Goal: Task Accomplishment & Management: Use online tool/utility

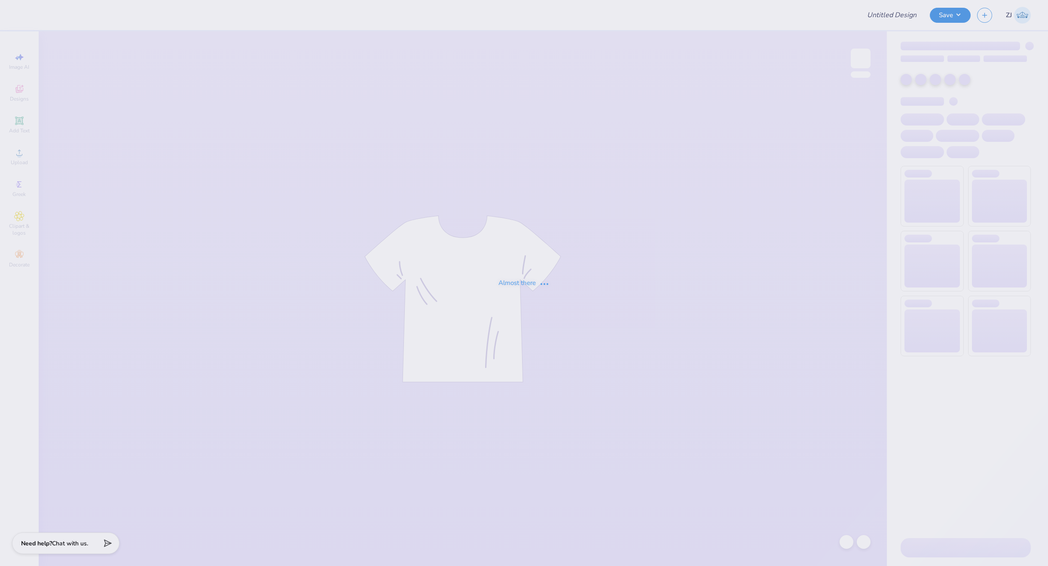
type input "Covelle & Co Merch"
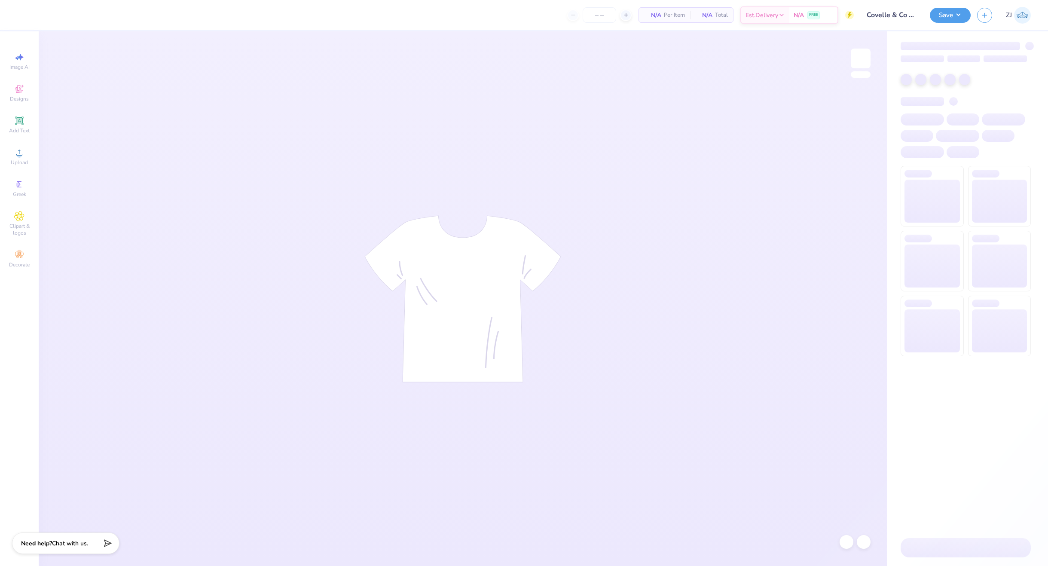
type input "24"
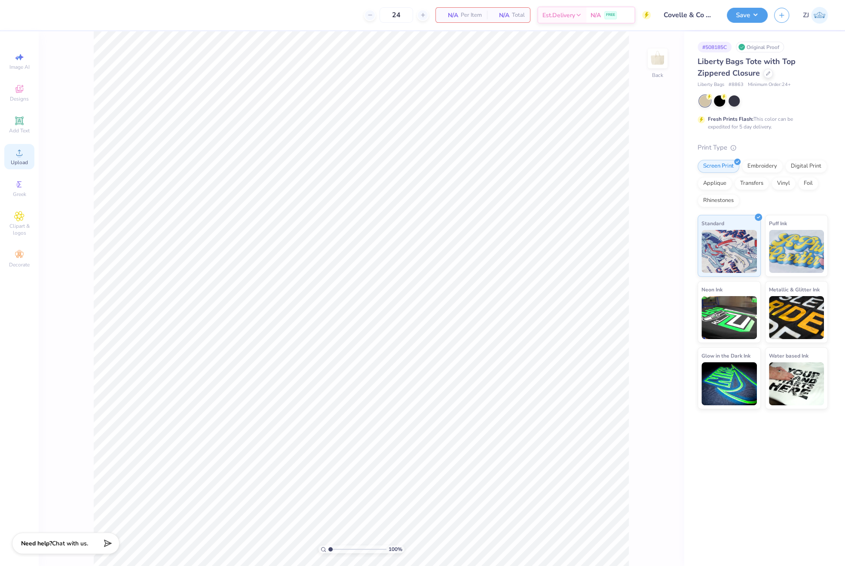
click at [22, 151] on icon at bounding box center [19, 152] width 10 height 10
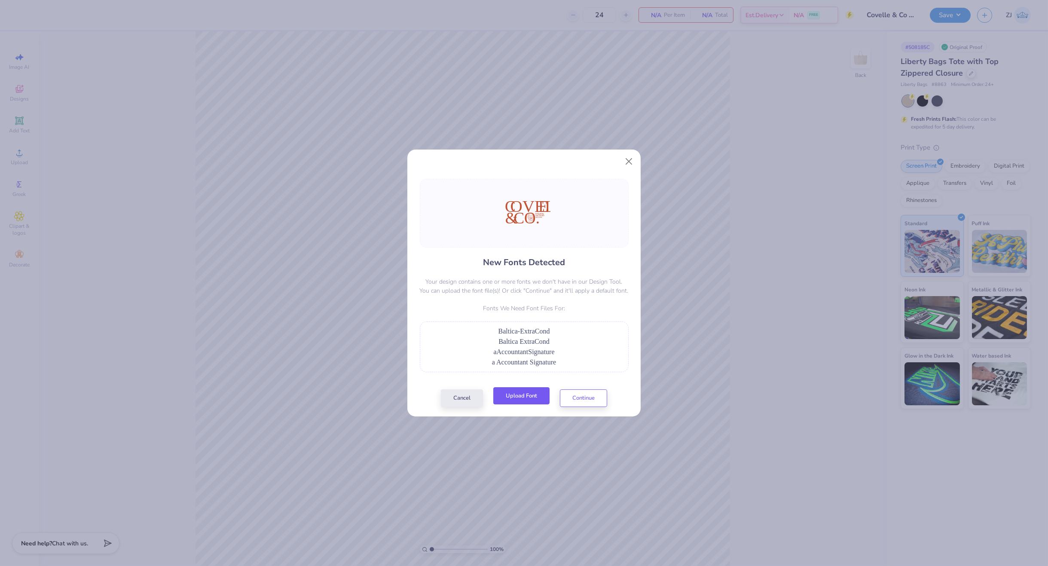
click at [524, 392] on button "Upload Font" at bounding box center [521, 396] width 56 height 18
click at [528, 401] on button "Upload Font" at bounding box center [521, 396] width 56 height 18
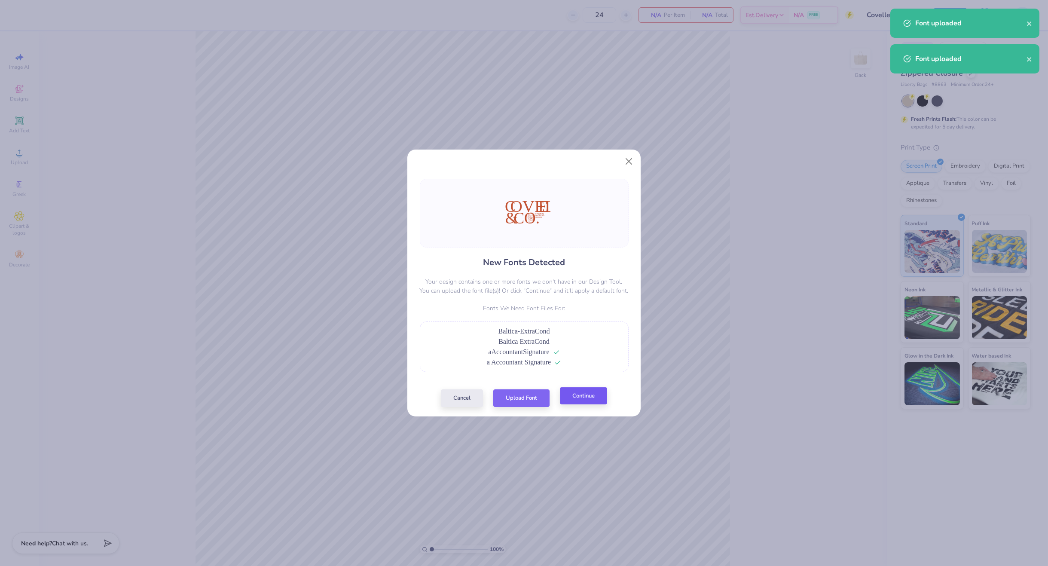
click at [588, 406] on div "Cancel Upload Font Continue" at bounding box center [524, 398] width 166 height 18
click at [587, 397] on button "Continue" at bounding box center [583, 396] width 47 height 18
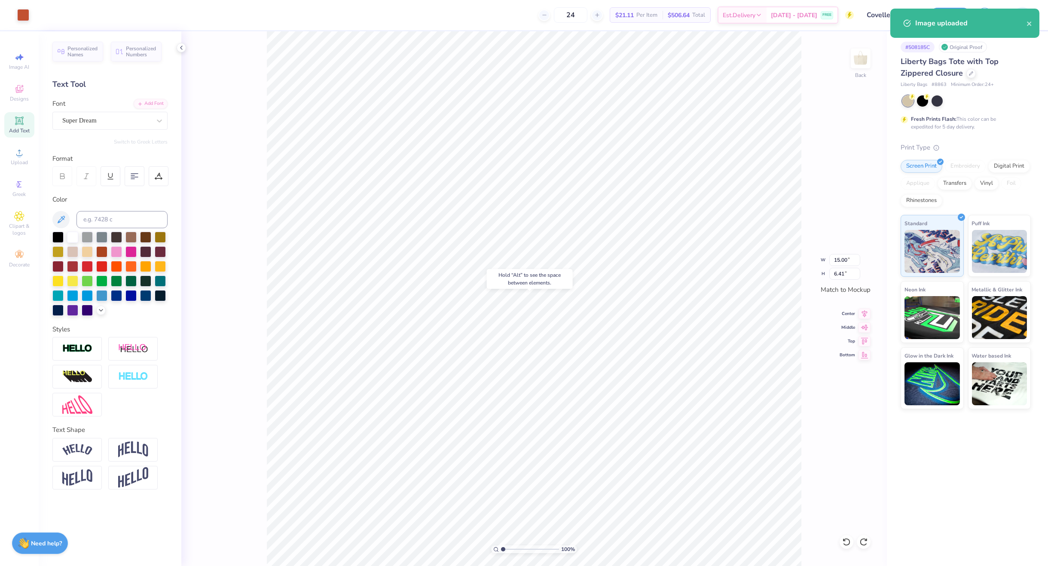
type input "15.00"
type input "6.41"
type input "13.46"
type input "3.01"
type input "2.38"
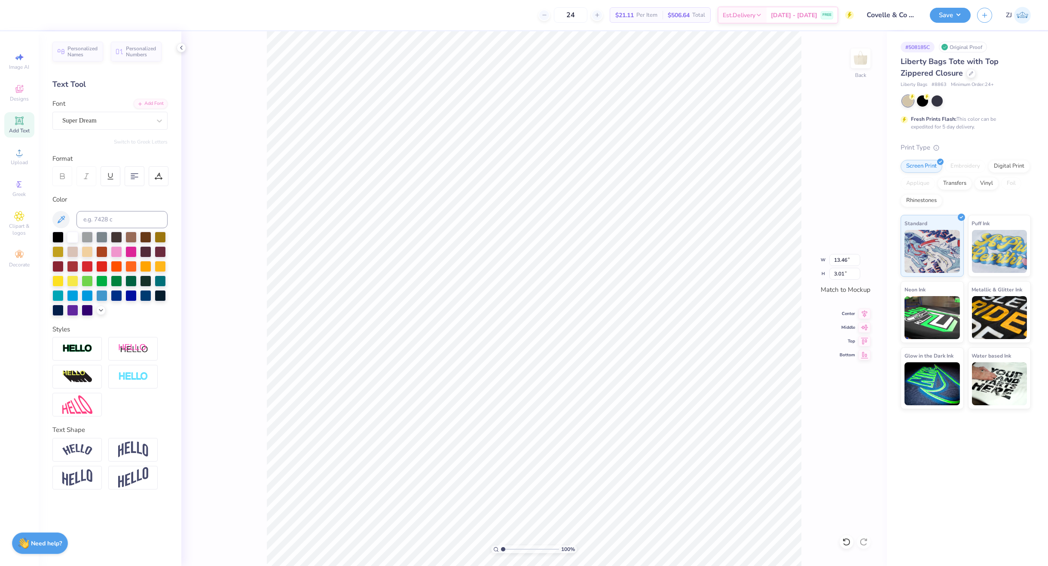
type input "3.16"
type input "13.46"
type input "3.01"
click at [24, 164] on span "Upload" at bounding box center [19, 162] width 17 height 7
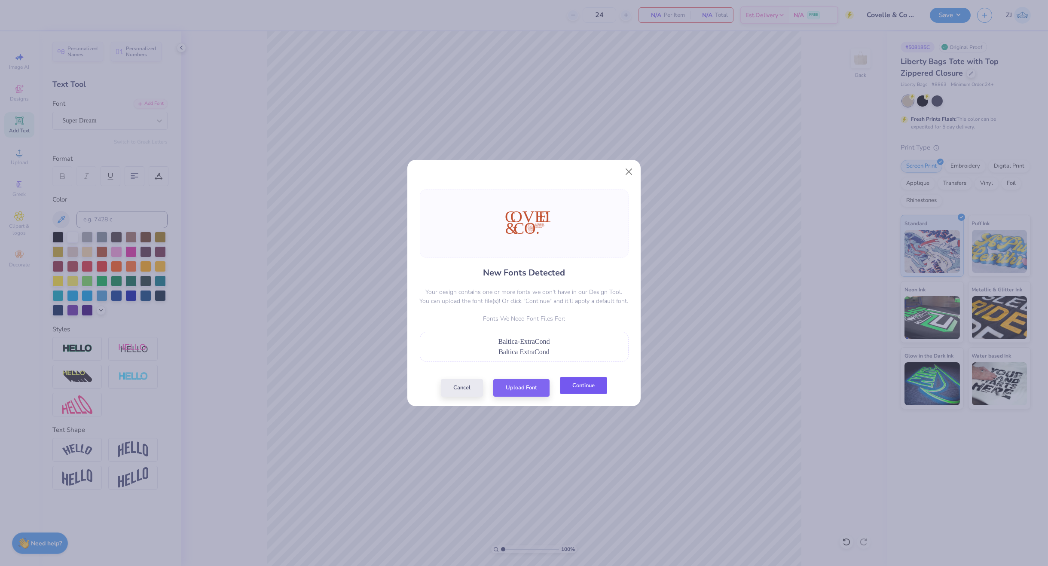
click at [578, 388] on button "Continue" at bounding box center [583, 386] width 47 height 18
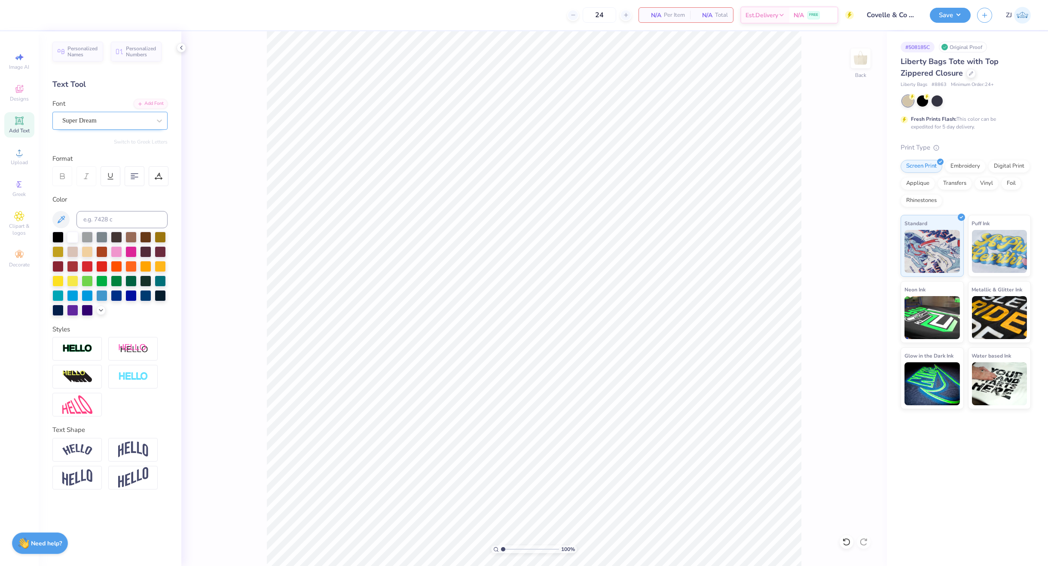
click at [103, 124] on div "Super Dream" at bounding box center [106, 120] width 90 height 13
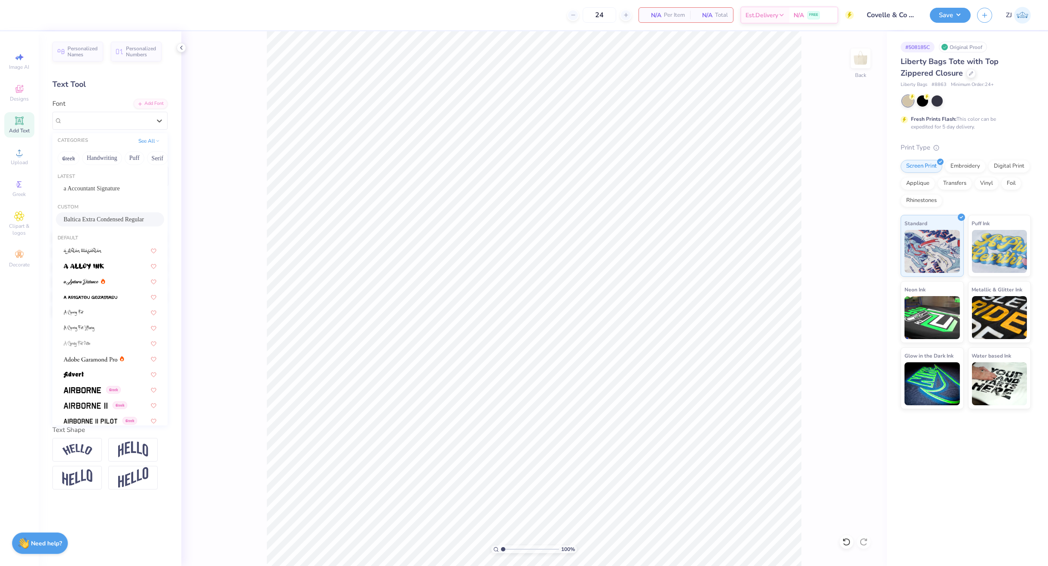
click at [94, 222] on span "Baltica Extra Condensed Regular" at bounding box center [104, 219] width 80 height 9
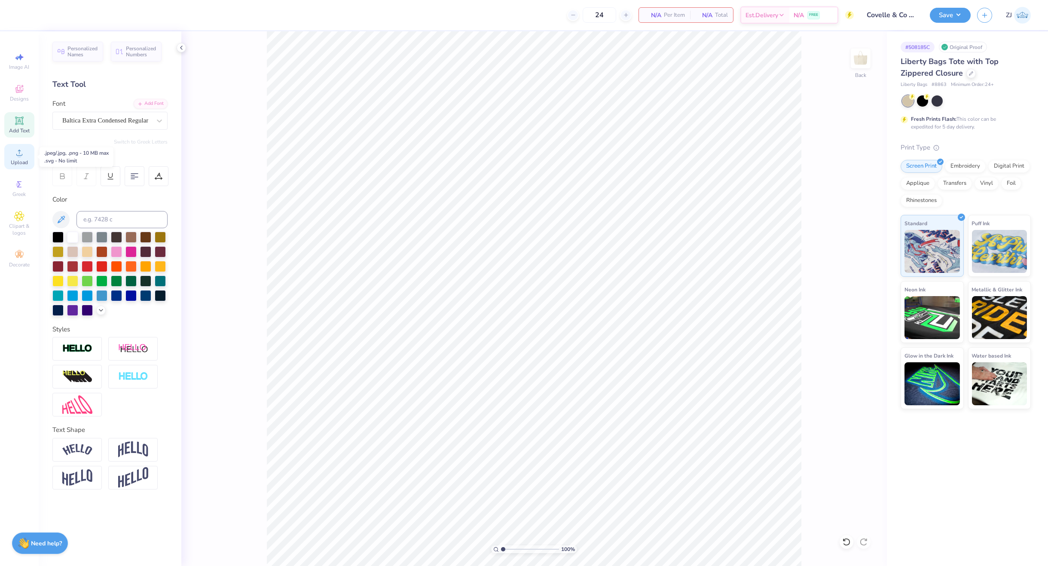
click at [22, 166] on div "Upload" at bounding box center [19, 156] width 30 height 25
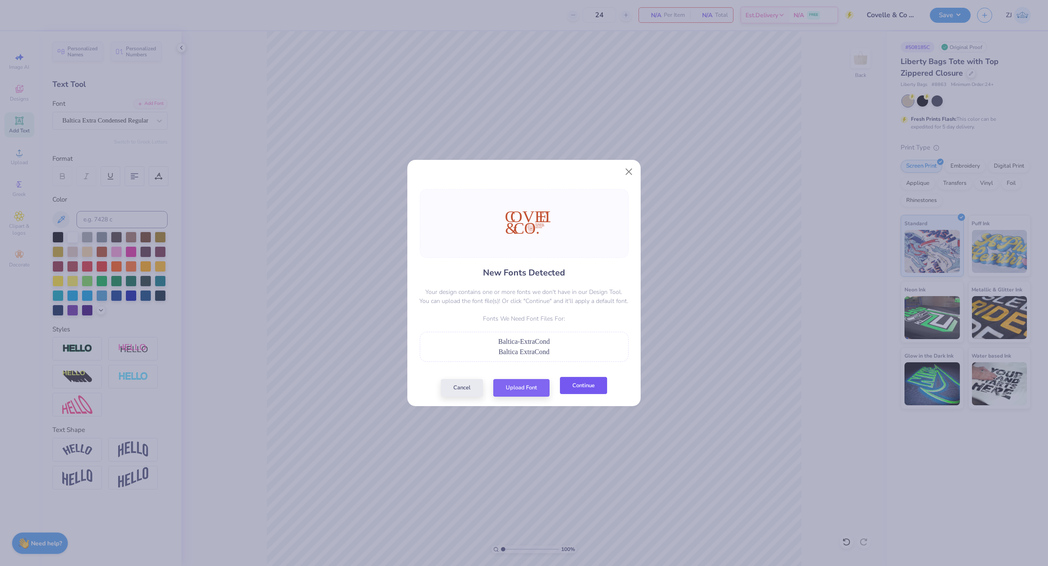
click at [582, 386] on button "Continue" at bounding box center [583, 386] width 47 height 18
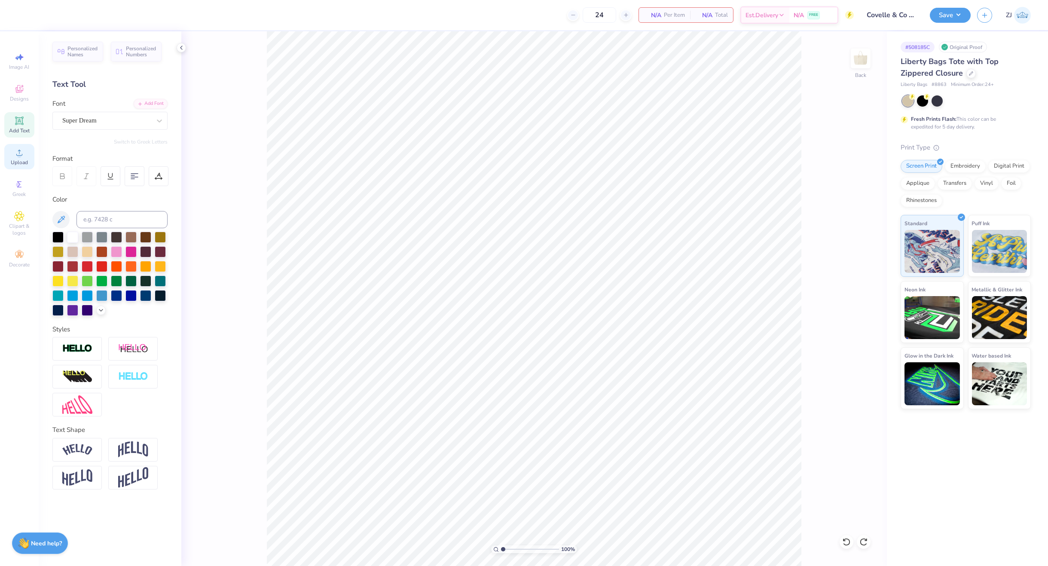
click at [22, 157] on icon at bounding box center [19, 152] width 10 height 10
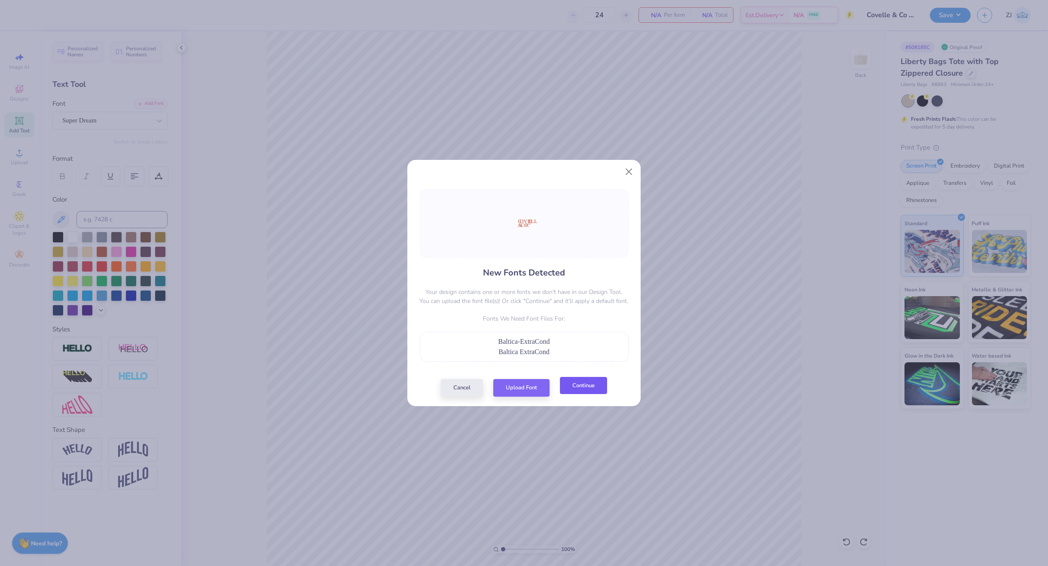
click at [582, 385] on button "Continue" at bounding box center [583, 386] width 47 height 18
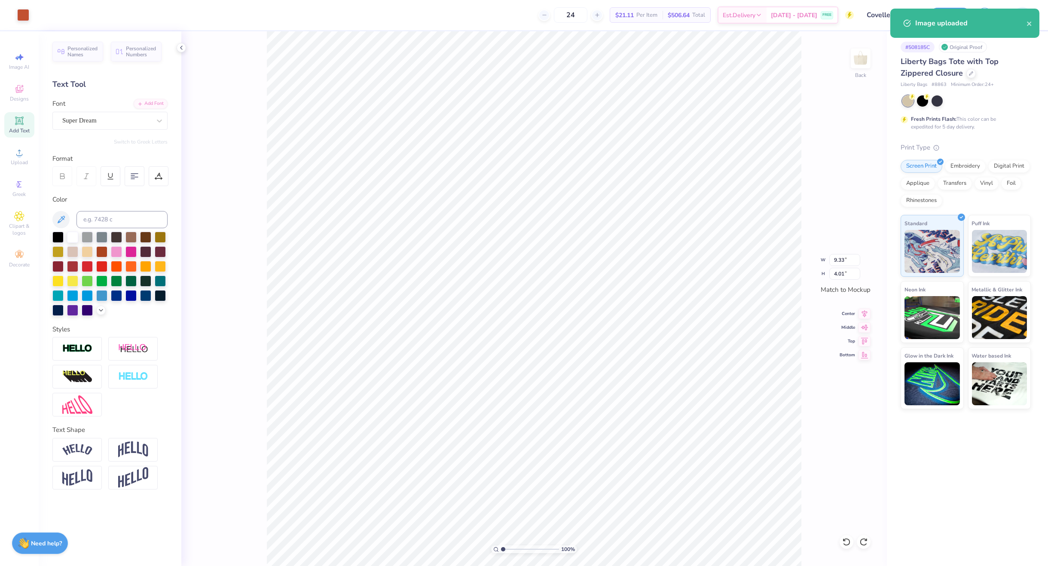
type input "9.33"
type input "4.01"
click at [78, 123] on div "Super Dream" at bounding box center [106, 120] width 90 height 13
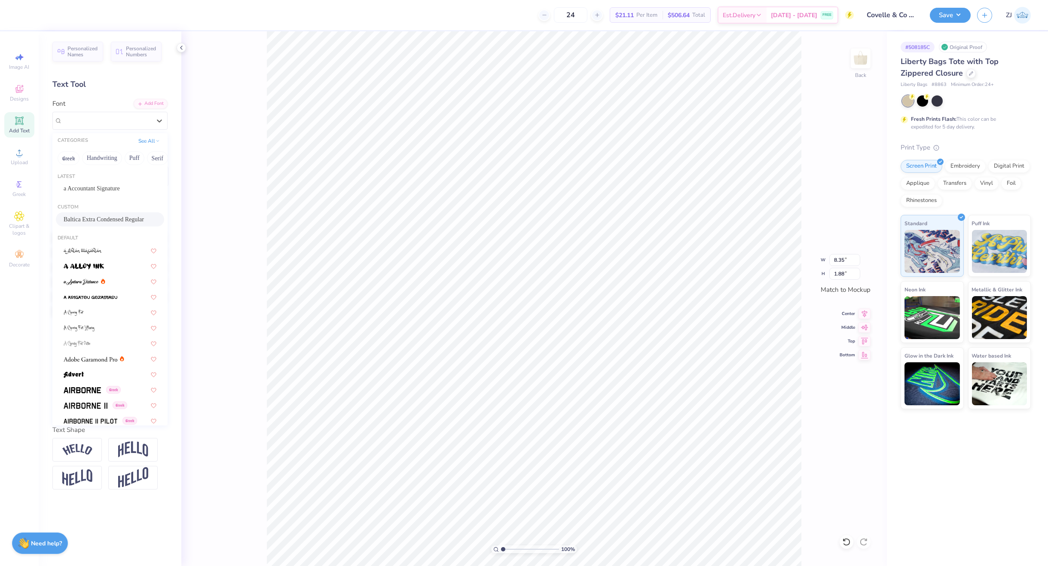
click at [100, 221] on span "Baltica Extra Condensed Regular" at bounding box center [104, 219] width 80 height 9
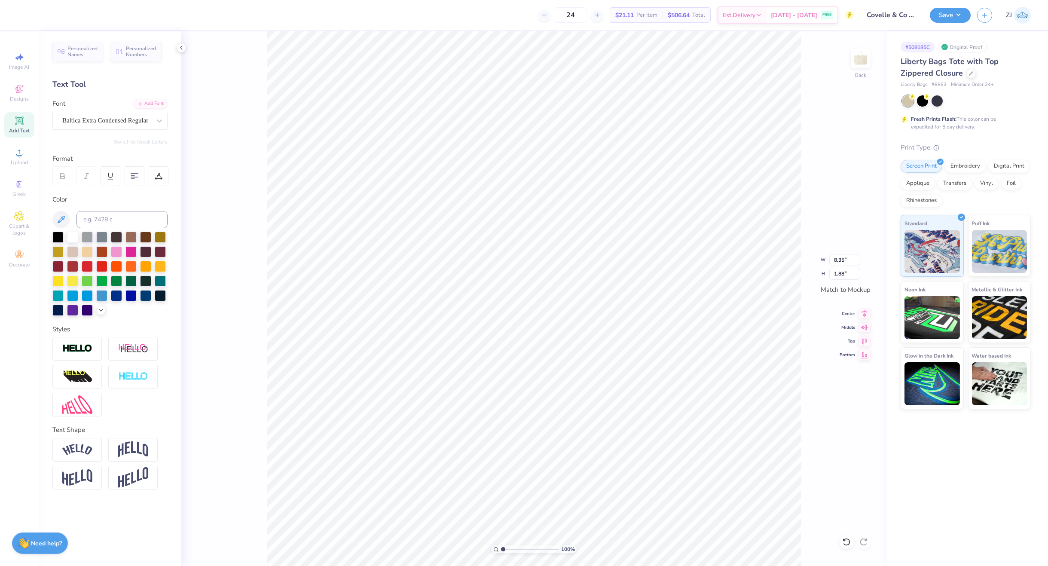
scroll to position [8, 2]
type textarea "COVELLE"
type input "1.91"
type input "2.00"
click at [128, 125] on div "Super Dream" at bounding box center [106, 120] width 90 height 13
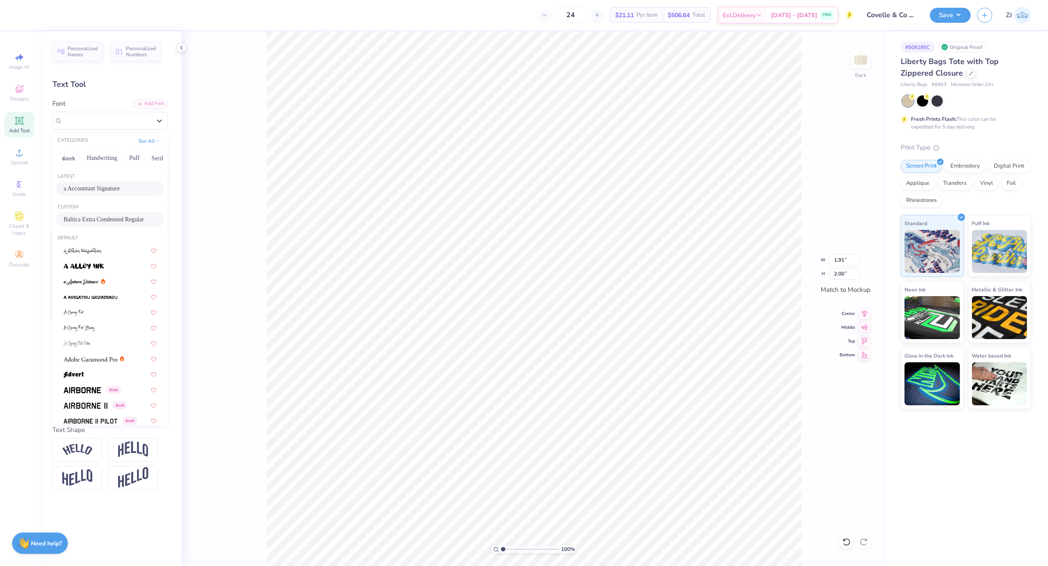
click at [90, 217] on span "Baltica Extra Condensed Regular" at bounding box center [104, 219] width 80 height 9
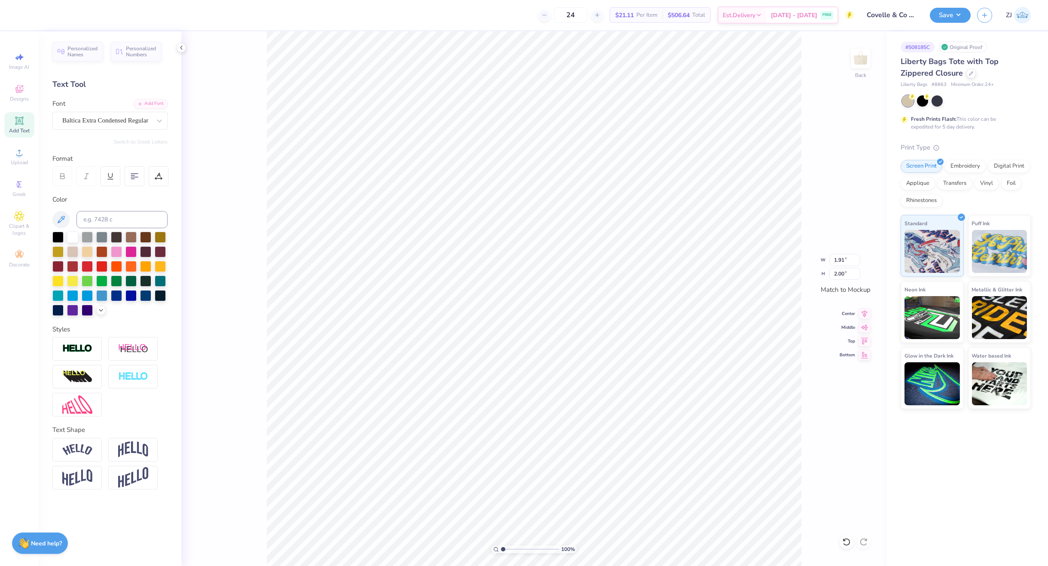
type input "1.14"
type input "1.92"
type input "4.08"
type input "2.00"
click at [67, 115] on div at bounding box center [106, 121] width 89 height 12
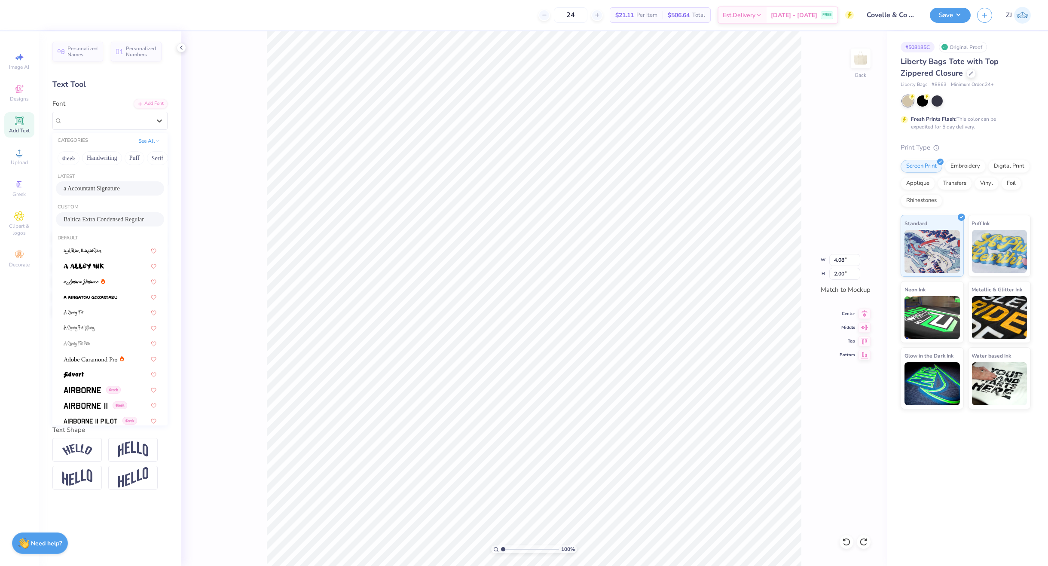
click at [92, 216] on span "Baltica Extra Condensed Regular" at bounding box center [104, 219] width 80 height 9
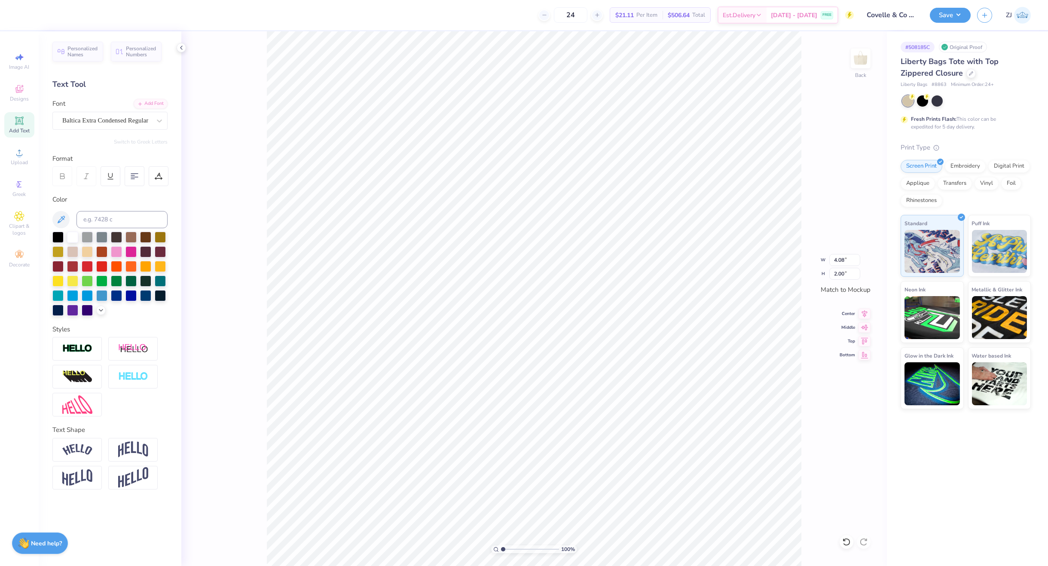
type input "2.26"
type input "1.92"
type input "6.71"
type input "3.66"
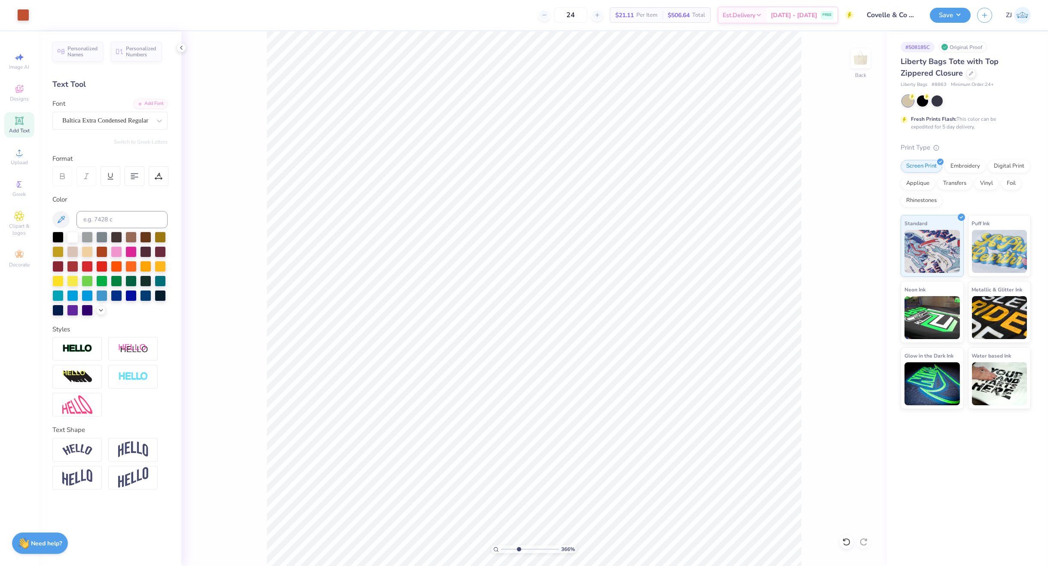
click at [518, 548] on input "range" at bounding box center [530, 549] width 58 height 8
type input "1.25"
type input "1.88"
type input "6.71"
type input "1.92"
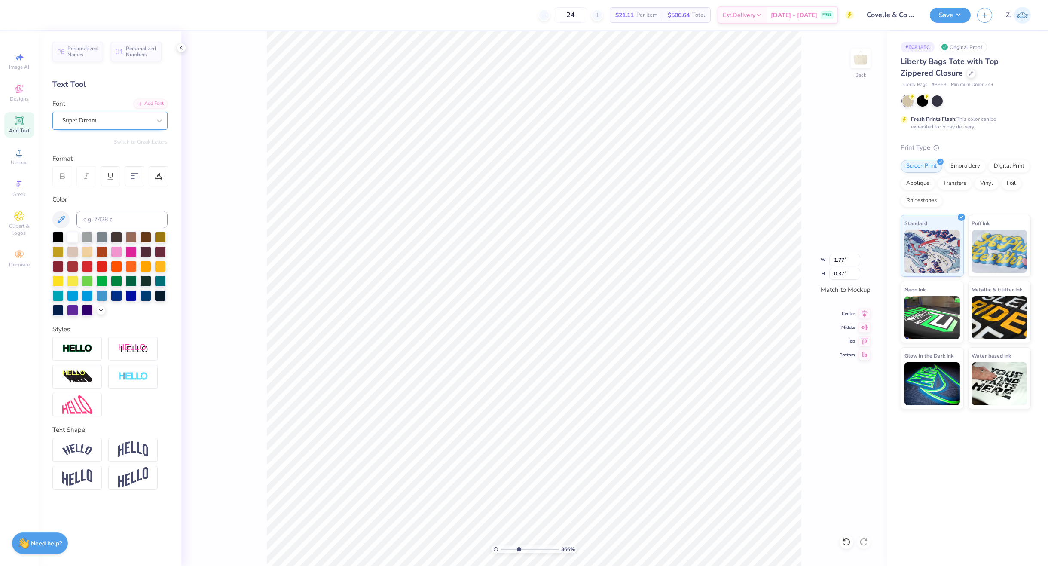
click at [103, 120] on div "Super Dream" at bounding box center [106, 120] width 90 height 13
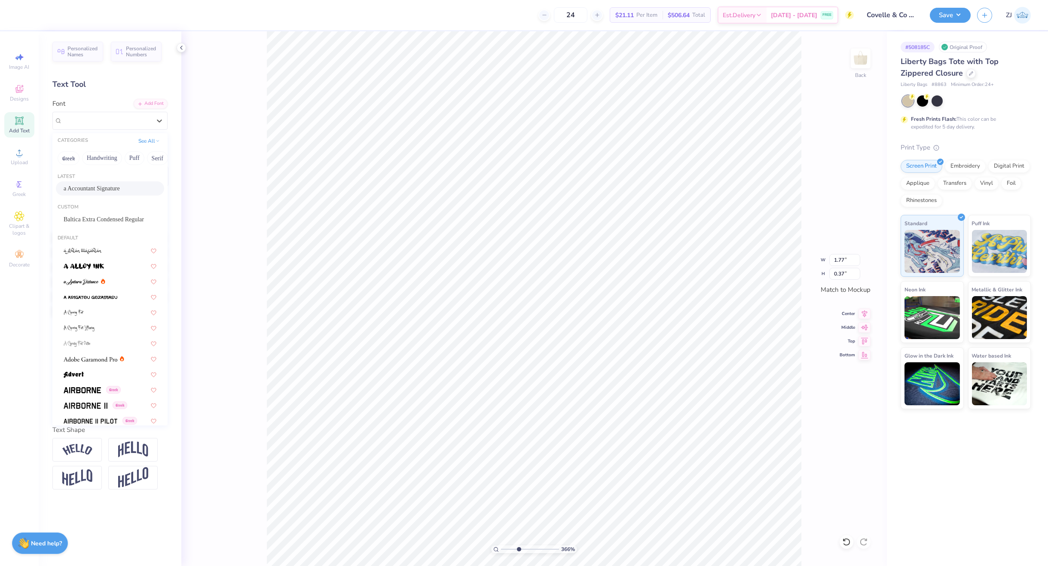
click at [86, 189] on span "a Accountant Signature" at bounding box center [92, 188] width 56 height 9
type input "3.66"
type input "1.20"
type input "0.32"
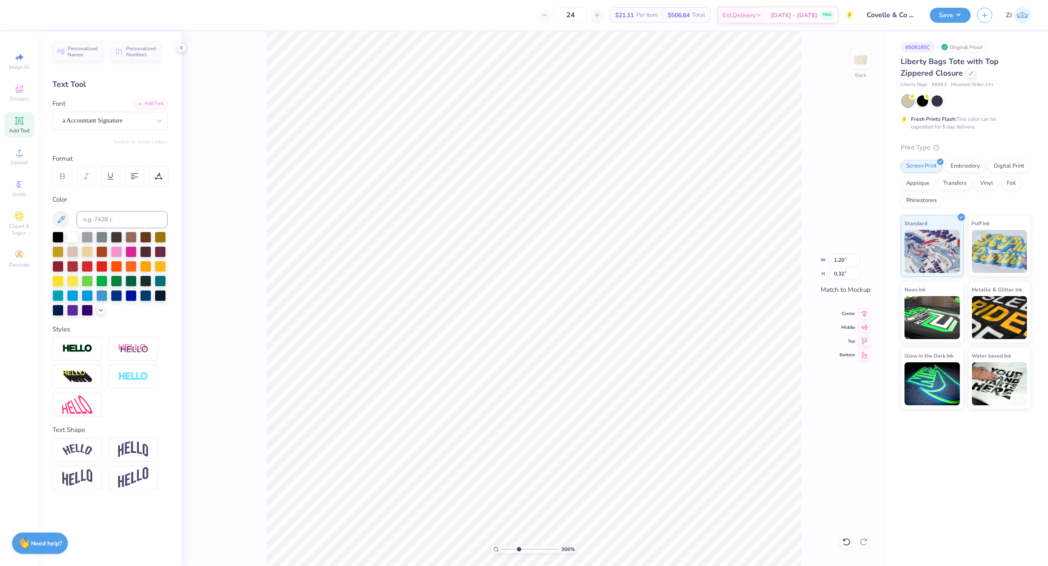
type input "3.66"
type input "2.03"
type input "0.31"
click at [103, 117] on div "Super Dream" at bounding box center [106, 120] width 90 height 13
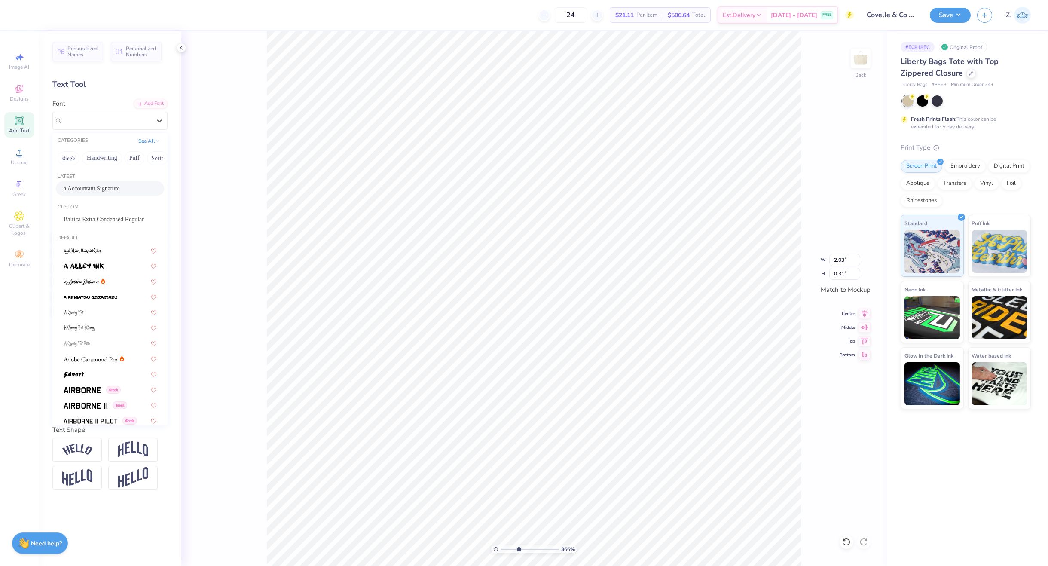
click at [92, 184] on span "a Accountant Signature" at bounding box center [92, 188] width 56 height 9
type input "3.66"
type input "1.34"
type input "0.32"
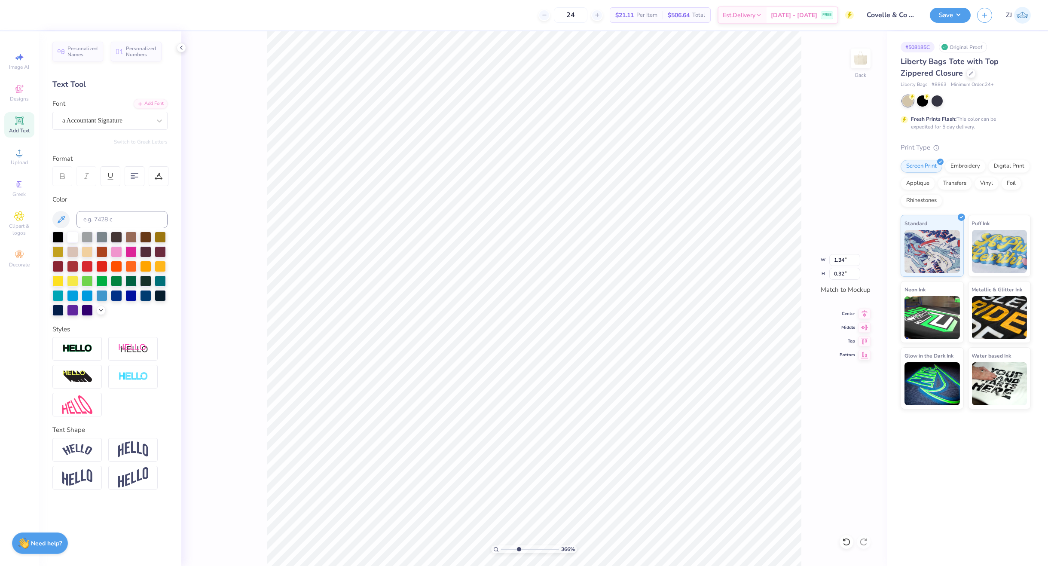
type input "3.66"
type input "1.46"
type input "0.26"
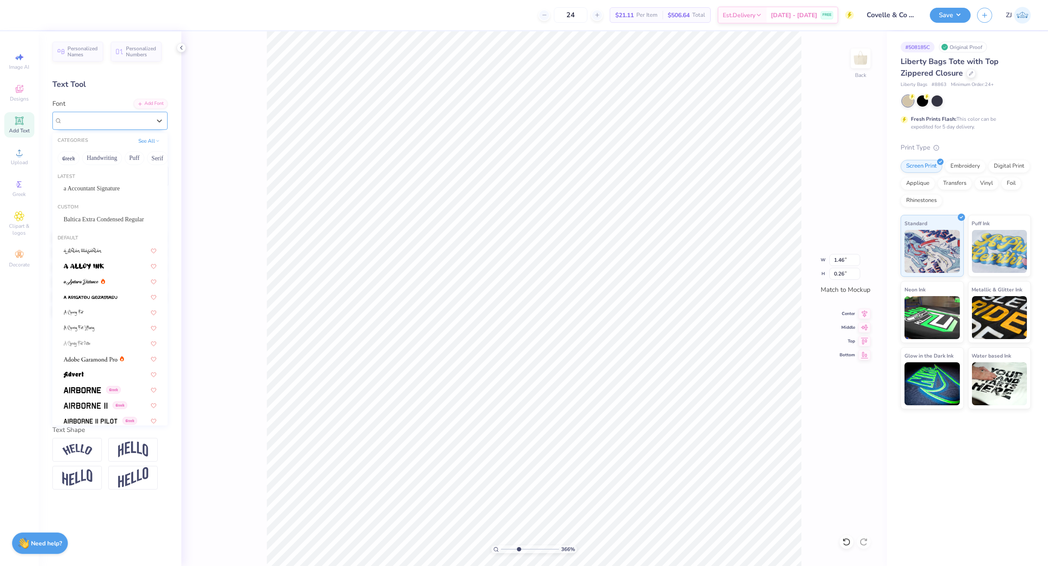
click at [102, 122] on div "Super Dream" at bounding box center [106, 120] width 90 height 13
click at [99, 190] on span "a Accountant Signature" at bounding box center [92, 188] width 56 height 9
type input "3.66"
type input "0.97"
type input "0.17"
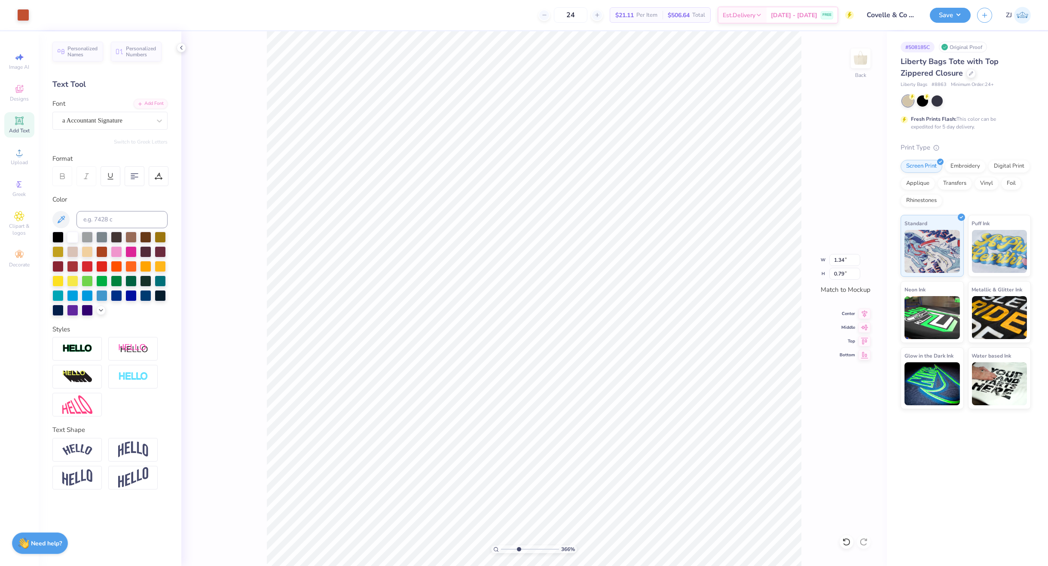
type input "3.66"
type input "1.61"
type input "0.95"
click at [496, 549] on icon at bounding box center [496, 549] width 6 height 6
type input "1"
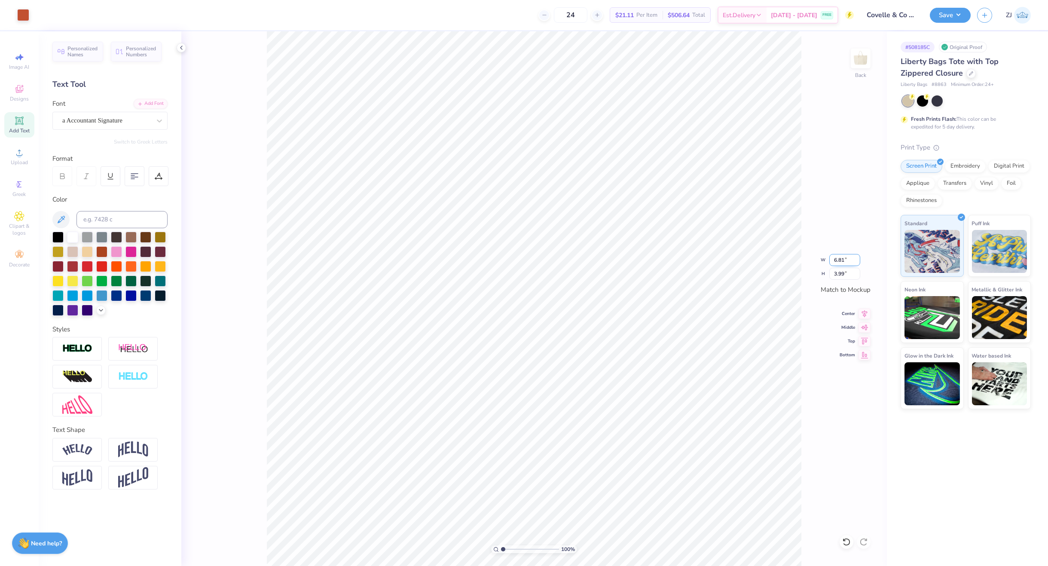
click at [849, 260] on input "6.81" at bounding box center [844, 260] width 31 height 12
type input "11.09"
type input "6.50"
click at [842, 254] on input "11.09" at bounding box center [844, 260] width 31 height 12
type input "12.00"
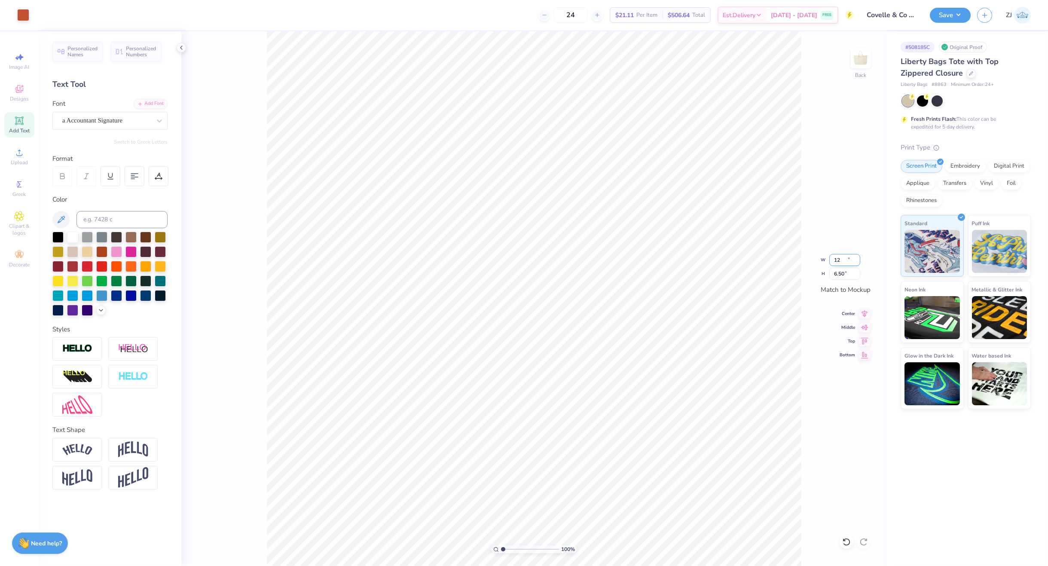
type input "7.04"
type input "12.50"
type input "7.33"
click at [864, 311] on icon at bounding box center [865, 312] width 6 height 7
click at [959, 16] on button "Save" at bounding box center [950, 13] width 41 height 15
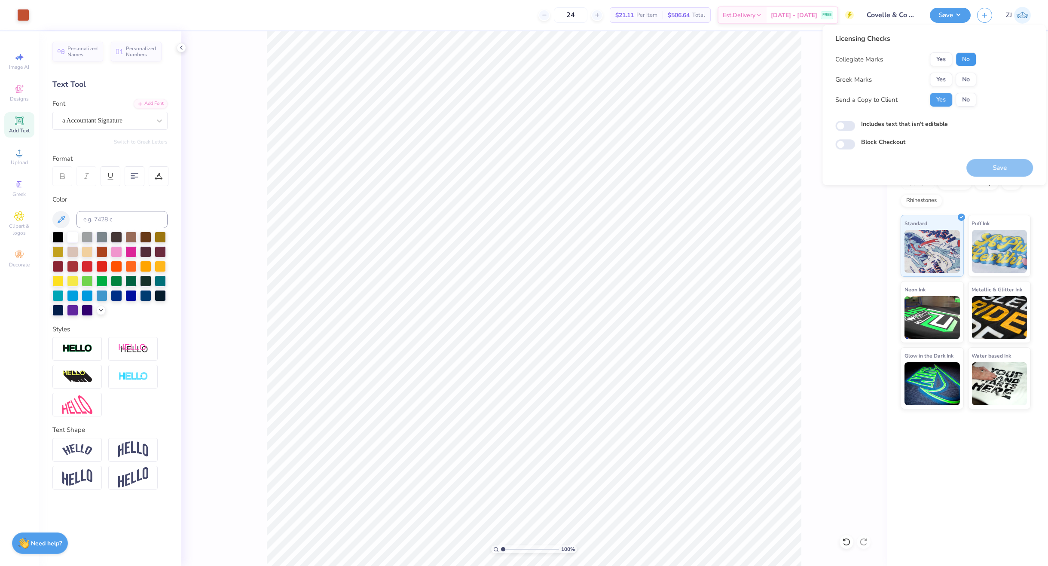
click at [964, 59] on button "No" at bounding box center [965, 59] width 21 height 14
click at [968, 81] on button "No" at bounding box center [965, 80] width 21 height 14
click at [1004, 163] on button "Save" at bounding box center [999, 168] width 67 height 18
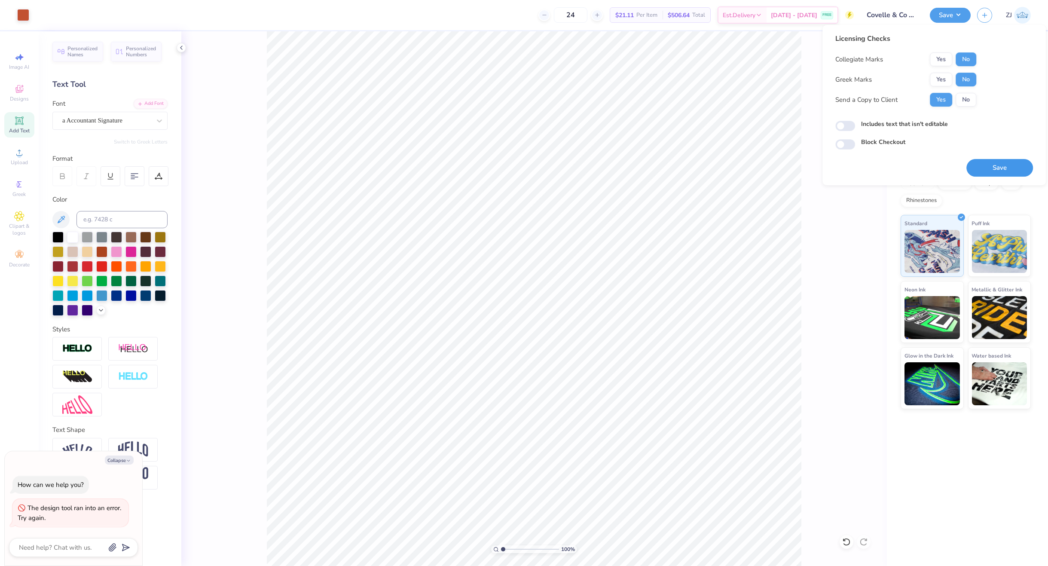
click at [995, 168] on button "Save" at bounding box center [999, 168] width 67 height 18
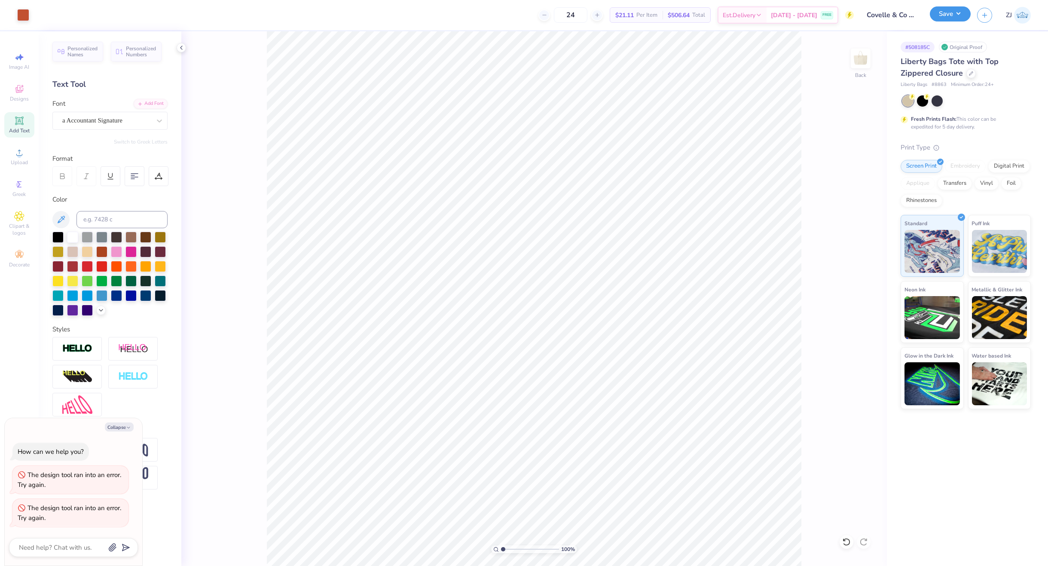
click at [952, 15] on button "Save" at bounding box center [950, 13] width 41 height 15
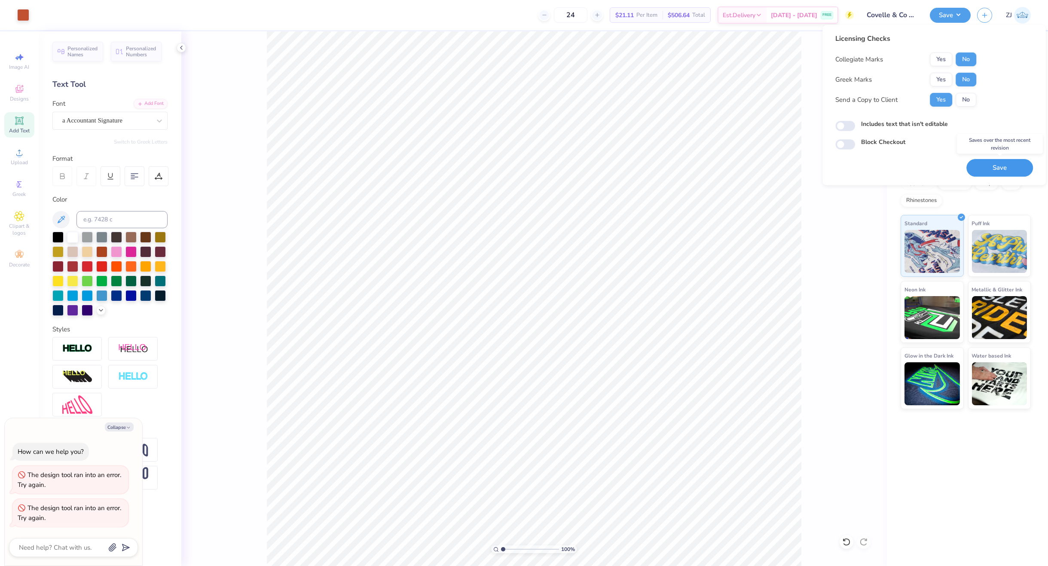
click at [1000, 168] on button "Save" at bounding box center [999, 168] width 67 height 18
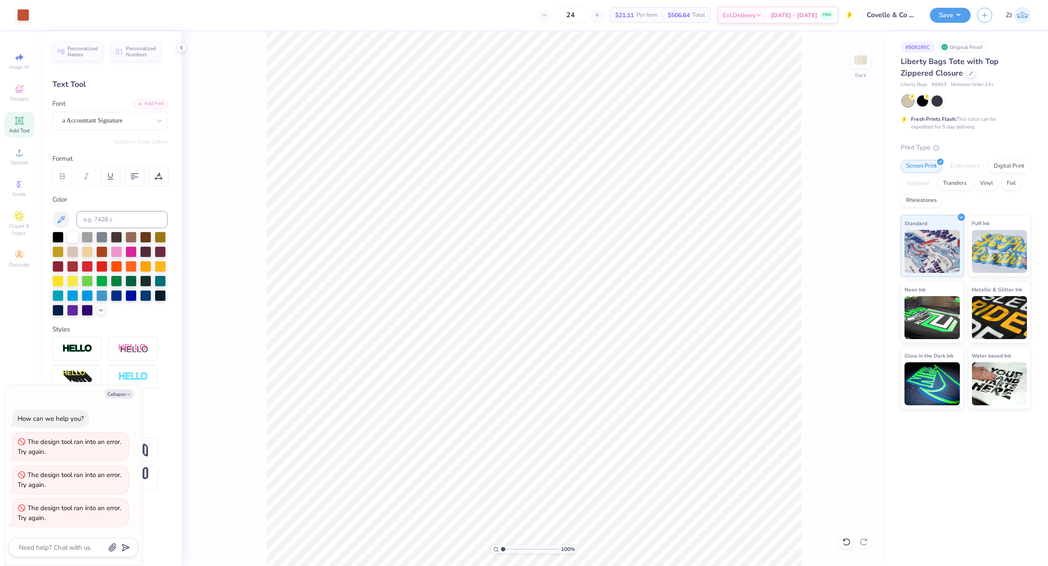
type textarea "x"
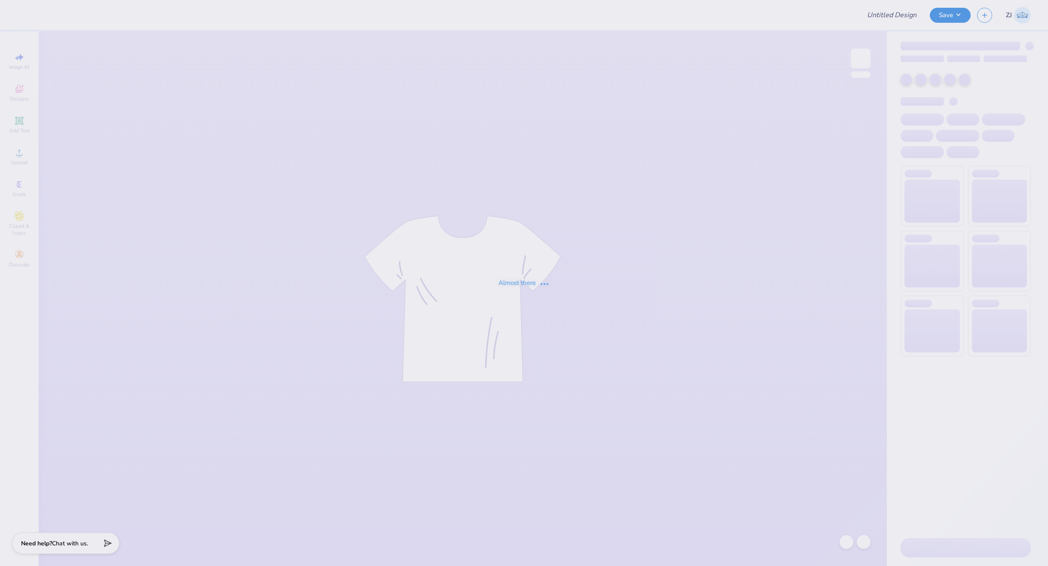
type input "Covelle & Co Merch"
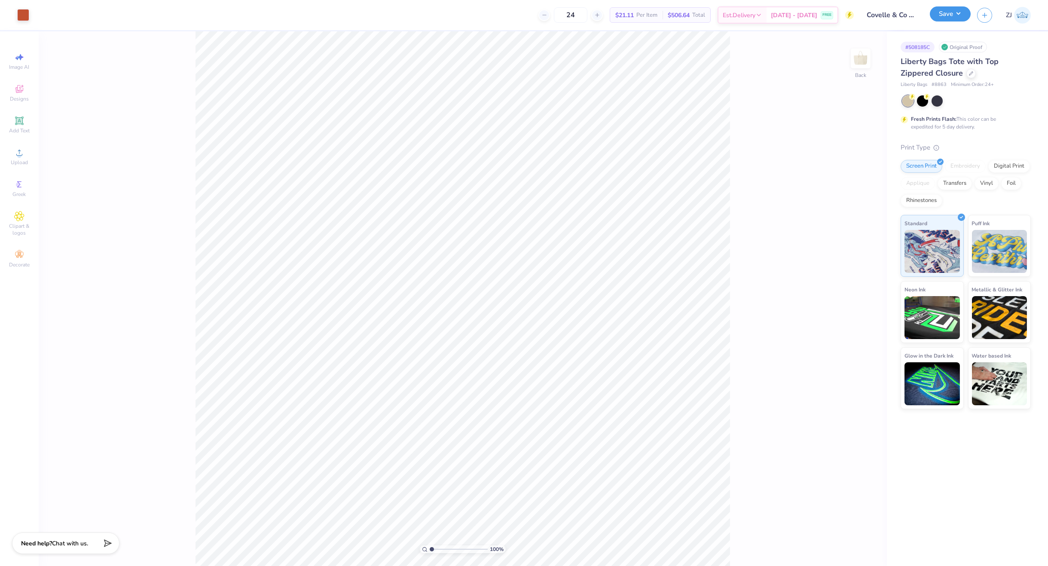
click at [940, 15] on button "Save" at bounding box center [950, 13] width 41 height 15
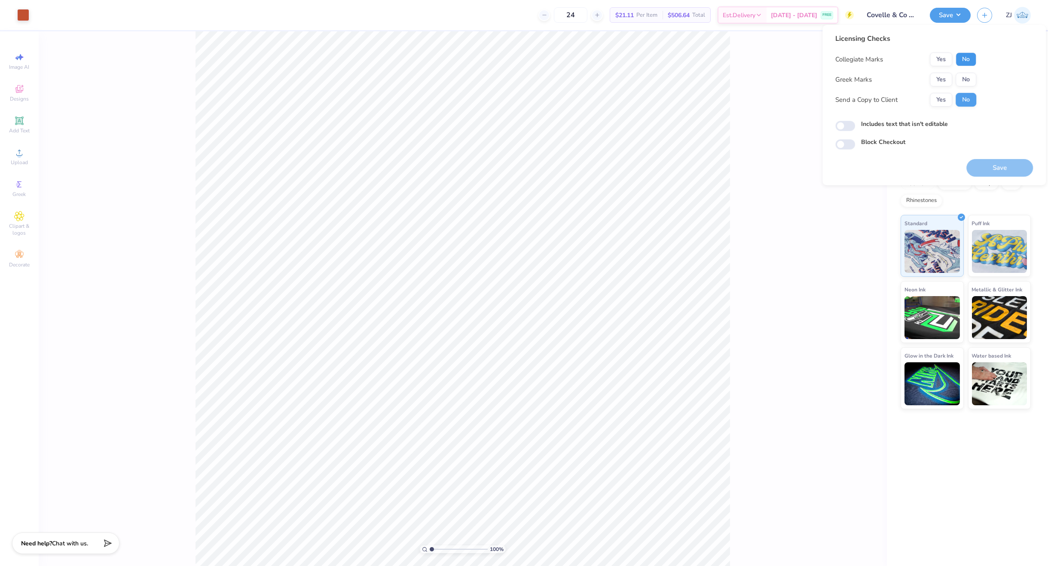
click at [964, 56] on button "No" at bounding box center [965, 59] width 21 height 14
click at [970, 74] on button "No" at bounding box center [965, 80] width 21 height 14
click at [846, 127] on input "Includes text that isn't editable" at bounding box center [845, 126] width 20 height 10
click at [850, 125] on input "Includes text that isn't editable" at bounding box center [845, 126] width 20 height 10
checkbox input "false"
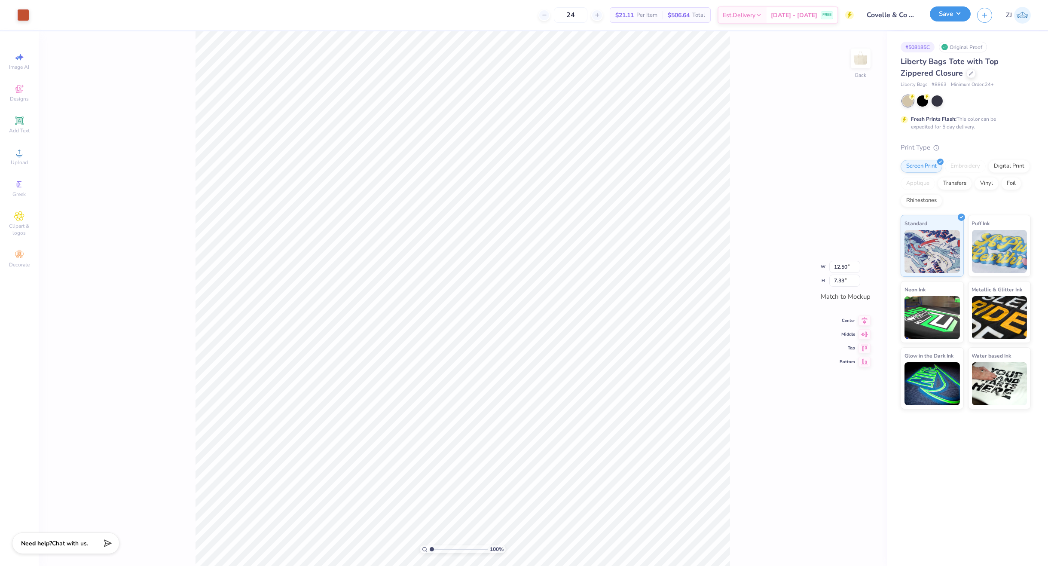
click at [947, 12] on button "Save" at bounding box center [950, 13] width 41 height 15
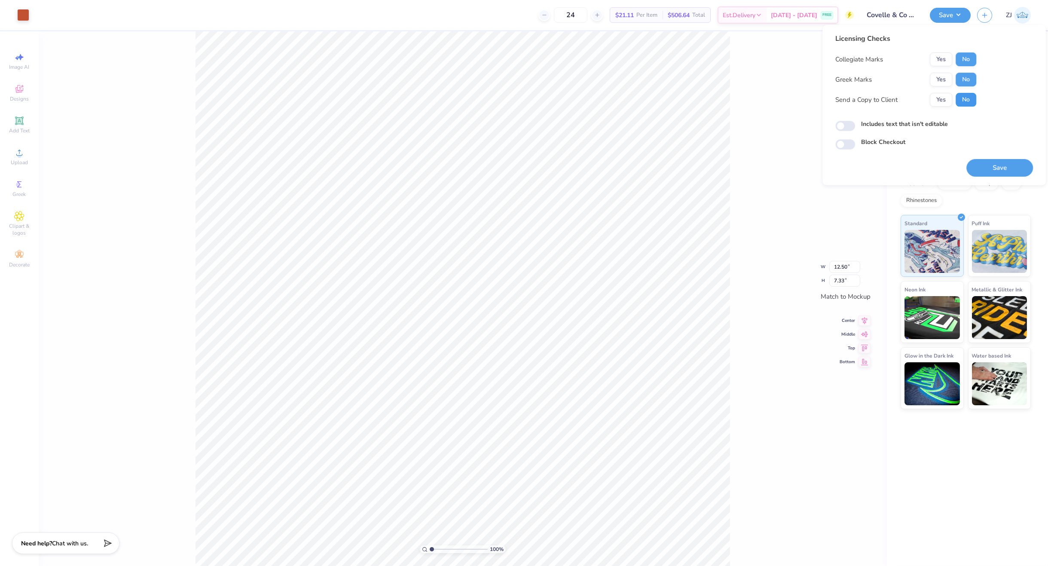
click at [964, 102] on button "No" at bounding box center [965, 100] width 21 height 14
click at [942, 100] on button "Yes" at bounding box center [941, 100] width 22 height 14
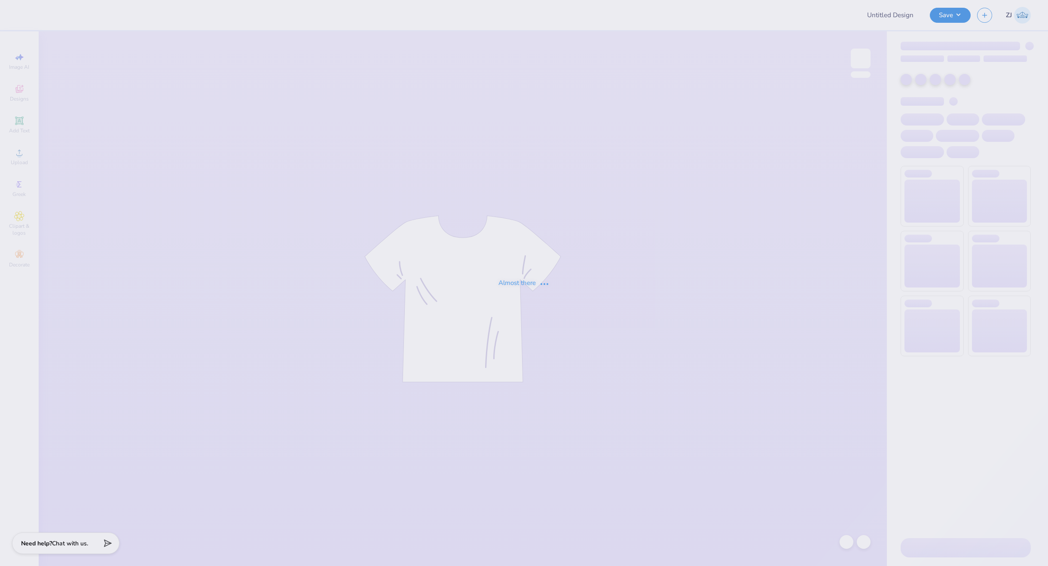
type input "Covelle & Co Merch"
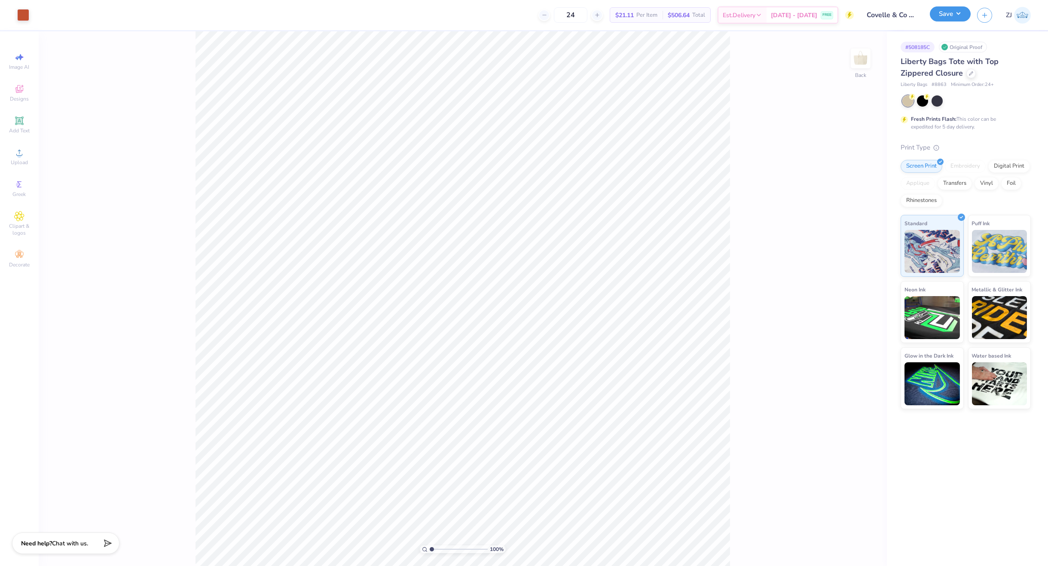
click at [955, 10] on button "Save" at bounding box center [950, 13] width 41 height 15
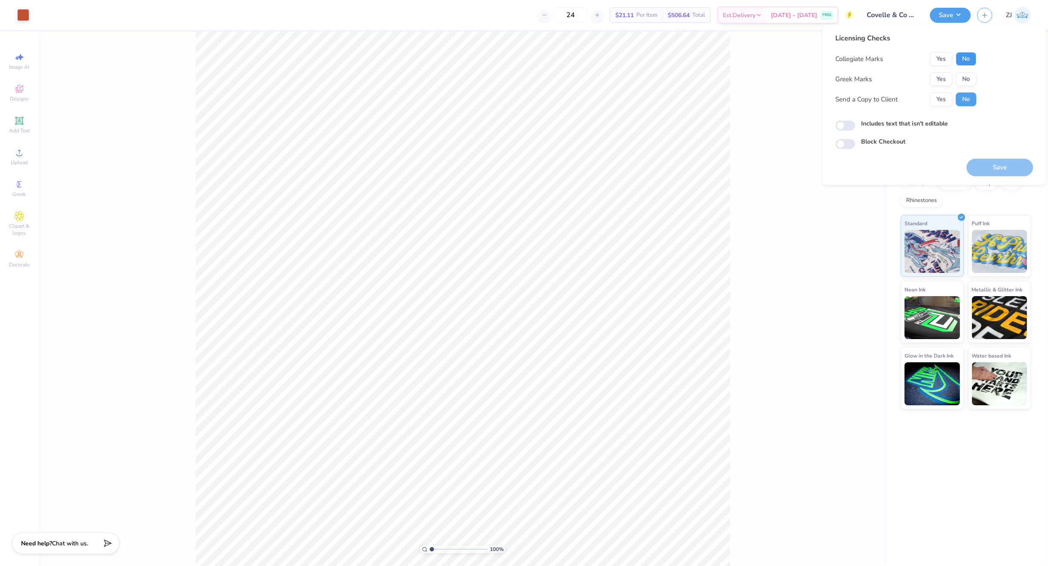
click at [962, 54] on button "No" at bounding box center [965, 59] width 21 height 14
click at [966, 73] on button "No" at bounding box center [965, 79] width 21 height 14
click at [940, 96] on button "Yes" at bounding box center [941, 99] width 22 height 14
click at [1014, 170] on button "Save" at bounding box center [999, 168] width 67 height 18
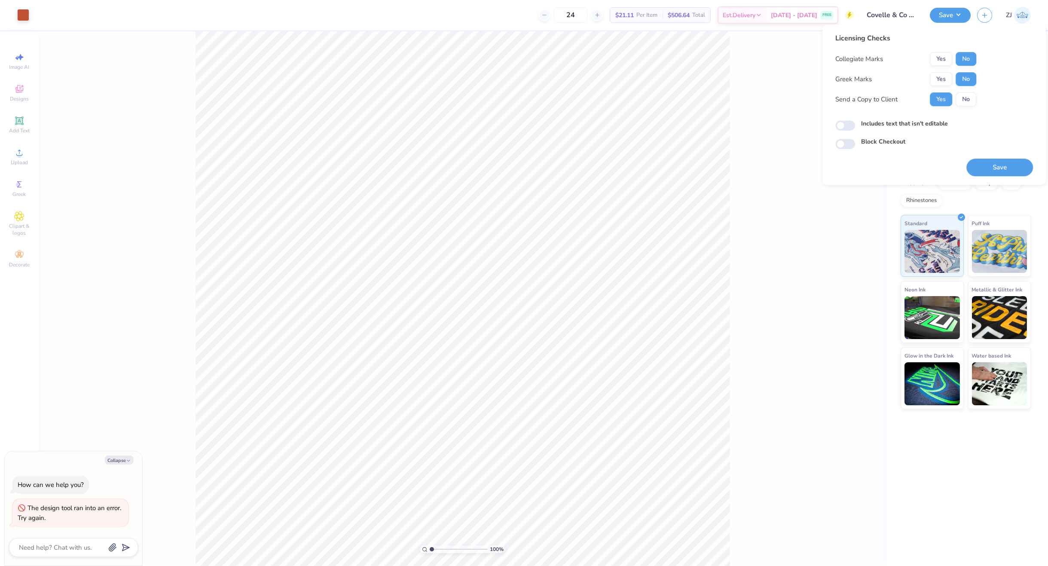
type textarea "x"
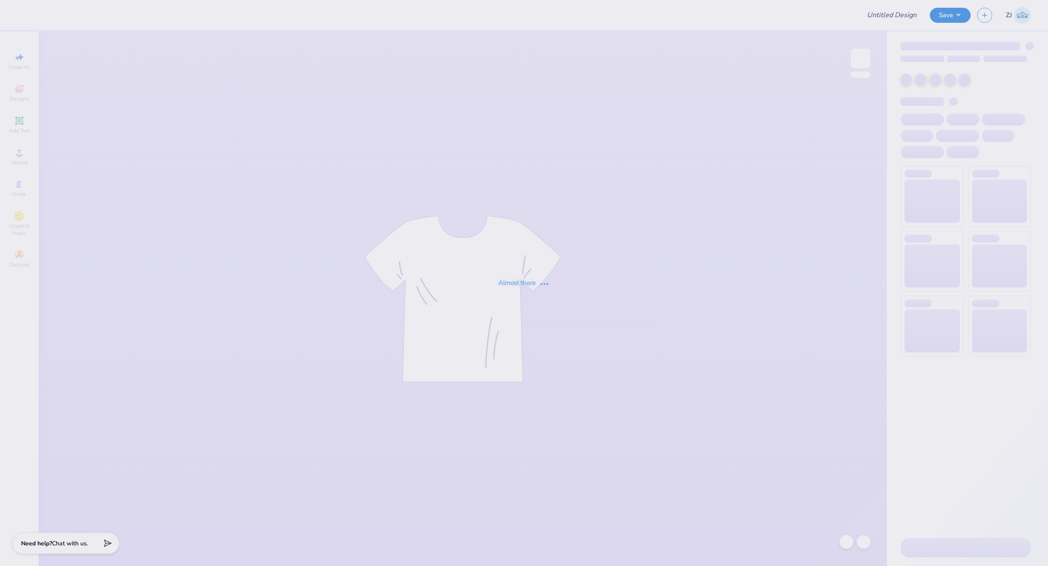
type input "Covelle & Co Merch"
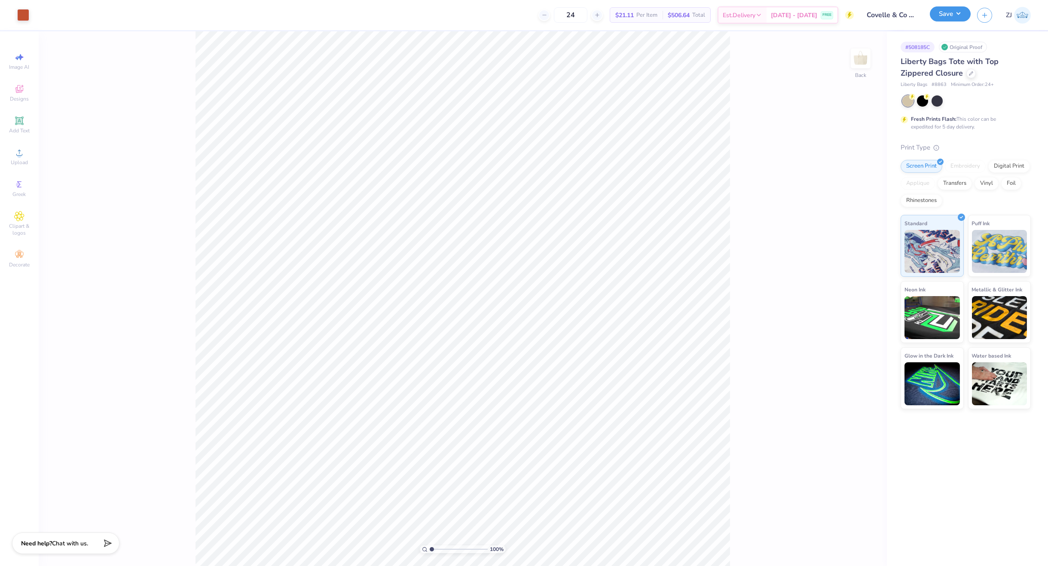
click at [956, 21] on div "Save" at bounding box center [950, 15] width 41 height 15
click at [949, 14] on button "Save" at bounding box center [950, 13] width 41 height 15
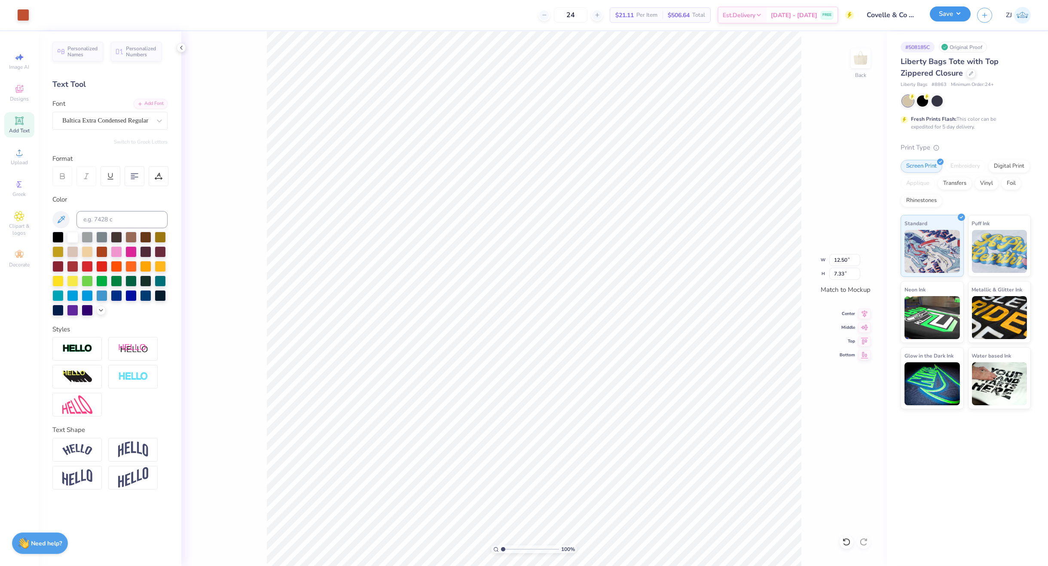
click at [945, 21] on button "Save" at bounding box center [950, 13] width 41 height 15
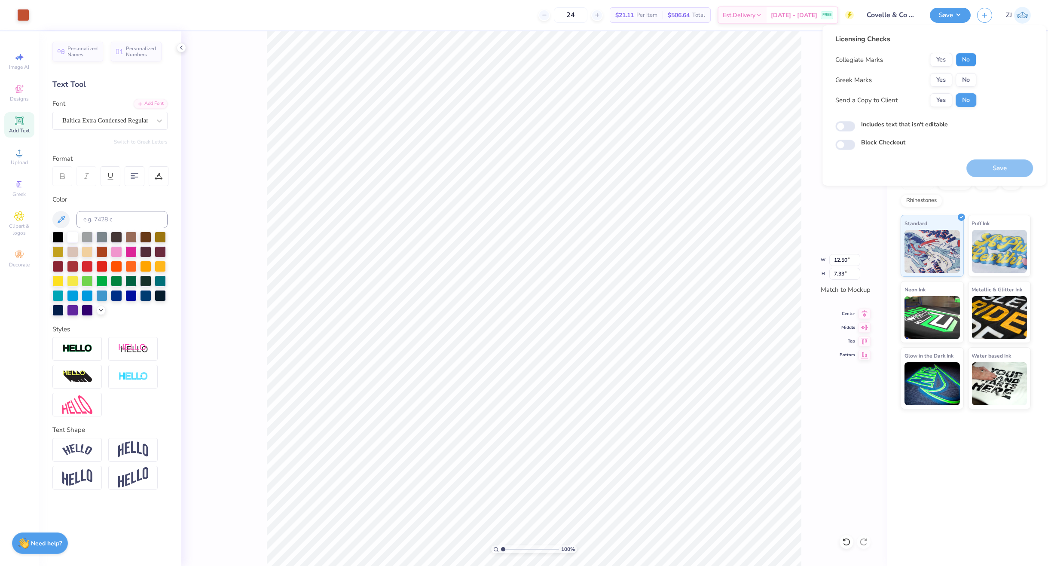
click at [963, 56] on button "No" at bounding box center [965, 60] width 21 height 14
click at [966, 75] on button "No" at bounding box center [965, 80] width 21 height 14
click at [944, 98] on button "Yes" at bounding box center [941, 100] width 22 height 14
click at [994, 164] on button "Save" at bounding box center [999, 168] width 67 height 18
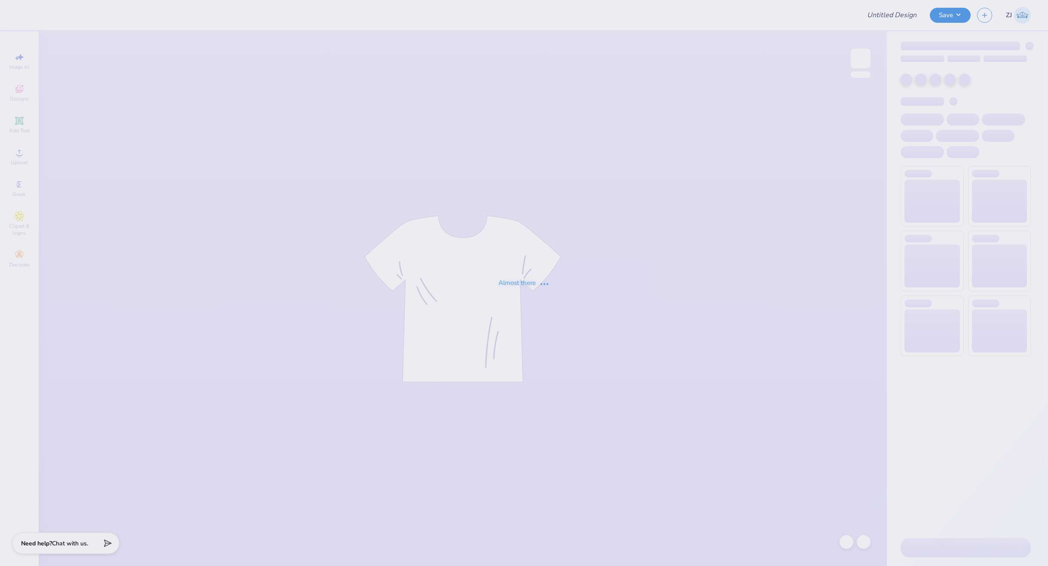
type input "Jackets for Phi Beta Sigma"
type input "Covelle & Co Merch"
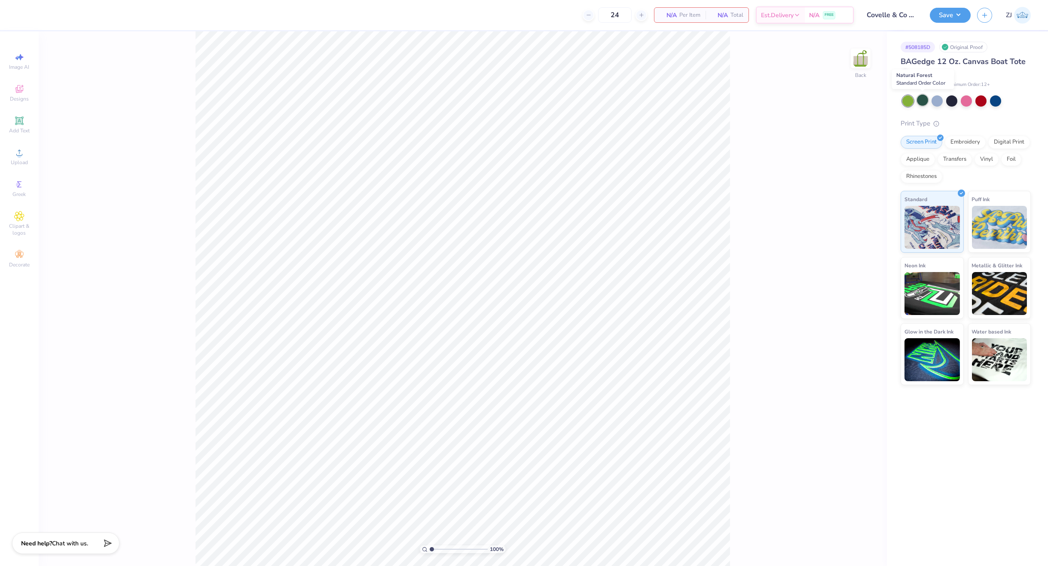
click at [921, 103] on div at bounding box center [922, 100] width 11 height 11
click at [857, 61] on img at bounding box center [860, 58] width 34 height 34
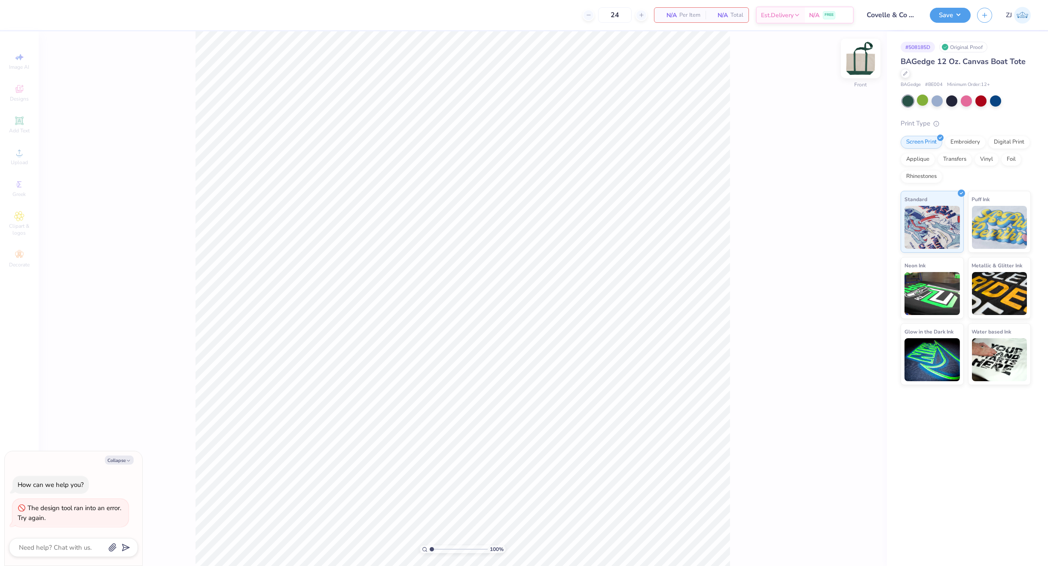
click at [864, 63] on img at bounding box center [860, 58] width 34 height 34
type textarea "x"
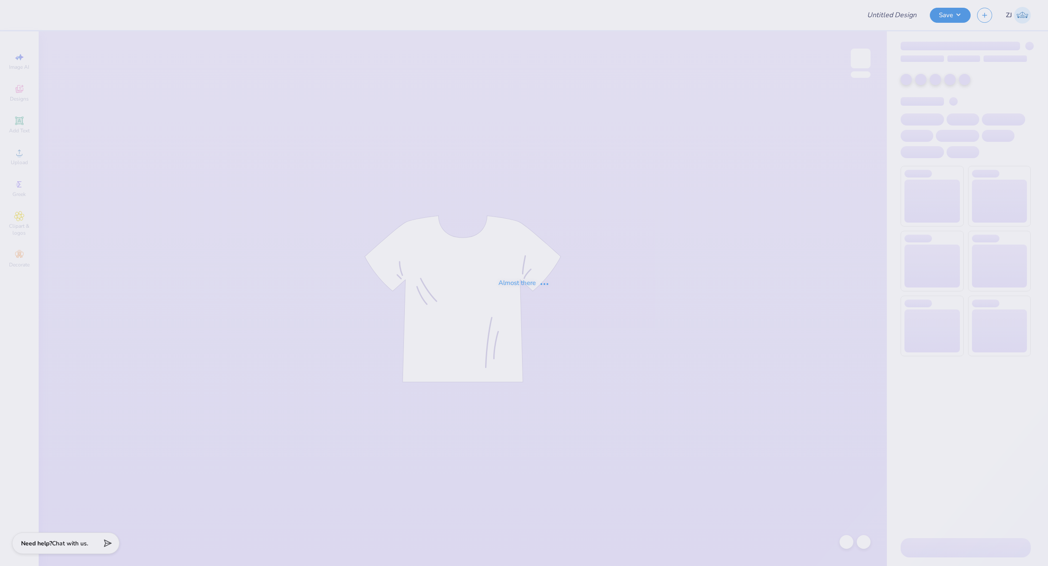
type input "Covelle & Co Merch"
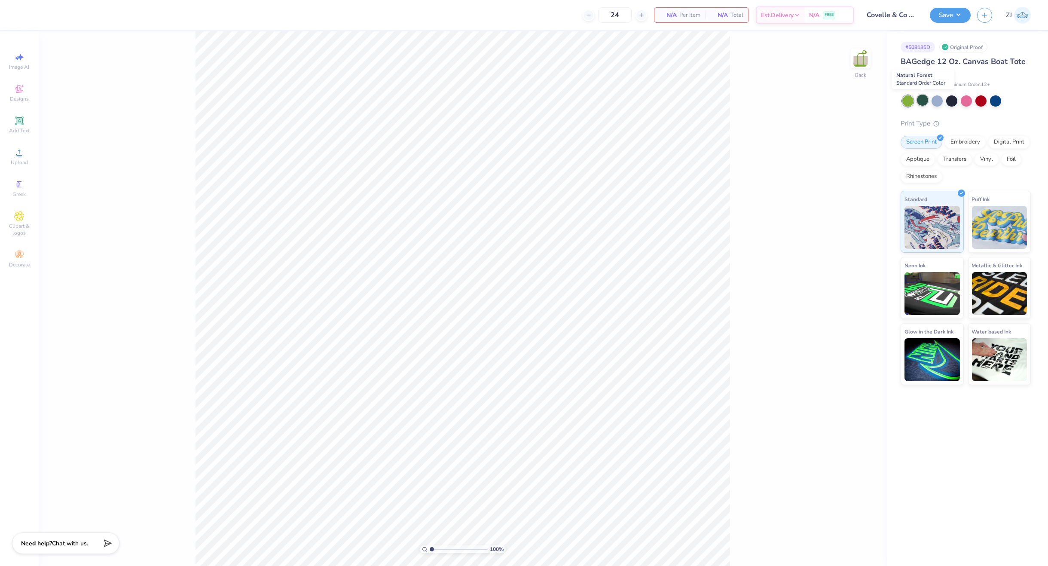
click at [922, 103] on div at bounding box center [922, 100] width 11 height 11
click at [867, 63] on img at bounding box center [860, 58] width 34 height 34
click at [23, 153] on div "Image AI Designs Add Text Upload Greek Clipart & logos Decorate" at bounding box center [19, 160] width 30 height 223
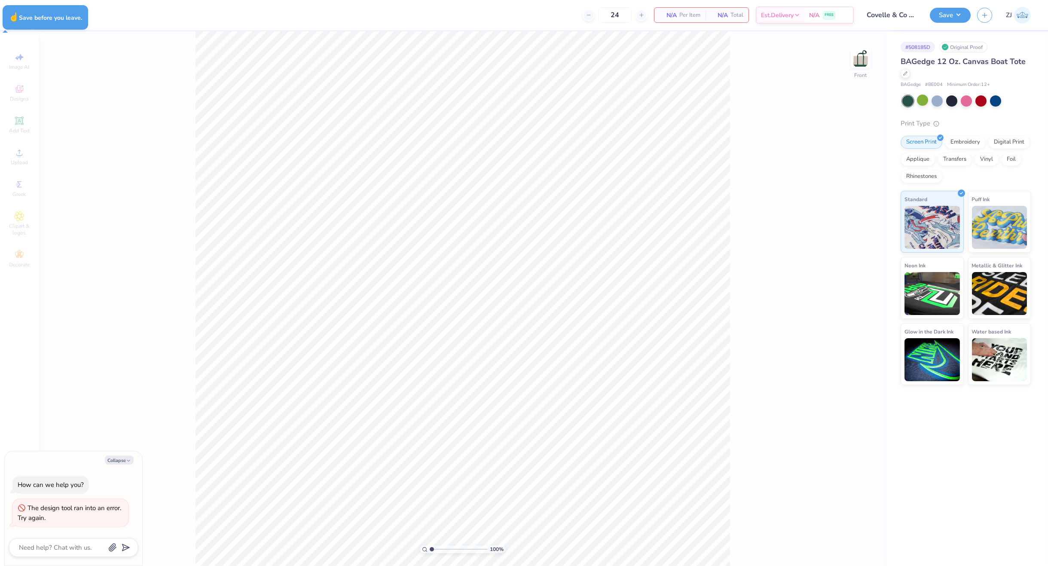
type textarea "x"
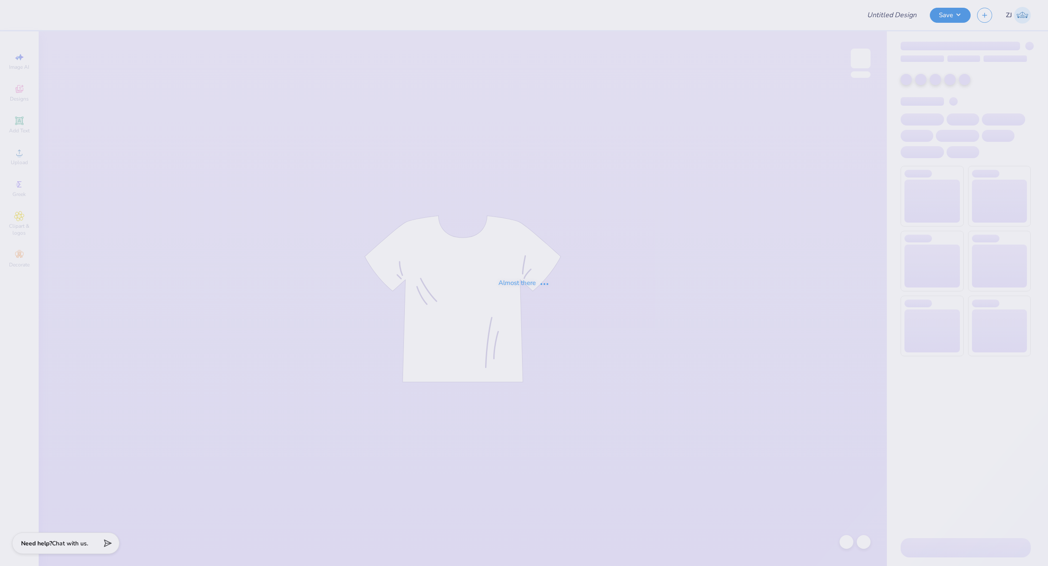
type input "Covelle & Co Merch"
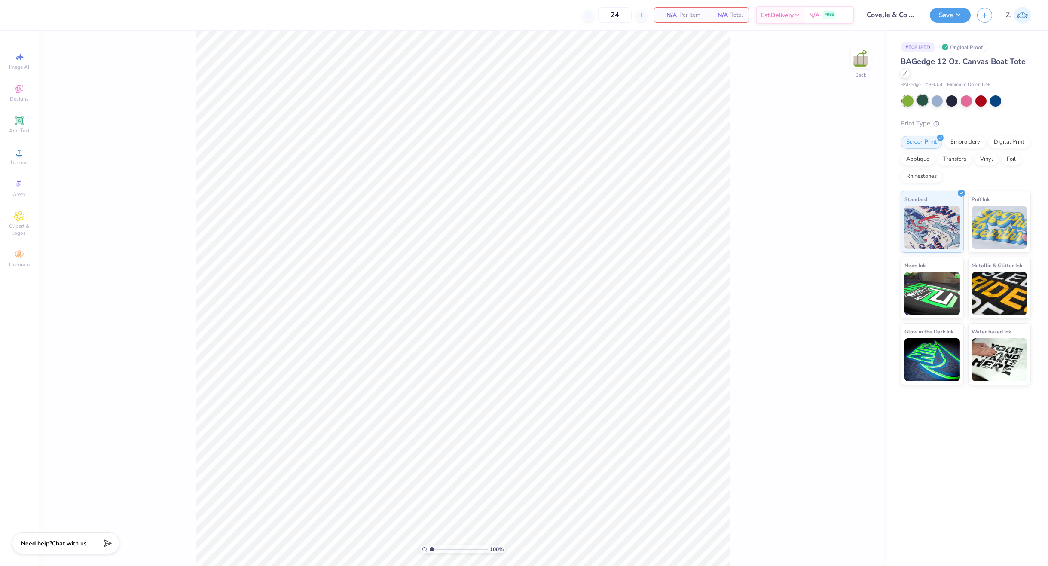
click at [920, 101] on div at bounding box center [922, 100] width 11 height 11
click at [967, 143] on div "Embroidery" at bounding box center [965, 140] width 41 height 13
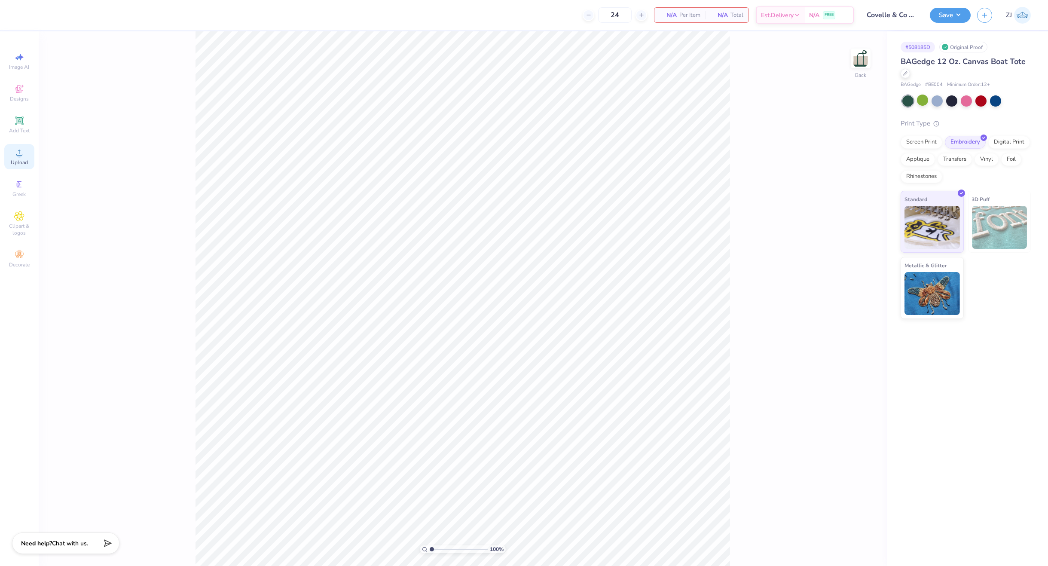
click at [21, 153] on icon at bounding box center [19, 152] width 10 height 10
click at [847, 271] on input "3.45" at bounding box center [844, 274] width 31 height 12
type input "4"
type input "3.50"
type input "3.49"
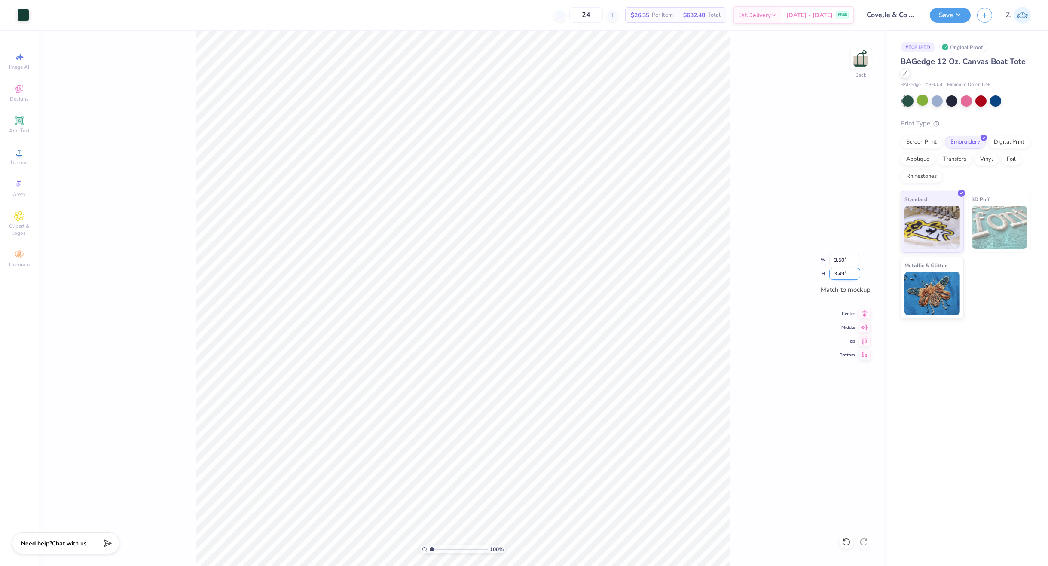
click at [846, 274] on input "3.49" at bounding box center [844, 274] width 31 height 12
click at [849, 272] on input "3.49" at bounding box center [844, 274] width 31 height 12
type input "3"
type input "3.01"
type input "3.00"
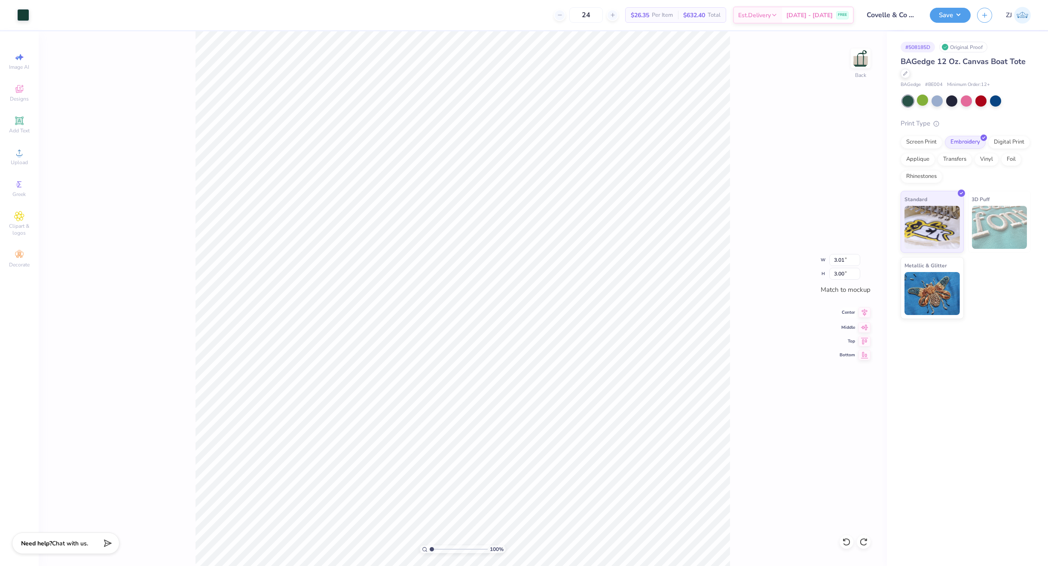
click at [870, 313] on icon at bounding box center [864, 312] width 12 height 10
click at [861, 327] on icon at bounding box center [864, 326] width 12 height 10
click at [962, 18] on button "Save" at bounding box center [950, 13] width 41 height 15
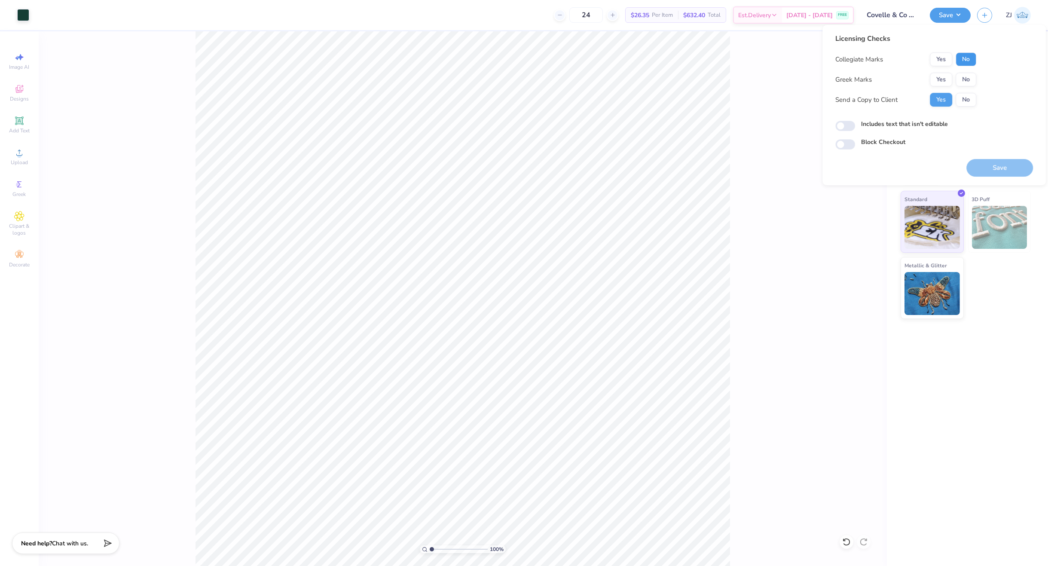
click at [970, 58] on button "No" at bounding box center [965, 59] width 21 height 14
click at [970, 74] on button "No" at bounding box center [965, 80] width 21 height 14
click at [845, 126] on input "Includes text that isn't editable" at bounding box center [845, 126] width 20 height 10
checkbox input "true"
click at [1008, 171] on button "Save" at bounding box center [999, 168] width 67 height 18
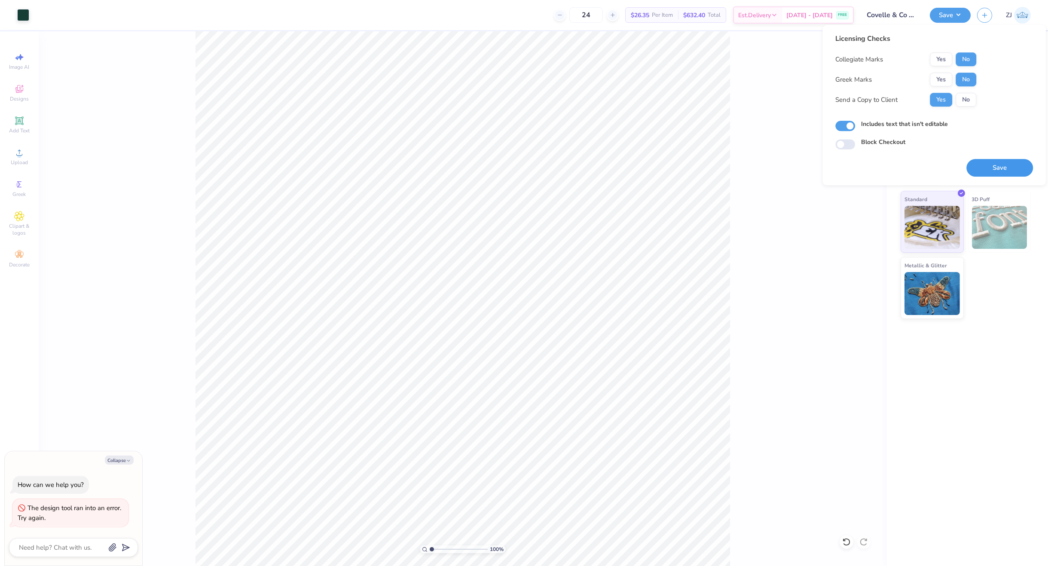
click at [995, 165] on button "Save" at bounding box center [999, 168] width 67 height 18
type textarea "x"
checkbox input "true"
type textarea "x"
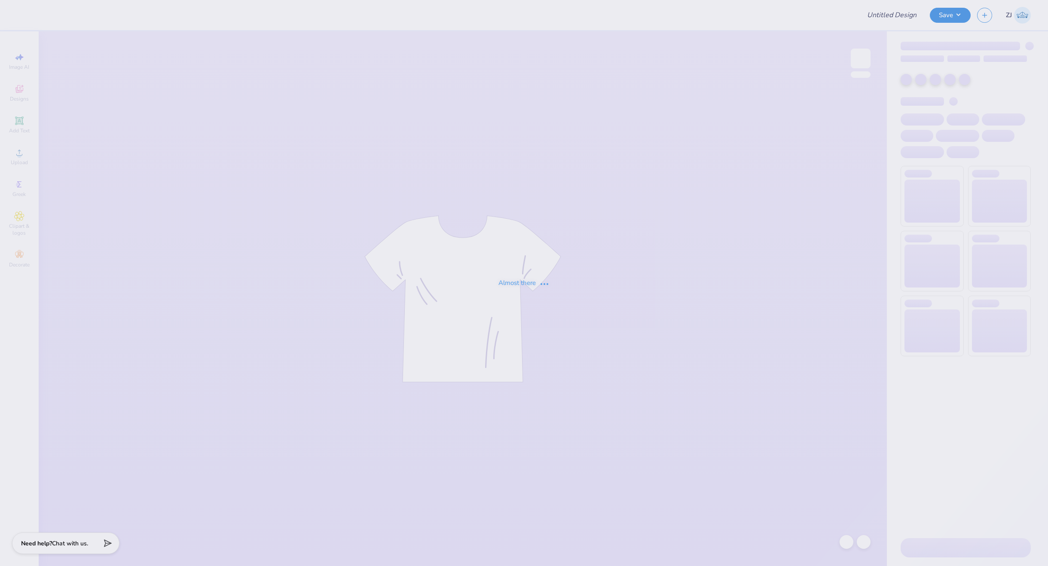
type input "Covelle & Co Merch"
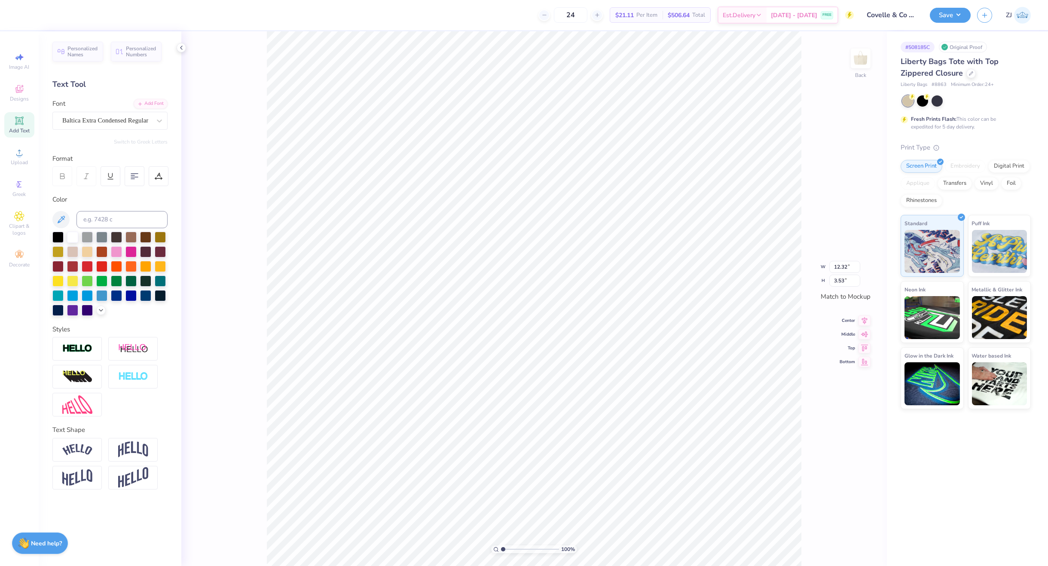
type input "12.50"
type input "7.20"
click at [83, 346] on img at bounding box center [77, 349] width 30 height 10
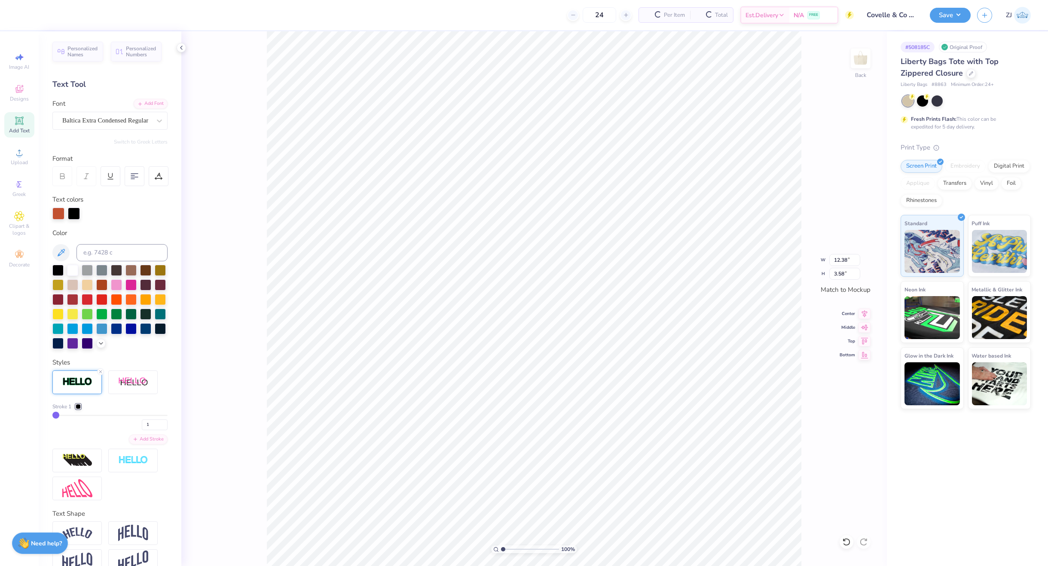
type input "12.38"
type input "3.58"
drag, startPoint x: 72, startPoint y: 211, endPoint x: 82, endPoint y: 228, distance: 19.8
click at [73, 211] on div at bounding box center [74, 214] width 12 height 12
click at [99, 257] on input at bounding box center [121, 252] width 91 height 17
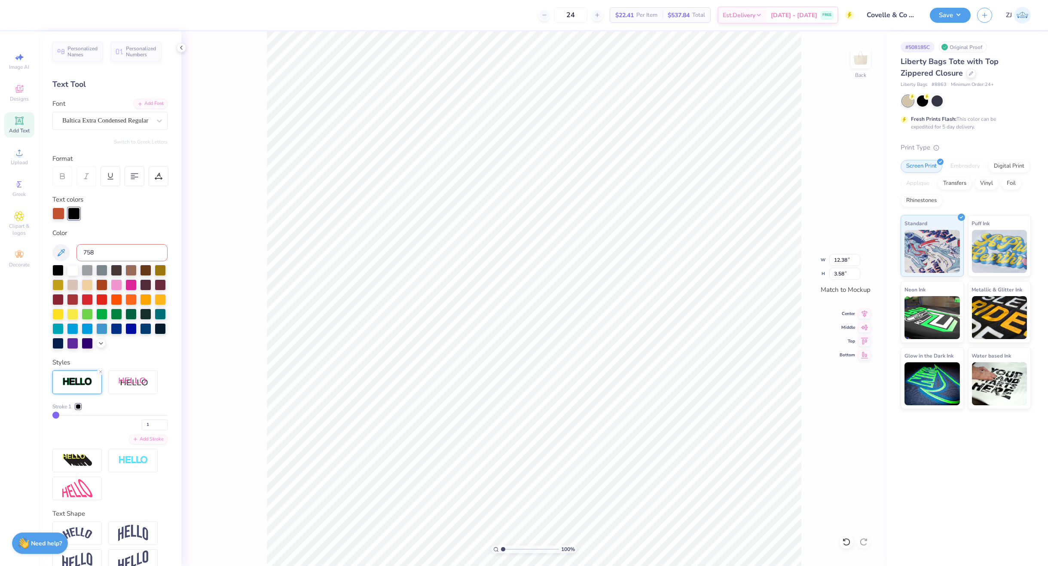
type input "7580"
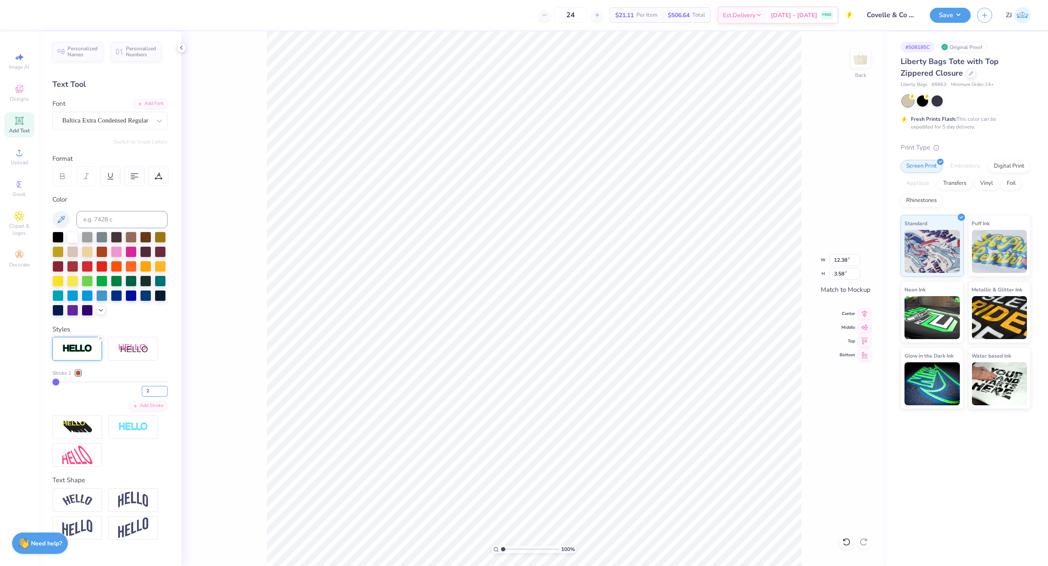
type input "2"
click at [163, 388] on input "2" at bounding box center [155, 391] width 26 height 11
type input "2"
type input "12.43"
type input "3.64"
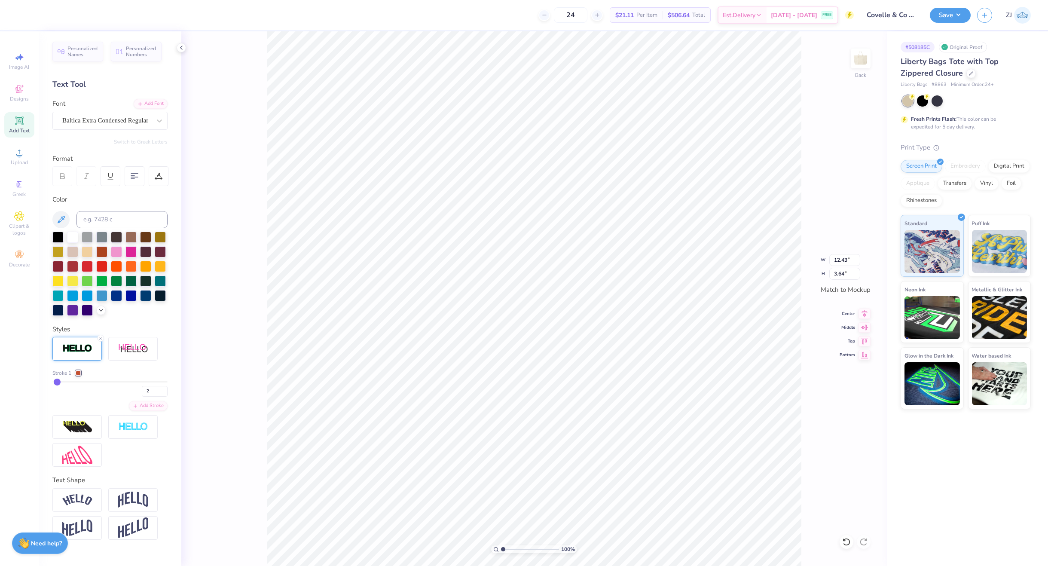
type input "2.10"
type input "3.53"
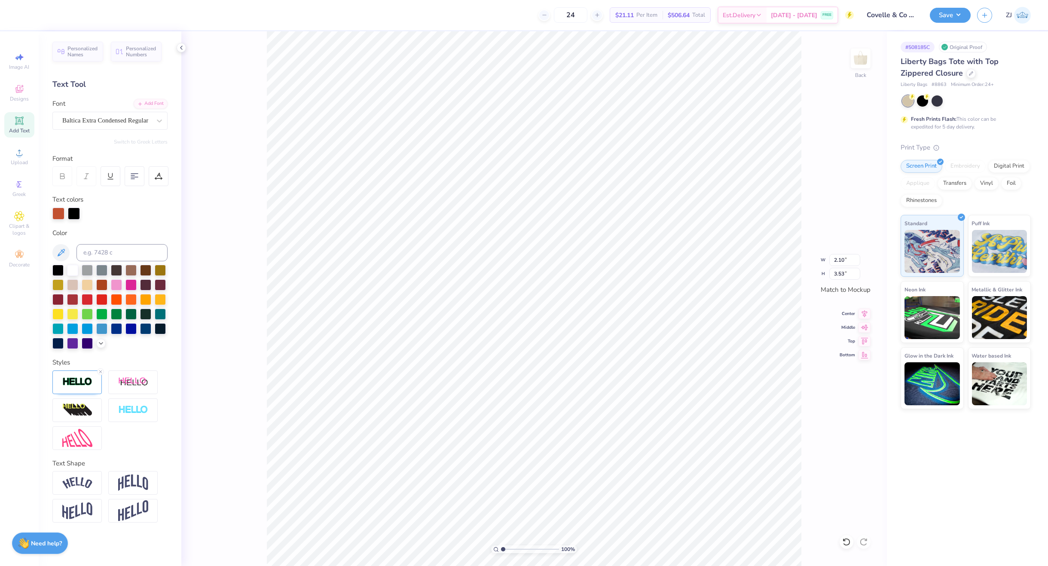
type input "2.15"
type input "3.58"
click at [74, 214] on div at bounding box center [74, 213] width 12 height 12
click at [109, 254] on input at bounding box center [121, 252] width 91 height 17
type input "7580"
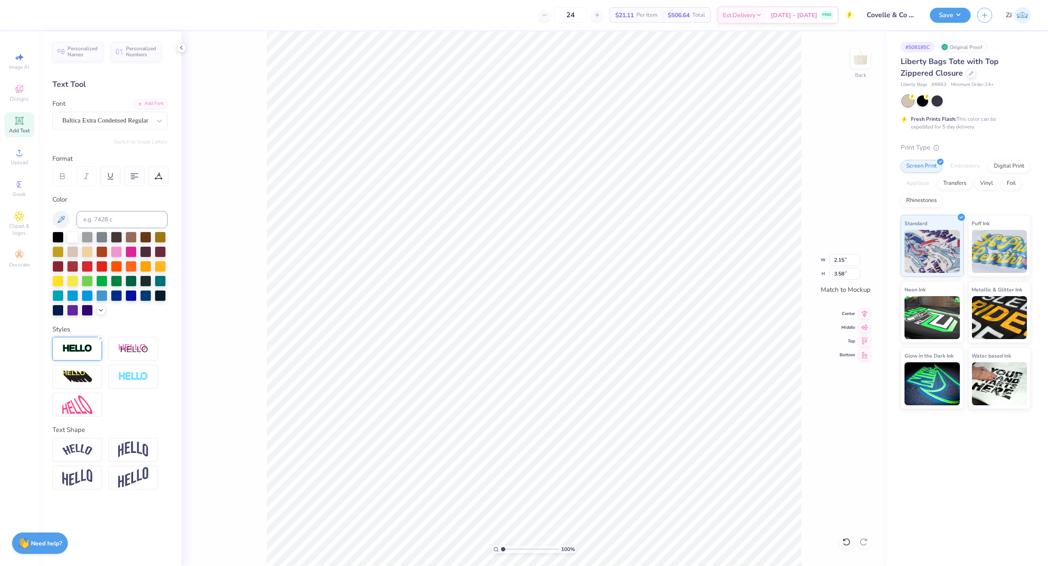
click at [72, 346] on img at bounding box center [77, 349] width 30 height 10
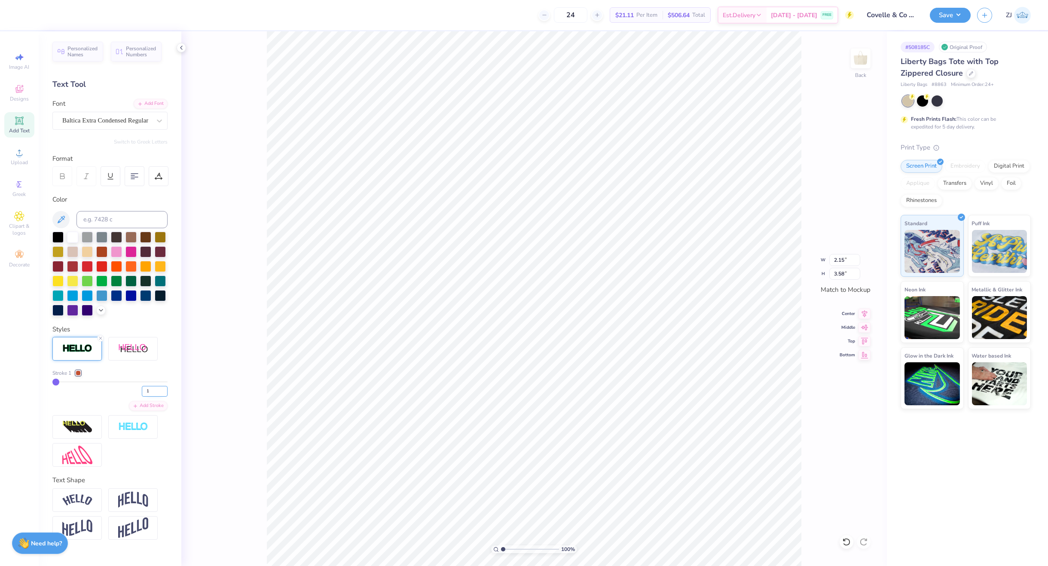
click at [164, 387] on input "1" at bounding box center [155, 391] width 26 height 11
type input "2"
click at [164, 388] on input "2" at bounding box center [155, 391] width 26 height 11
type input "2"
type input "2.20"
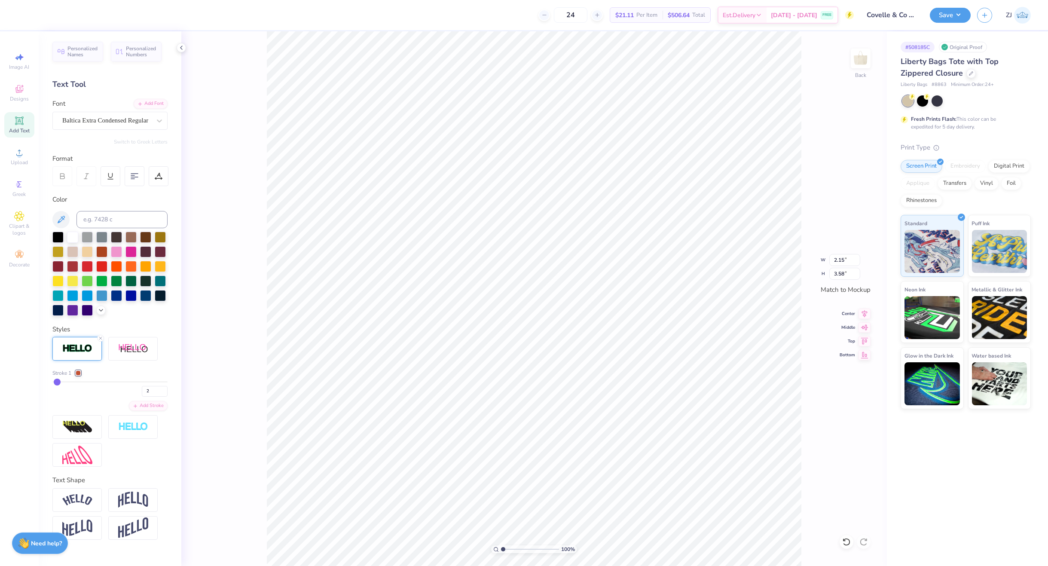
type input "3.64"
type input "4.15"
type input "3.53"
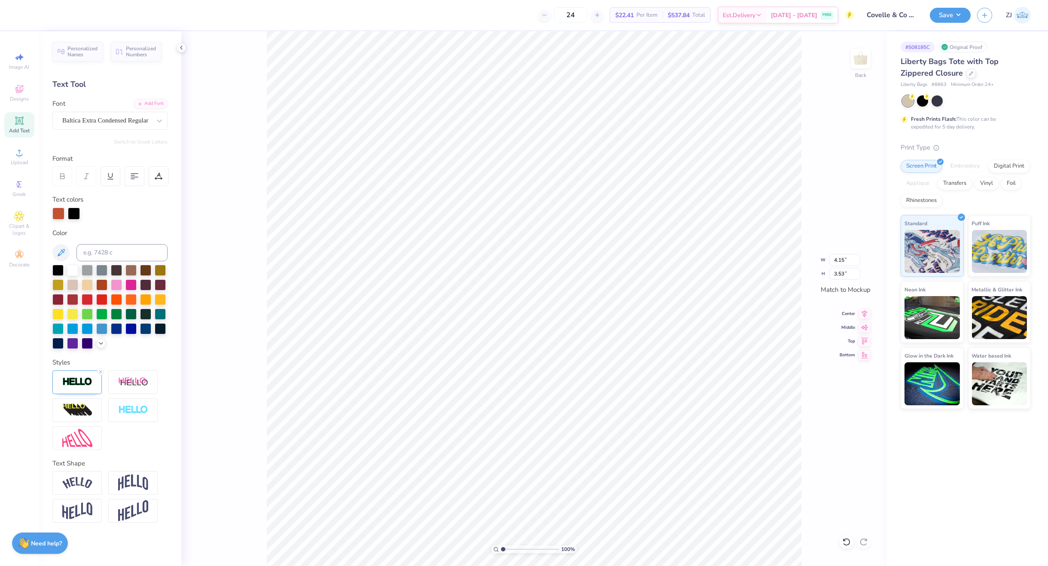
type input "2.15"
type input "3.58"
click at [73, 213] on div at bounding box center [74, 213] width 12 height 12
click at [93, 382] on div at bounding box center [76, 382] width 49 height 24
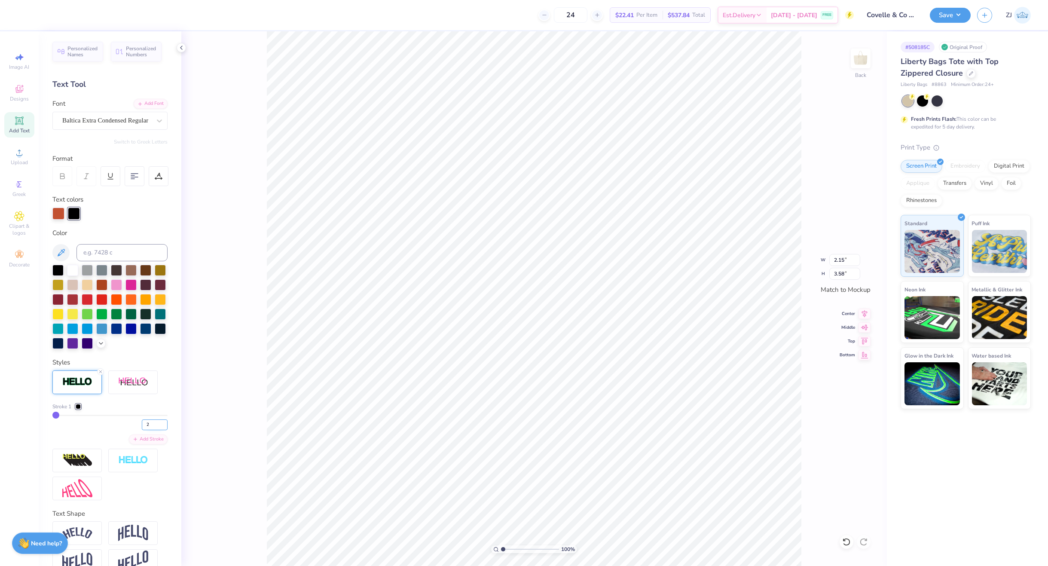
type input "2"
click at [156, 430] on input "2" at bounding box center [155, 424] width 26 height 11
type input "2"
click at [73, 211] on div at bounding box center [74, 214] width 12 height 12
click at [97, 252] on input at bounding box center [121, 252] width 91 height 17
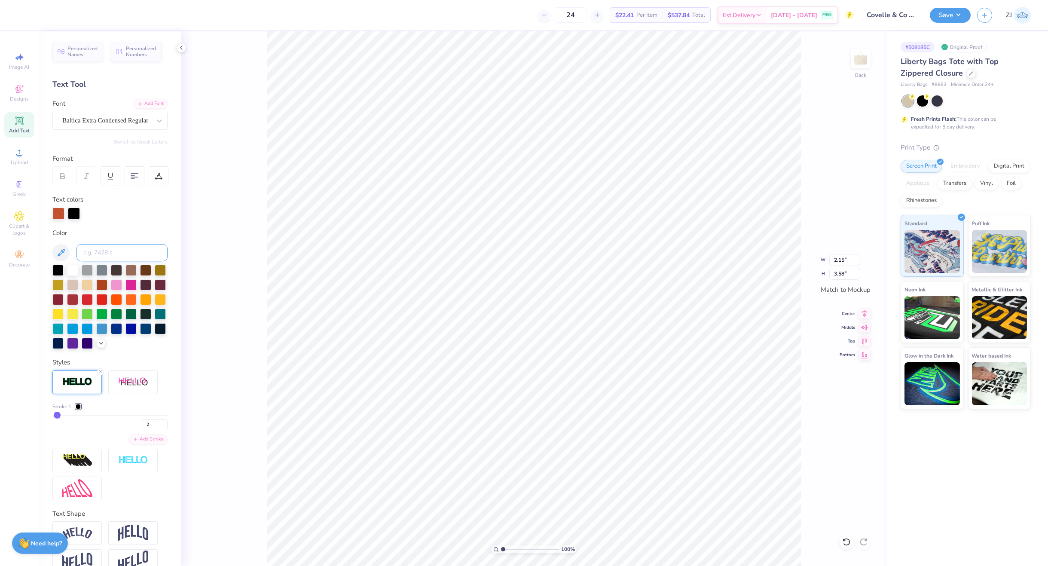
type input "2.20"
type input "3.64"
type input "7580"
click at [92, 259] on input at bounding box center [121, 252] width 91 height 17
type input "7580"
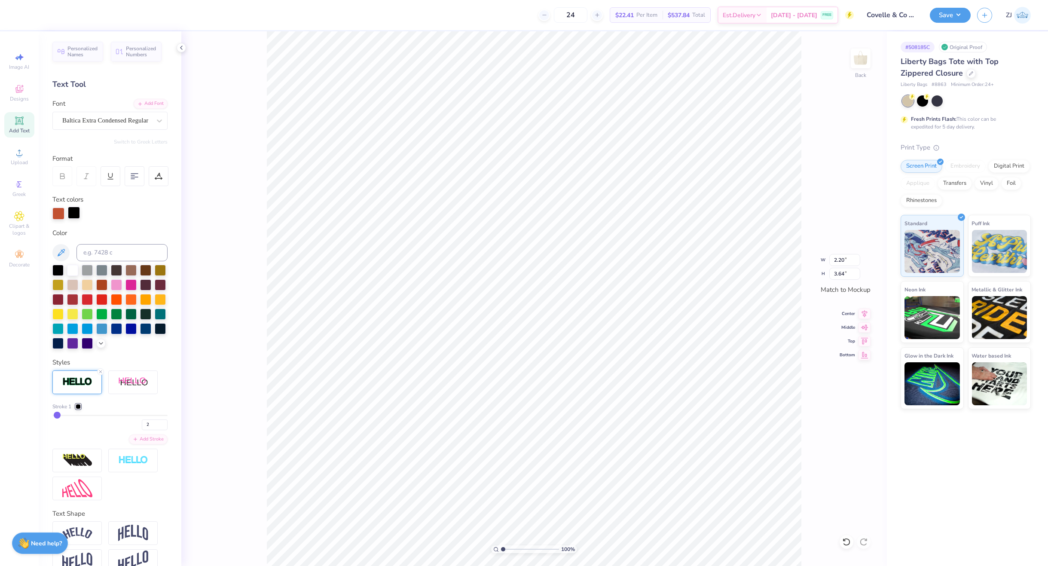
click at [77, 212] on div at bounding box center [74, 213] width 12 height 12
click at [103, 251] on input at bounding box center [121, 252] width 91 height 17
type input "7580"
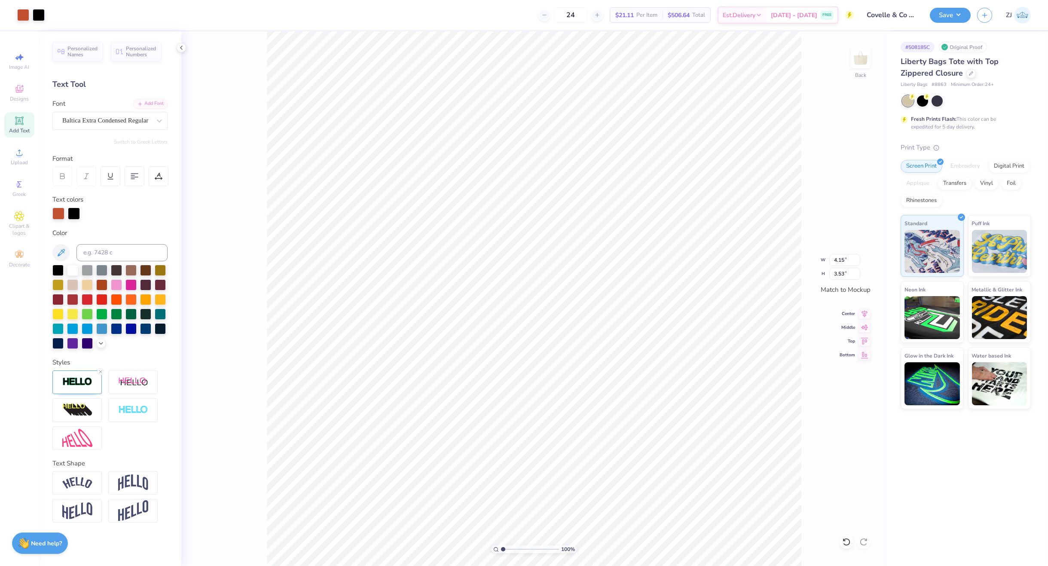
type input "4.20"
type input "3.58"
click at [74, 379] on img at bounding box center [77, 382] width 30 height 10
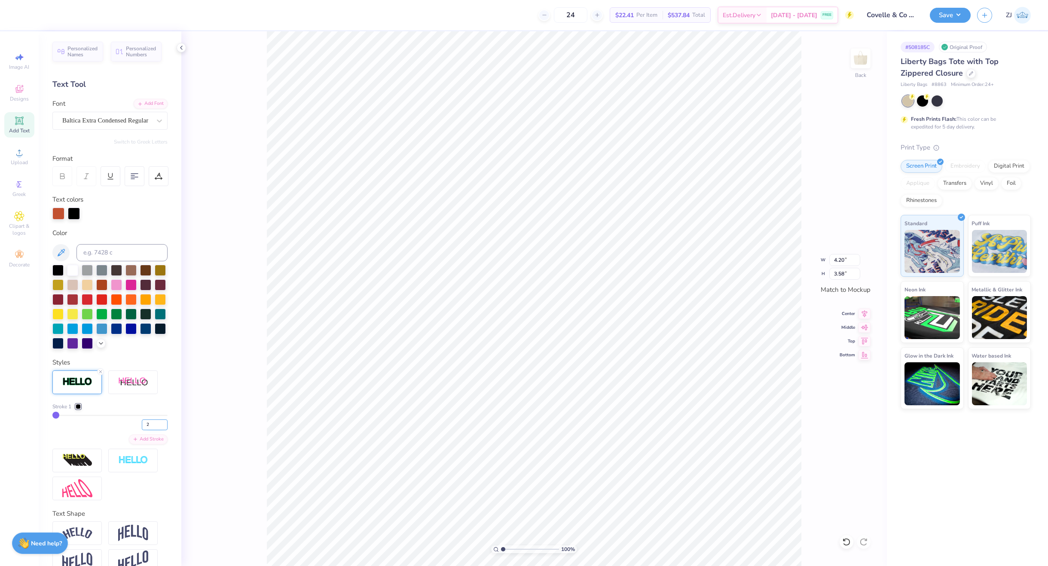
type input "2"
click at [154, 430] on input "2" at bounding box center [155, 424] width 26 height 11
type input "2"
type input "4.25"
type input "3.64"
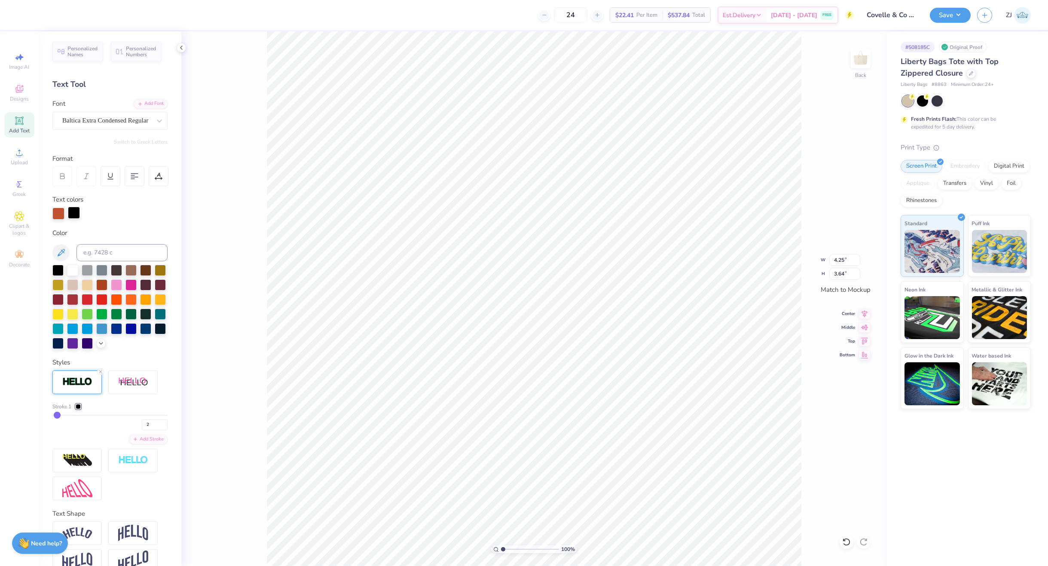
click at [70, 215] on div at bounding box center [74, 213] width 12 height 12
click at [101, 250] on input at bounding box center [121, 252] width 91 height 17
type input "7580"
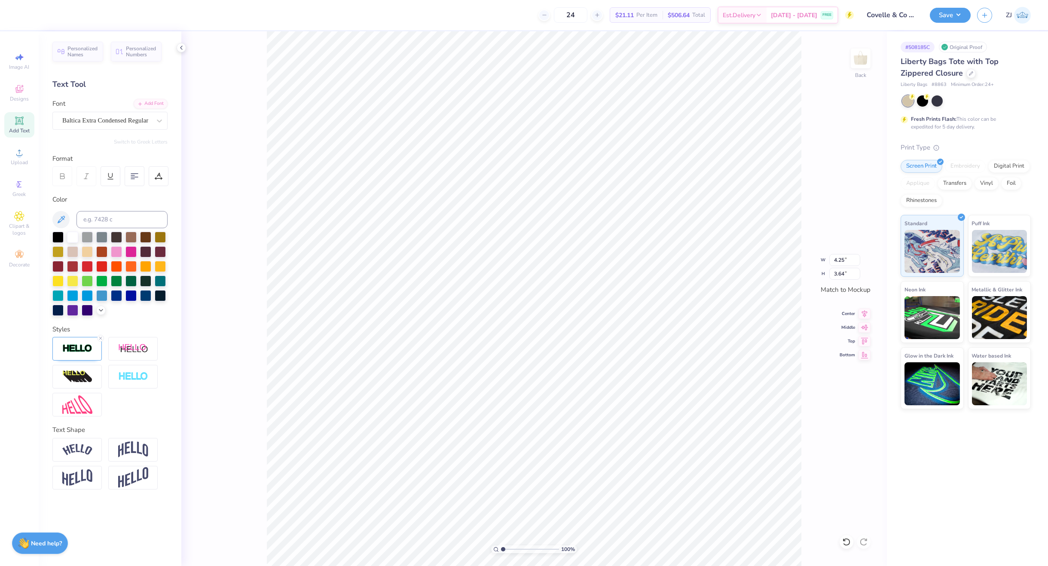
type input "2.20"
click at [852, 260] on input "12.59" at bounding box center [844, 260] width 31 height 12
type input "12.50"
type input "7.33"
drag, startPoint x: 944, startPoint y: 17, endPoint x: 948, endPoint y: 24, distance: 7.5
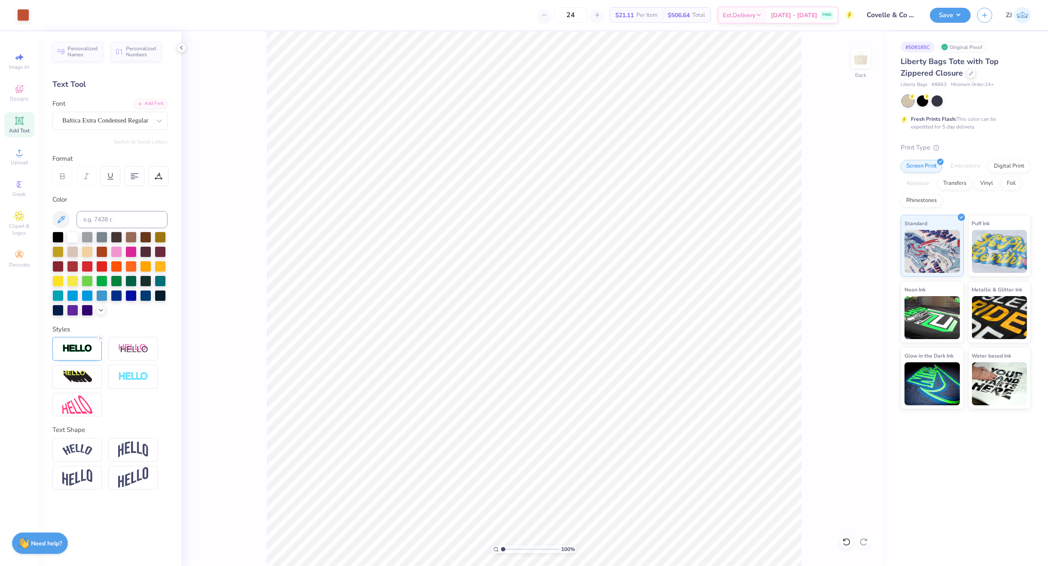
click at [944, 17] on button "Save" at bounding box center [950, 15] width 41 height 15
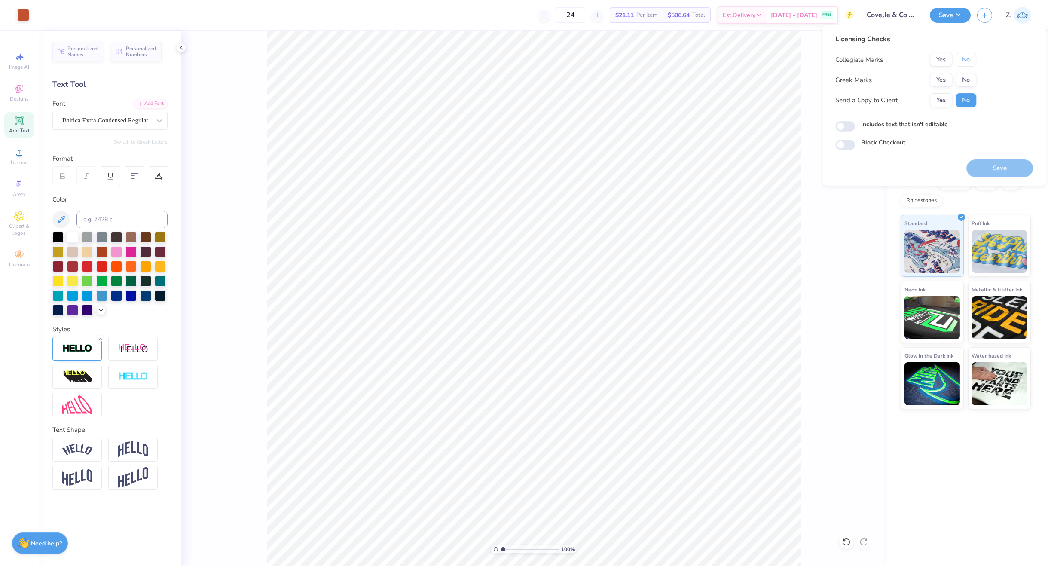
click at [963, 59] on button "No" at bounding box center [965, 60] width 21 height 14
click at [967, 79] on button "No" at bounding box center [965, 80] width 21 height 14
click at [949, 103] on button "Yes" at bounding box center [941, 100] width 22 height 14
click at [967, 100] on button "No" at bounding box center [965, 100] width 21 height 14
click at [1000, 171] on button "Save" at bounding box center [999, 168] width 67 height 18
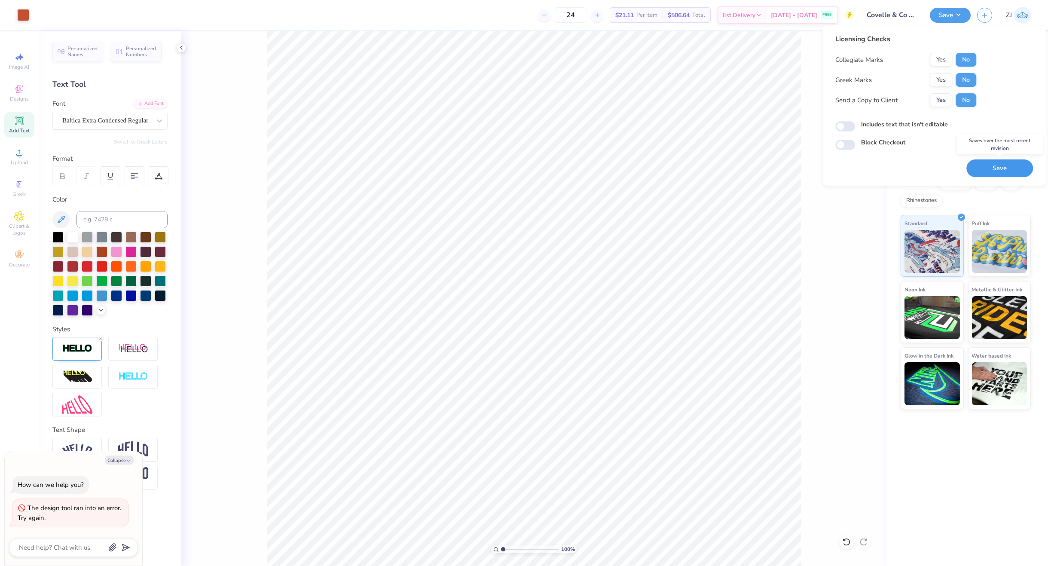
click at [999, 168] on button "Save" at bounding box center [999, 168] width 67 height 18
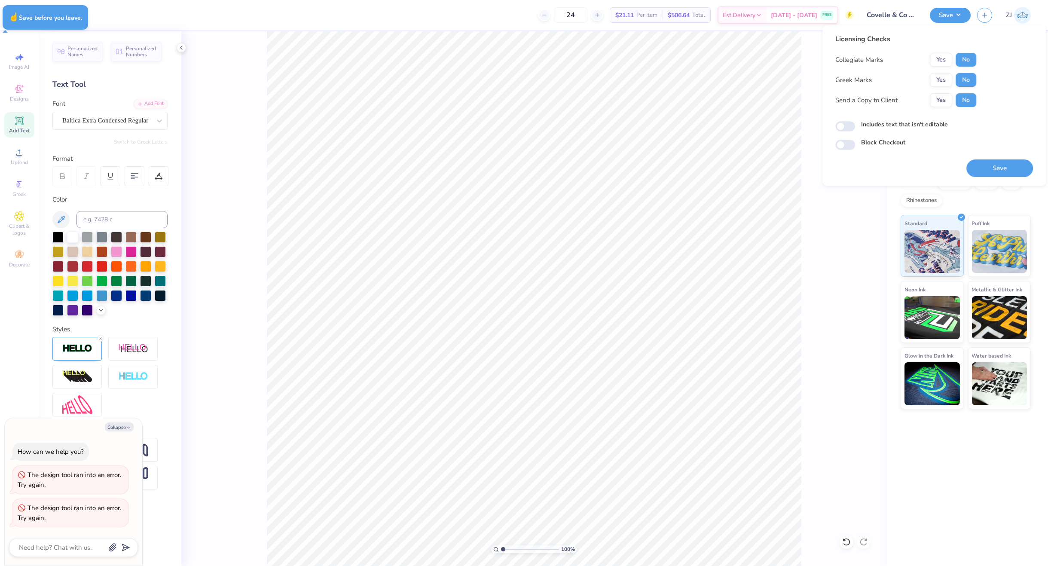
type textarea "x"
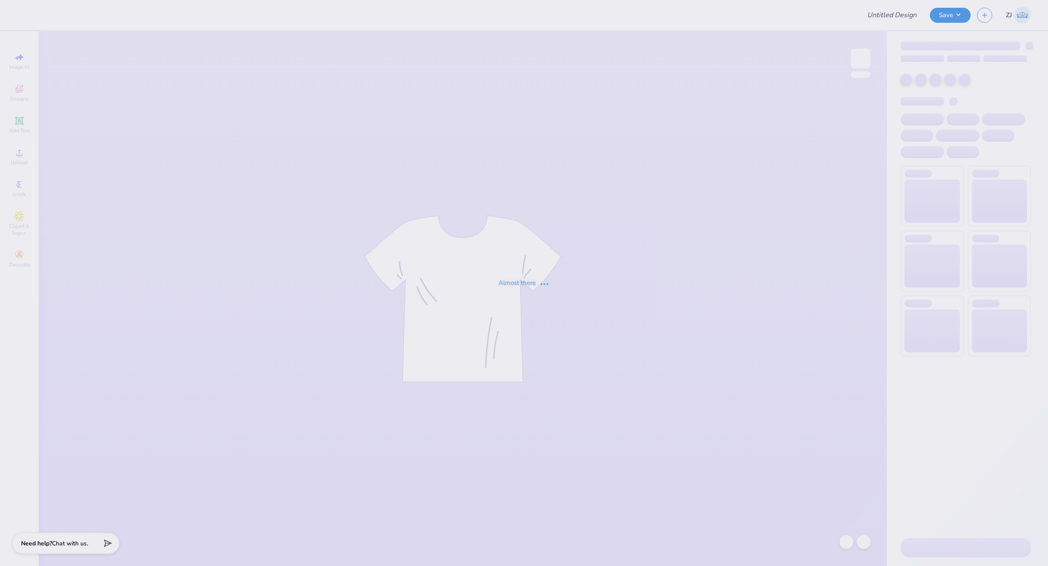
type input "Covelle & Co Merch"
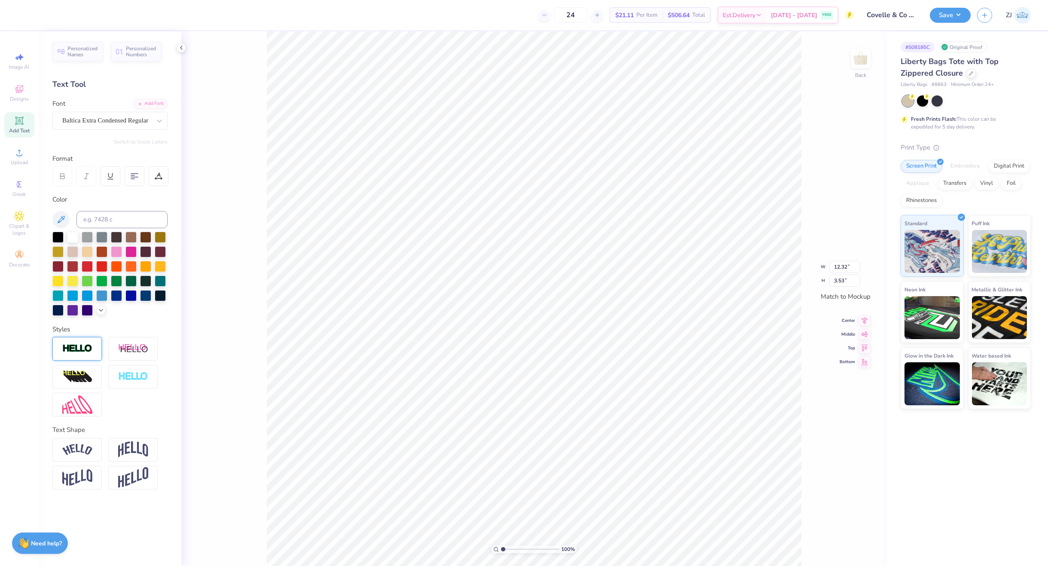
click at [68, 347] on img at bounding box center [77, 349] width 30 height 10
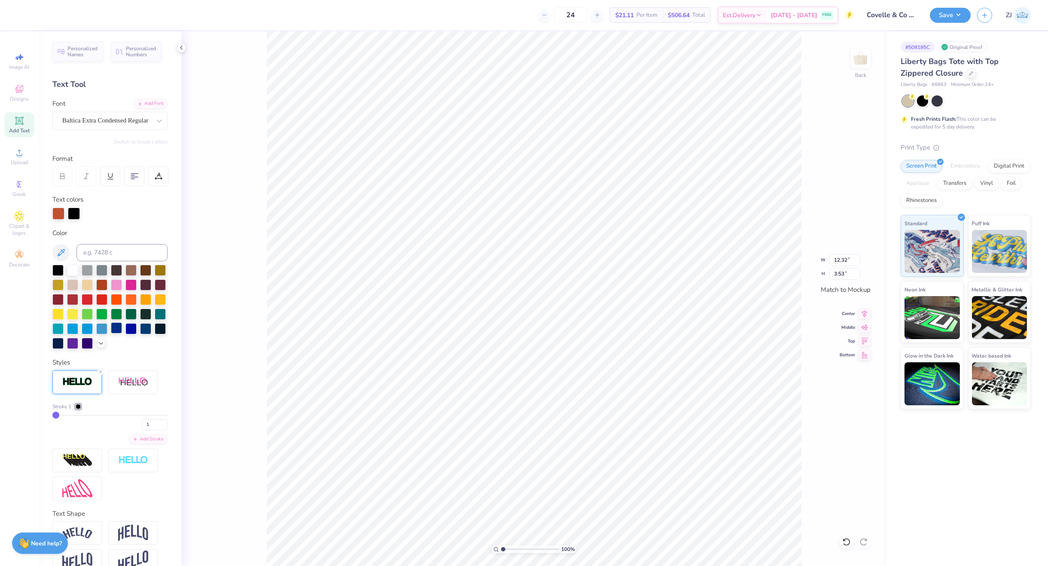
type input "12.38"
type input "3.58"
type input "2"
click at [156, 430] on input "2" at bounding box center [155, 424] width 26 height 11
type input "2"
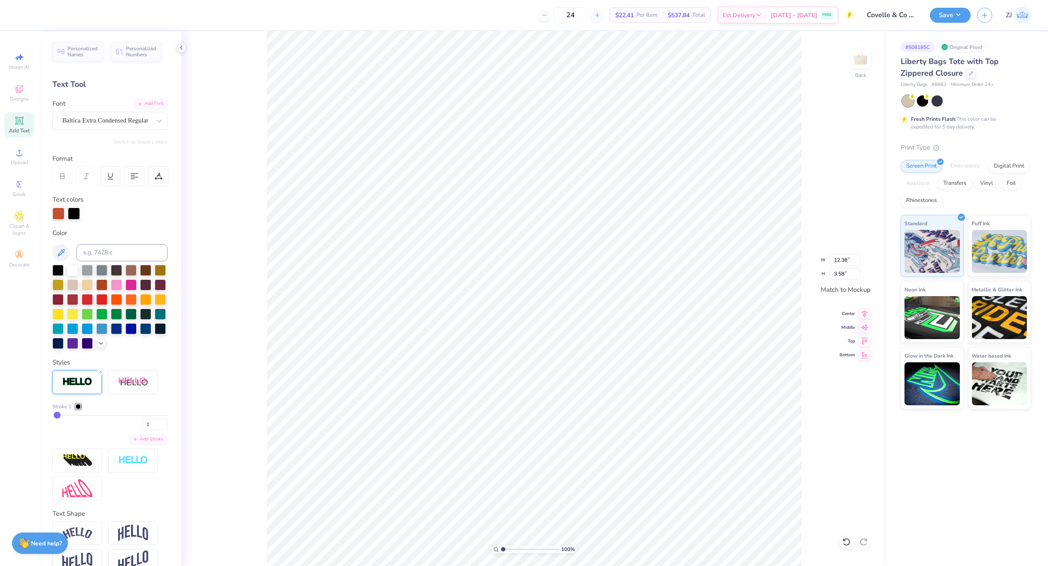
type input "12.43"
type input "3.64"
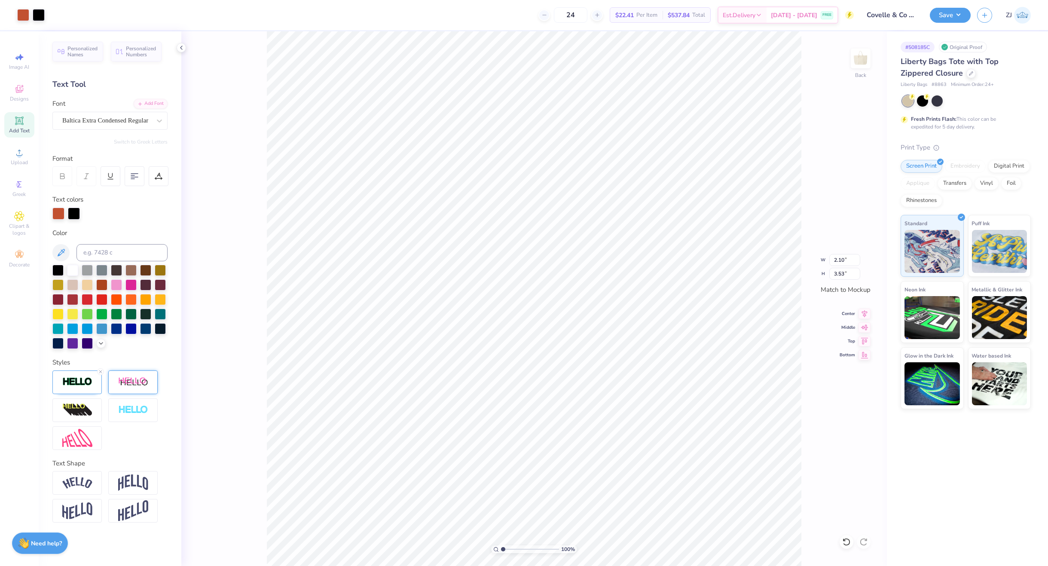
type input "2.15"
type input "3.58"
click at [73, 385] on img at bounding box center [77, 382] width 30 height 10
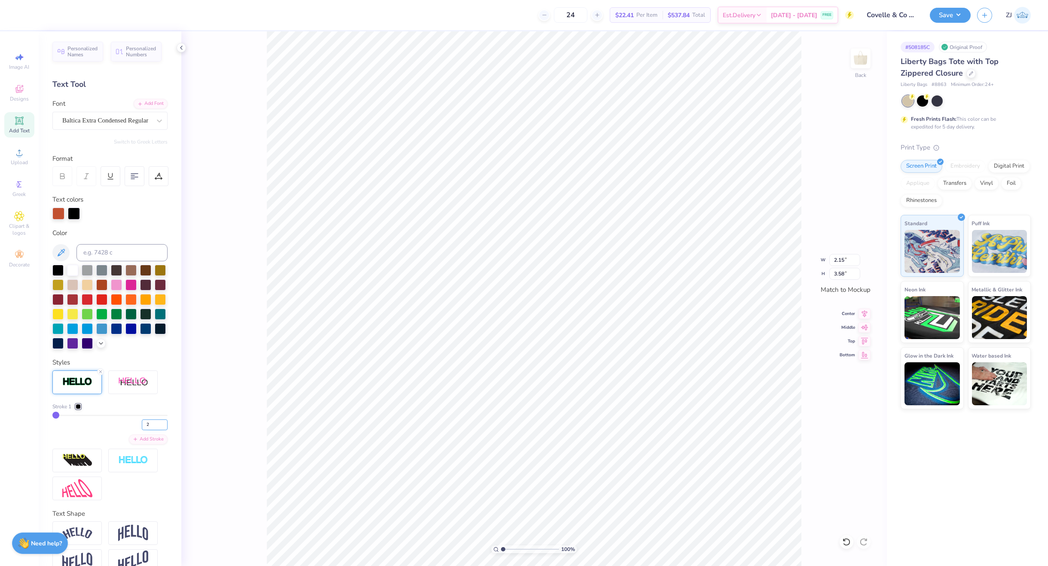
type input "2"
click at [156, 430] on input "2" at bounding box center [155, 424] width 26 height 11
type input "2"
type input "2.20"
type input "3.64"
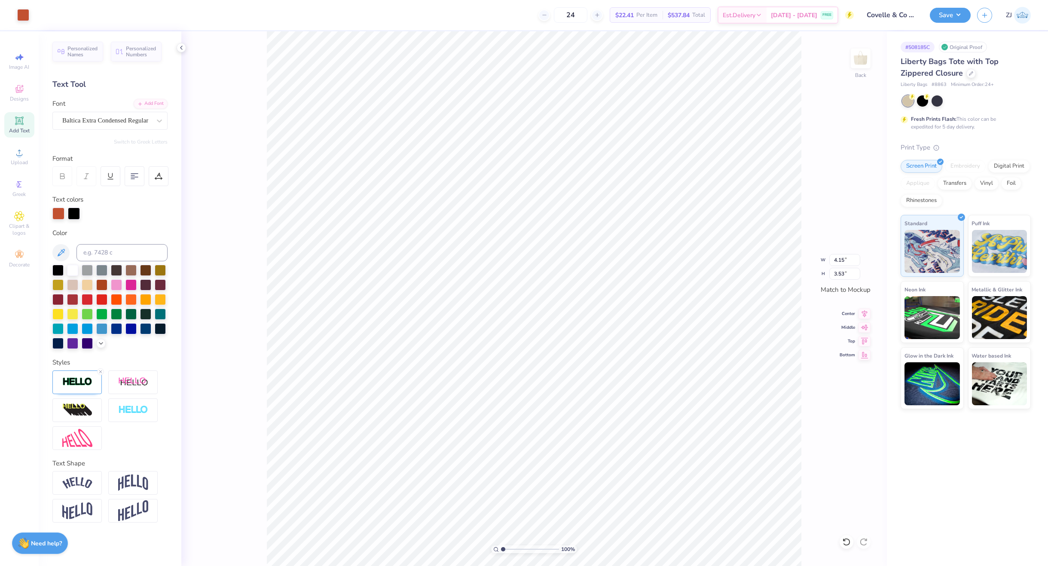
type input "4.20"
type input "3.58"
click at [71, 381] on img at bounding box center [77, 382] width 30 height 10
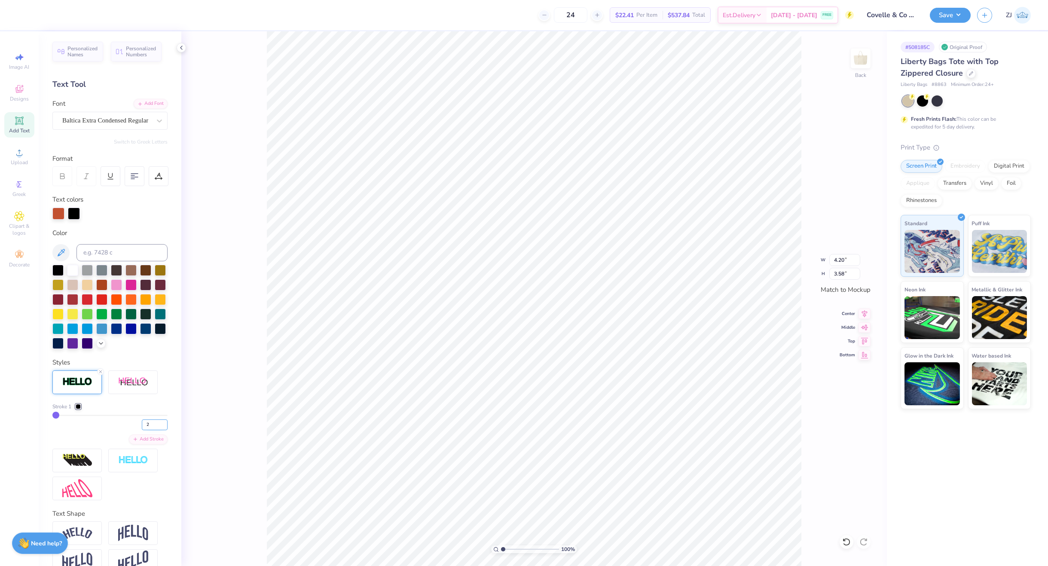
type input "2"
click at [154, 430] on input "2" at bounding box center [155, 424] width 26 height 11
type input "2"
type input "4.25"
type input "3.64"
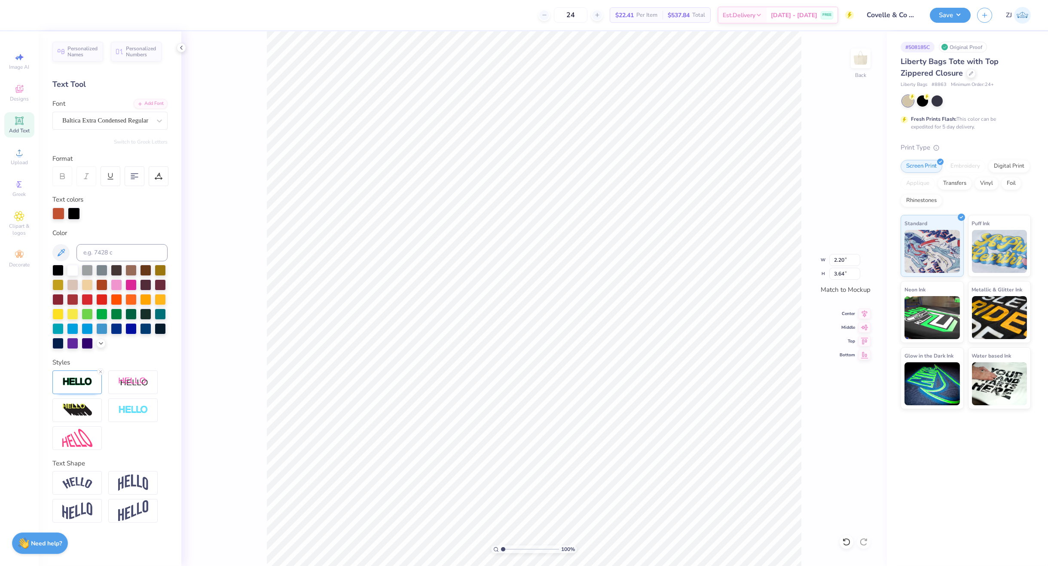
type input "2.20"
click at [38, 10] on div at bounding box center [39, 14] width 12 height 12
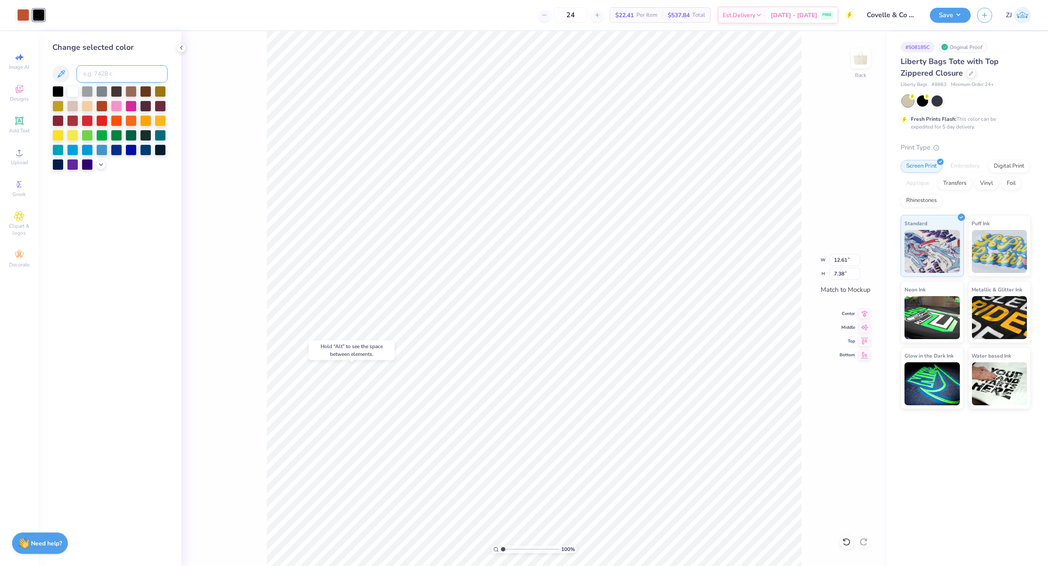
click at [115, 76] on input at bounding box center [121, 73] width 91 height 17
type input "7580"
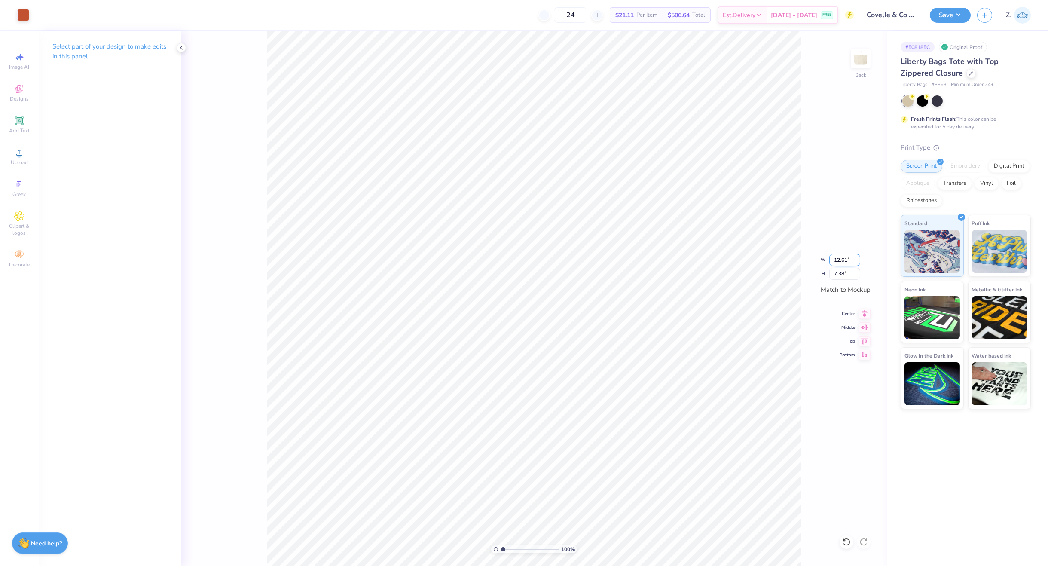
click at [841, 259] on input "12.61" at bounding box center [844, 260] width 31 height 12
type input "12.50"
type input "7.32"
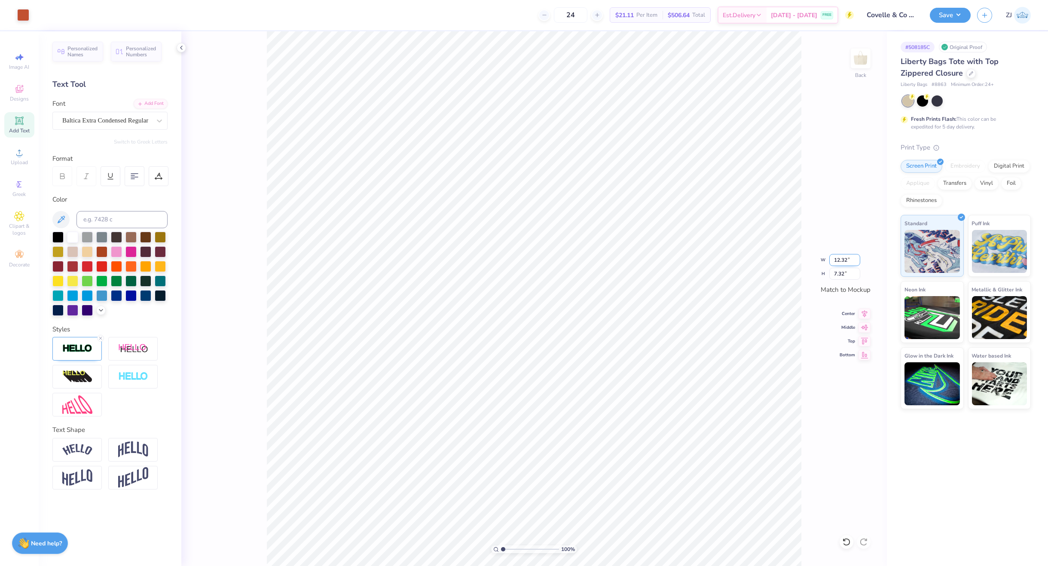
click at [847, 264] on input "12.32" at bounding box center [844, 260] width 31 height 12
type input "12.50"
type input "7.42"
click at [942, 15] on button "Save" at bounding box center [950, 13] width 41 height 15
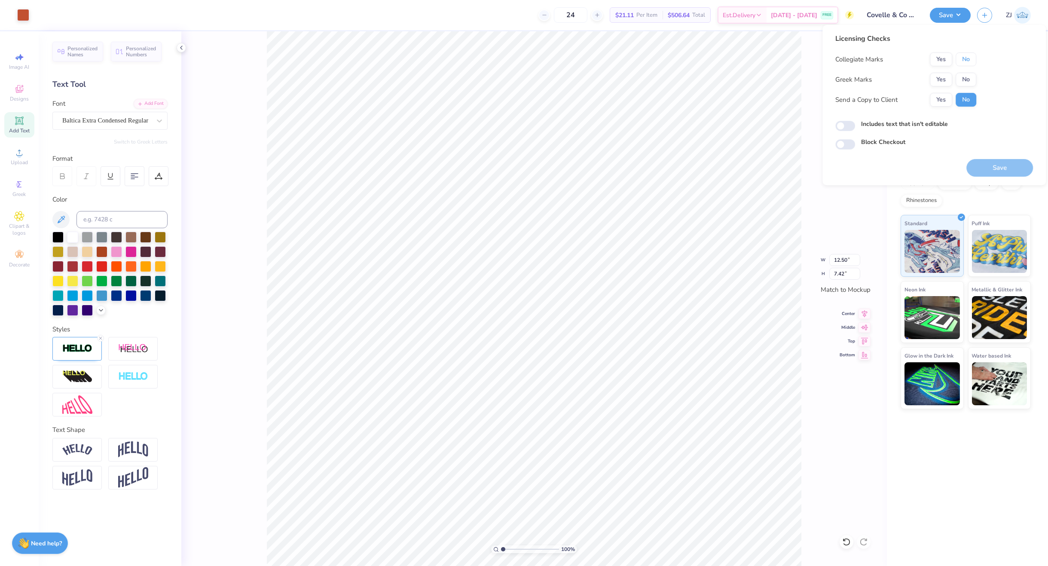
drag, startPoint x: 962, startPoint y: 54, endPoint x: 964, endPoint y: 70, distance: 16.0
click at [963, 55] on button "No" at bounding box center [965, 59] width 21 height 14
click at [964, 74] on button "No" at bounding box center [965, 80] width 21 height 14
click at [1022, 178] on div "Licensing Checks Collegiate Marks Yes No Greek Marks Yes No Send a Copy to Clie…" at bounding box center [933, 105] width 223 height 160
drag, startPoint x: 1007, startPoint y: 165, endPoint x: 999, endPoint y: 165, distance: 7.3
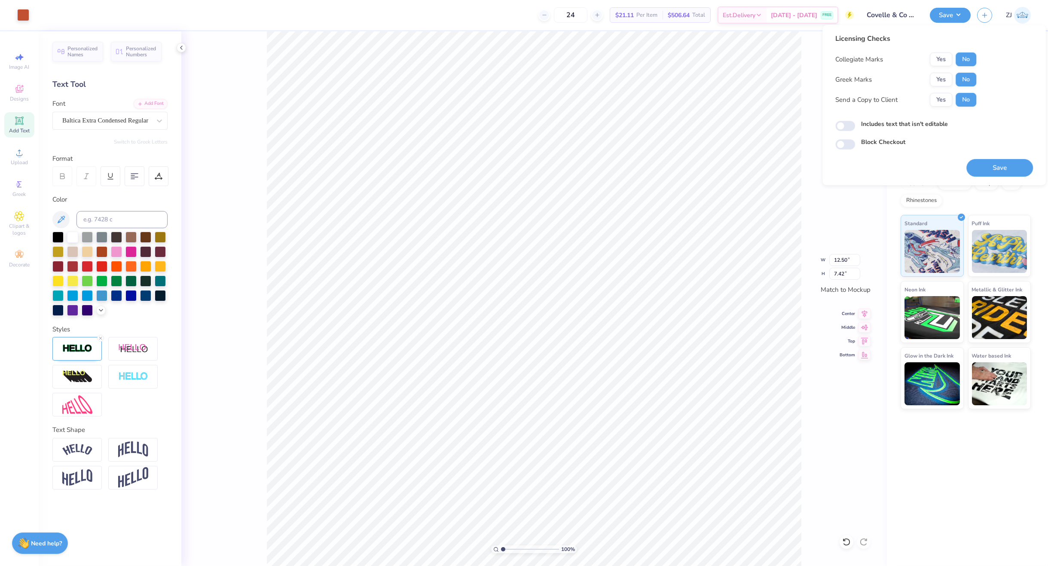
click at [1005, 165] on button "Save" at bounding box center [999, 168] width 67 height 18
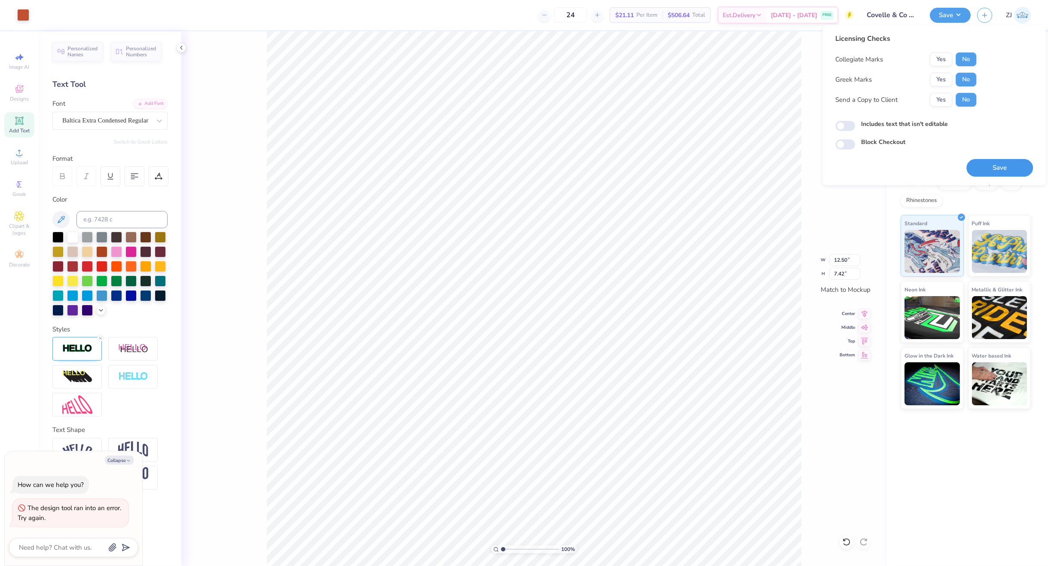
click at [1006, 161] on button "Save" at bounding box center [999, 168] width 67 height 18
click at [1004, 169] on button "Save" at bounding box center [999, 168] width 67 height 18
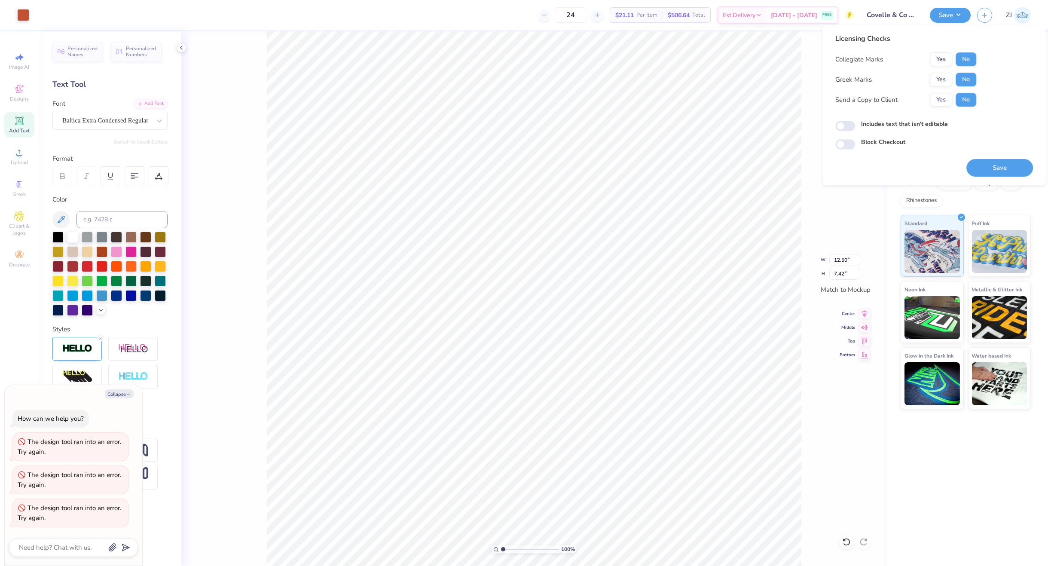
drag, startPoint x: 1009, startPoint y: 171, endPoint x: 979, endPoint y: 183, distance: 32.0
click at [1009, 171] on button "Save" at bounding box center [999, 168] width 67 height 18
click at [981, 173] on button "Save" at bounding box center [999, 168] width 67 height 18
type textarea "x"
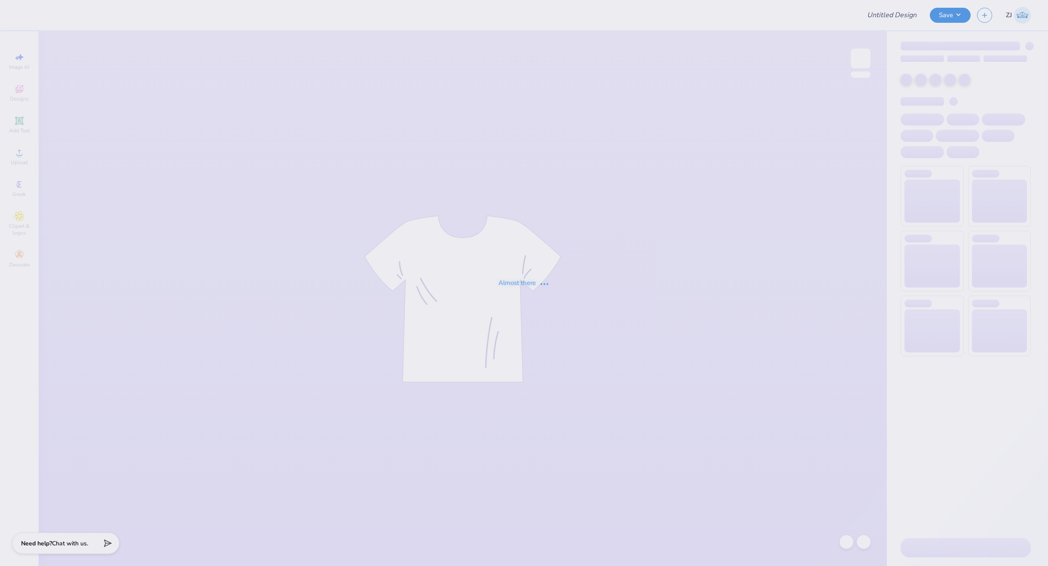
type input "Covelle & Co Merch"
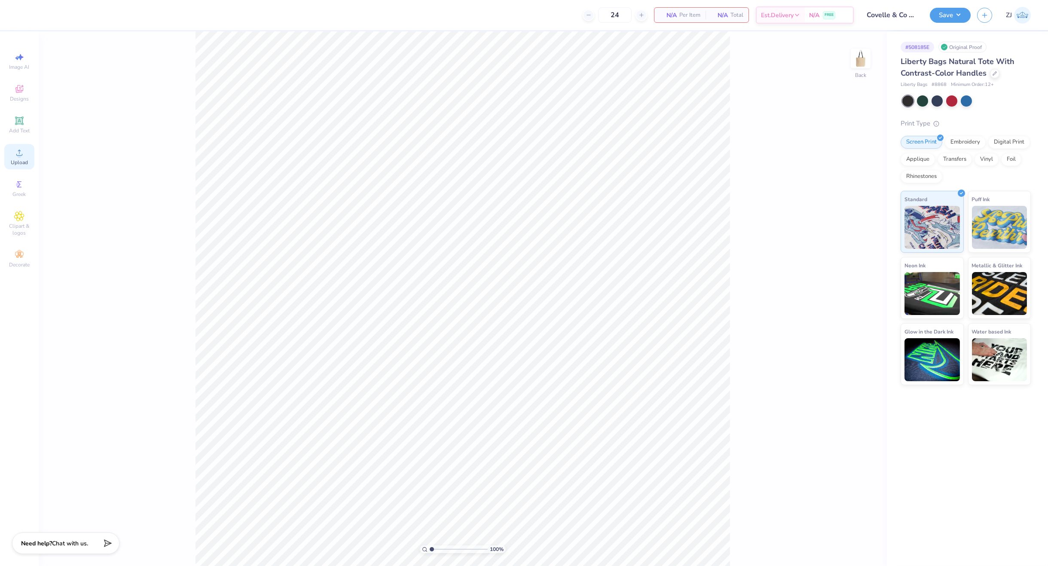
click at [17, 155] on circle at bounding box center [19, 155] width 5 height 5
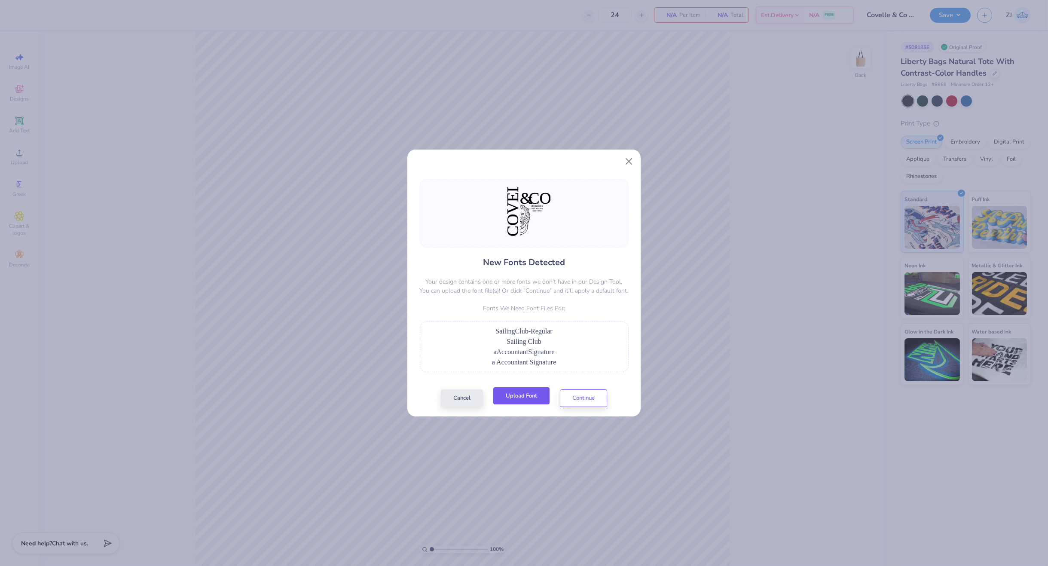
click at [528, 397] on button "Upload Font" at bounding box center [521, 396] width 56 height 18
click at [516, 395] on button "Upload Font" at bounding box center [521, 396] width 56 height 18
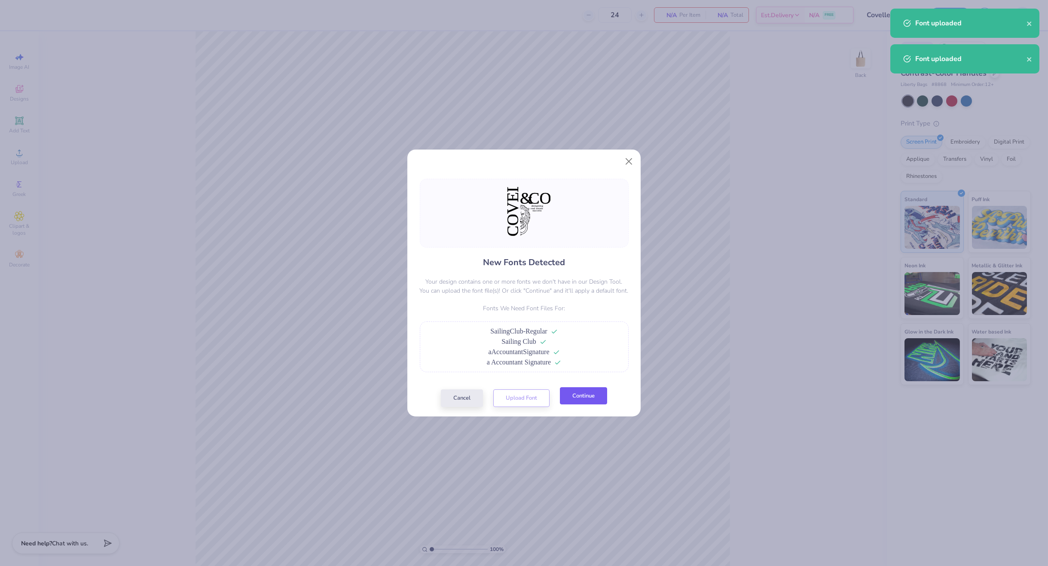
click at [595, 404] on button "Continue" at bounding box center [583, 396] width 47 height 18
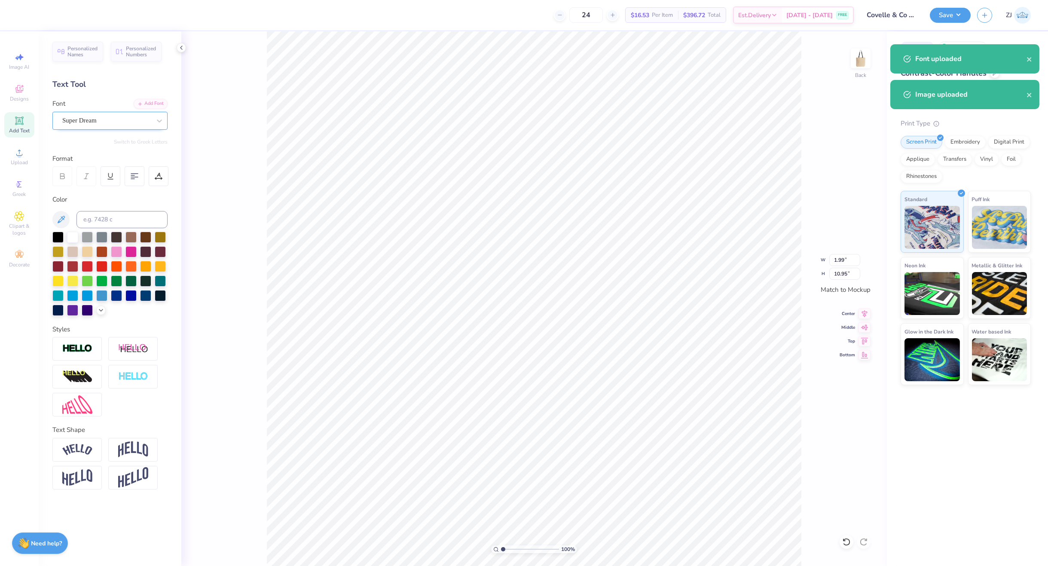
click at [86, 129] on div "Super Dream" at bounding box center [109, 121] width 115 height 18
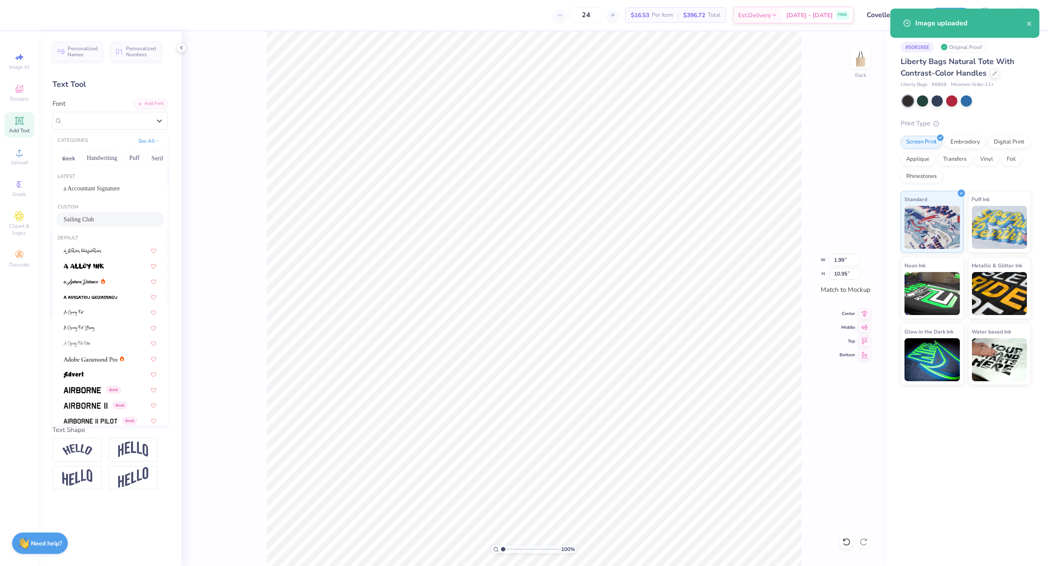
click at [89, 225] on div "Sailing Club" at bounding box center [110, 219] width 108 height 14
type input "1.98"
type input "7.24"
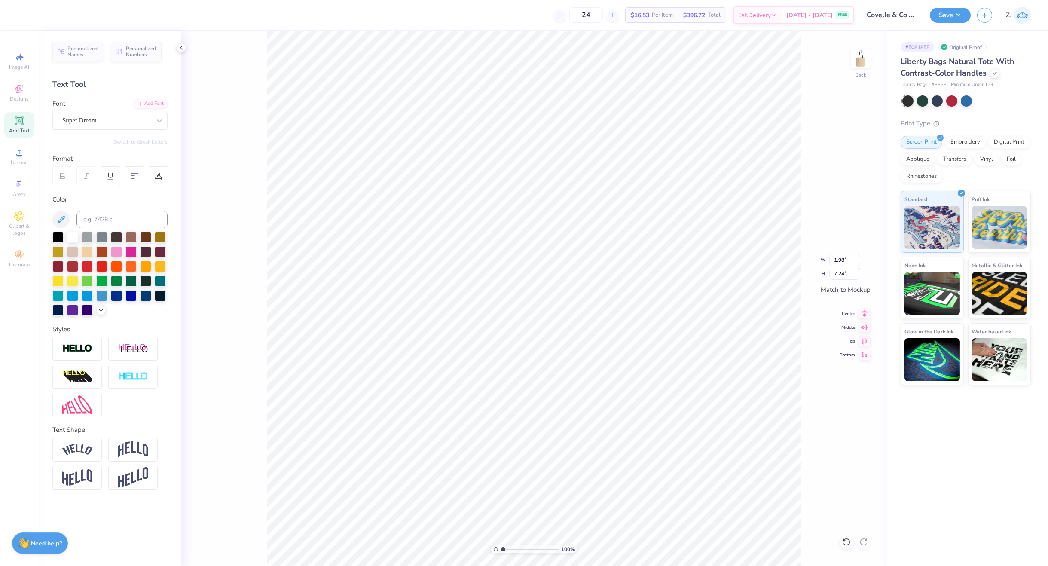
type input "1.88"
type input "1.97"
click at [86, 116] on div "Super Dream" at bounding box center [106, 120] width 90 height 13
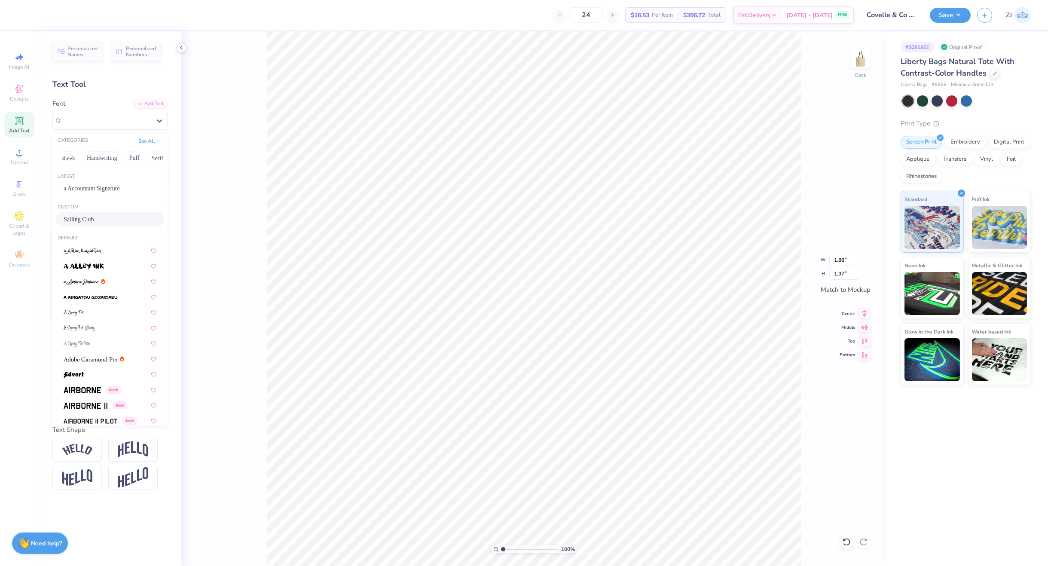
click at [81, 217] on span "Sailing Club" at bounding box center [79, 219] width 30 height 9
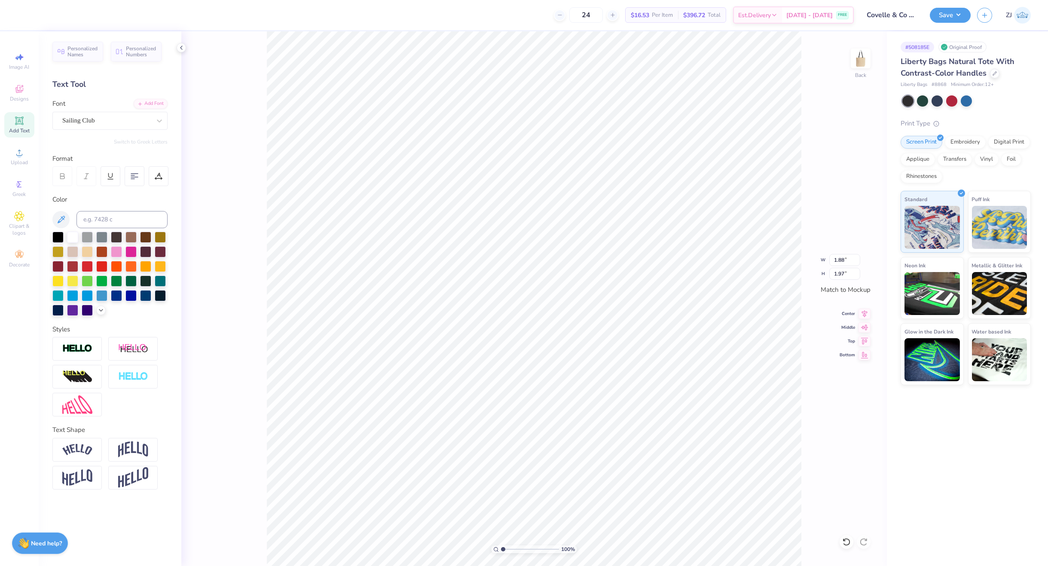
type input "1.20"
type input "2.00"
type input "4.01"
type input "1.97"
click at [76, 118] on div "Super Dream" at bounding box center [106, 120] width 90 height 13
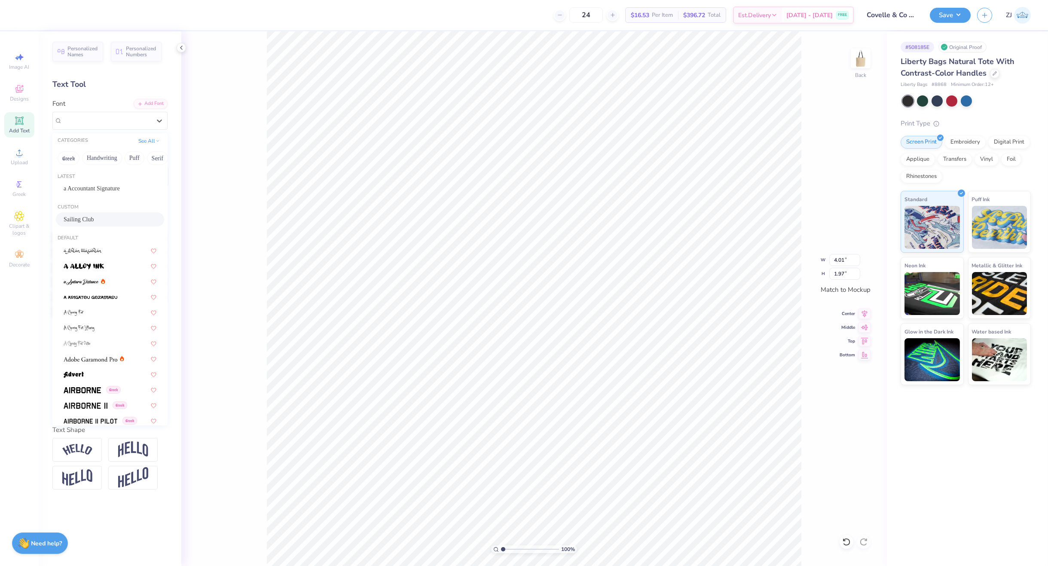
click at [76, 219] on span "Sailing Club" at bounding box center [79, 219] width 30 height 9
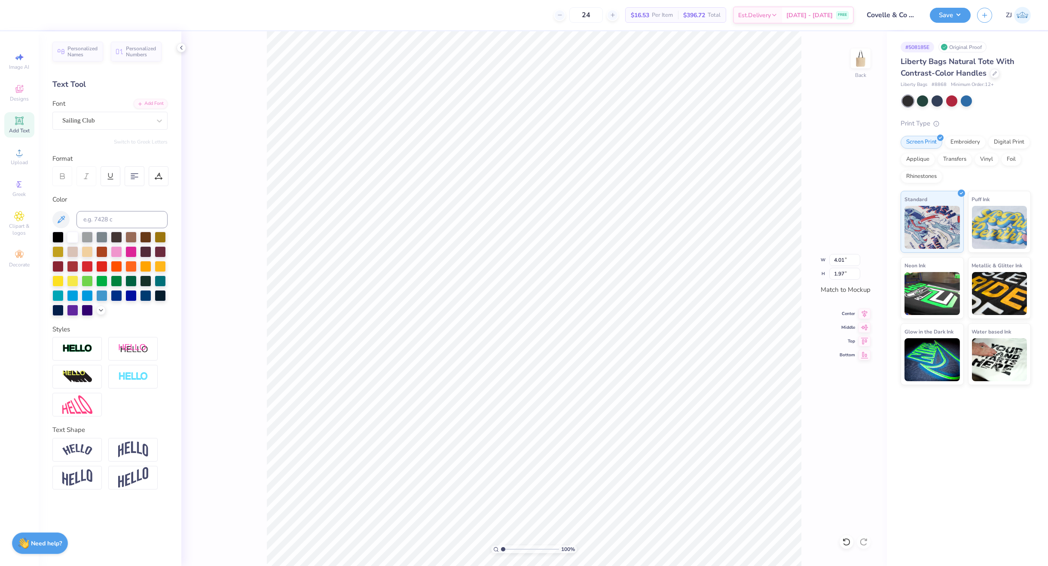
type input "2.49"
type input "1.98"
type input "4.00"
type input "2.03"
type input "1.64"
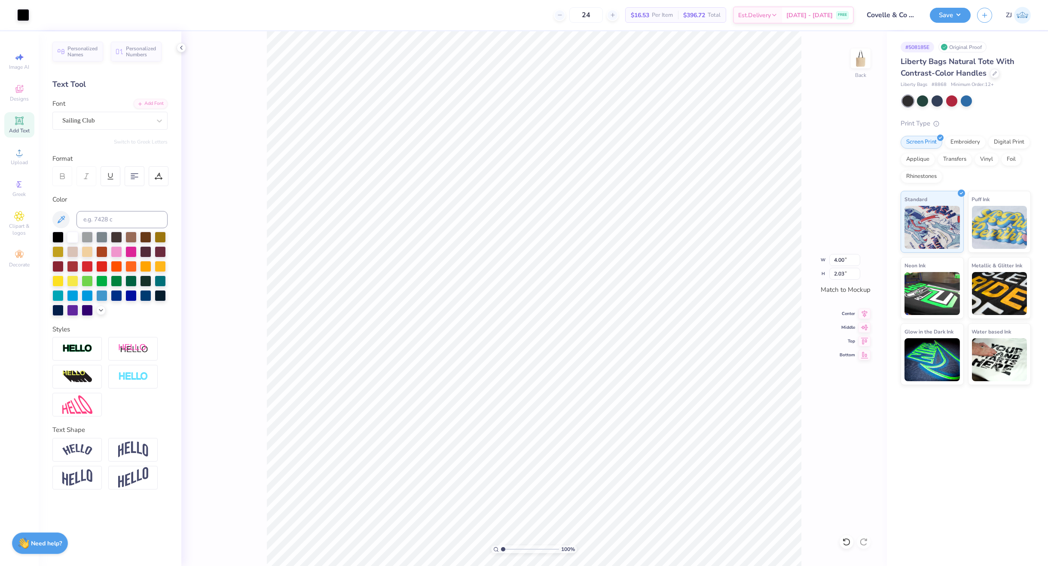
type input "5.11"
type input "1.98"
type input "7.24"
click at [91, 122] on div "Super Dream" at bounding box center [106, 120] width 90 height 13
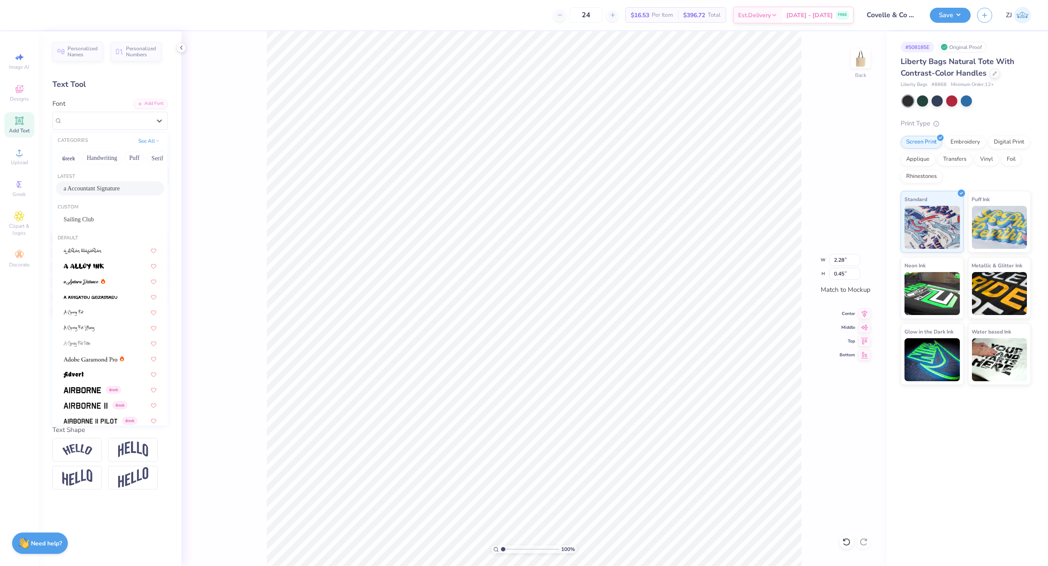
click at [92, 186] on span "a Accountant Signature" at bounding box center [92, 188] width 56 height 9
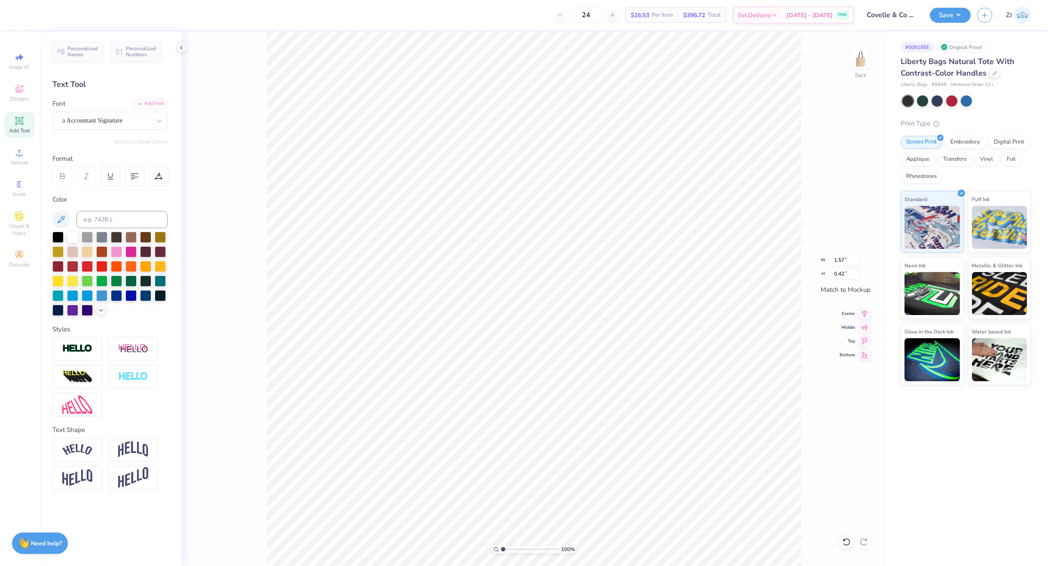
type input "1.57"
type input "0.42"
click at [96, 122] on div "Super Dream" at bounding box center [106, 120] width 90 height 13
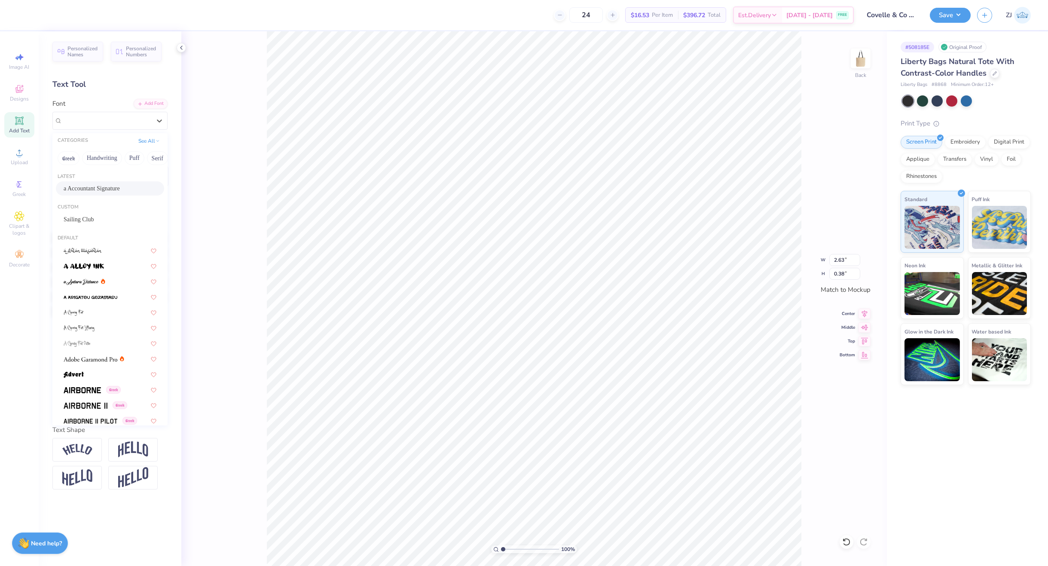
click at [99, 184] on span "a Accountant Signature" at bounding box center [92, 188] width 56 height 9
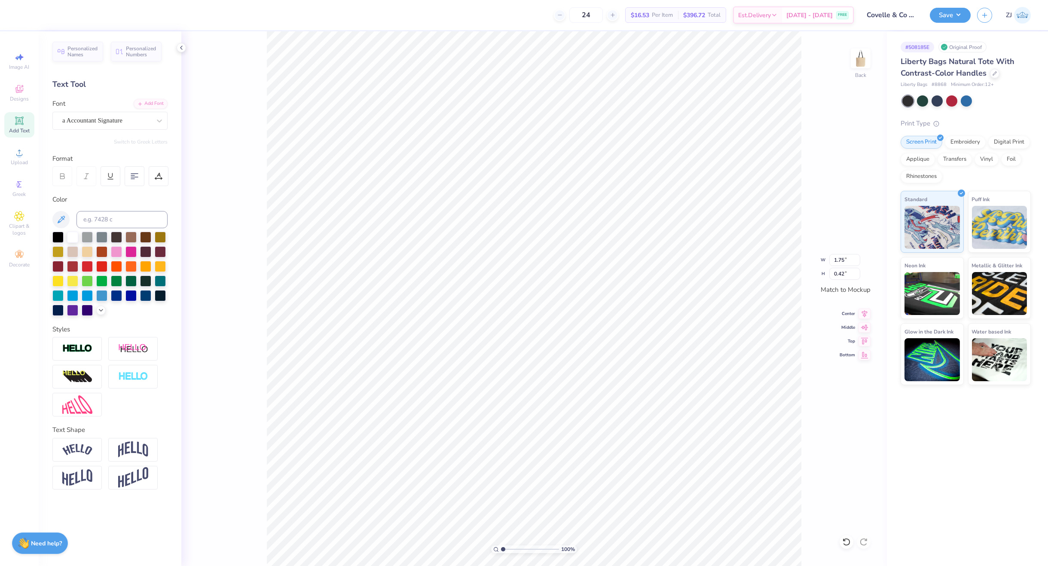
type input "1.75"
type input "0.42"
click at [91, 112] on div "Super Dream" at bounding box center [109, 121] width 115 height 18
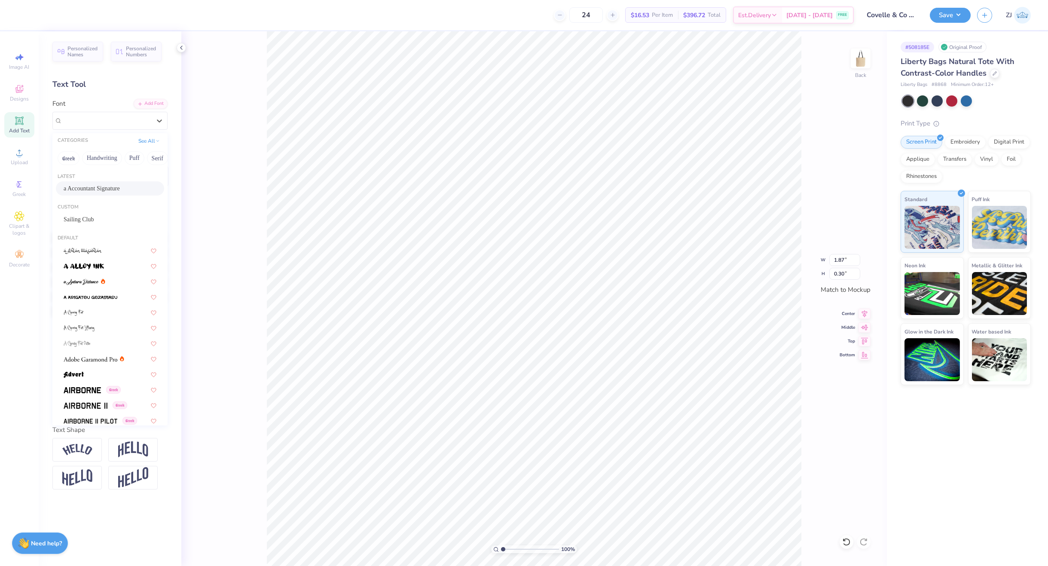
click at [85, 188] on span "a Accountant Signature" at bounding box center [92, 188] width 56 height 9
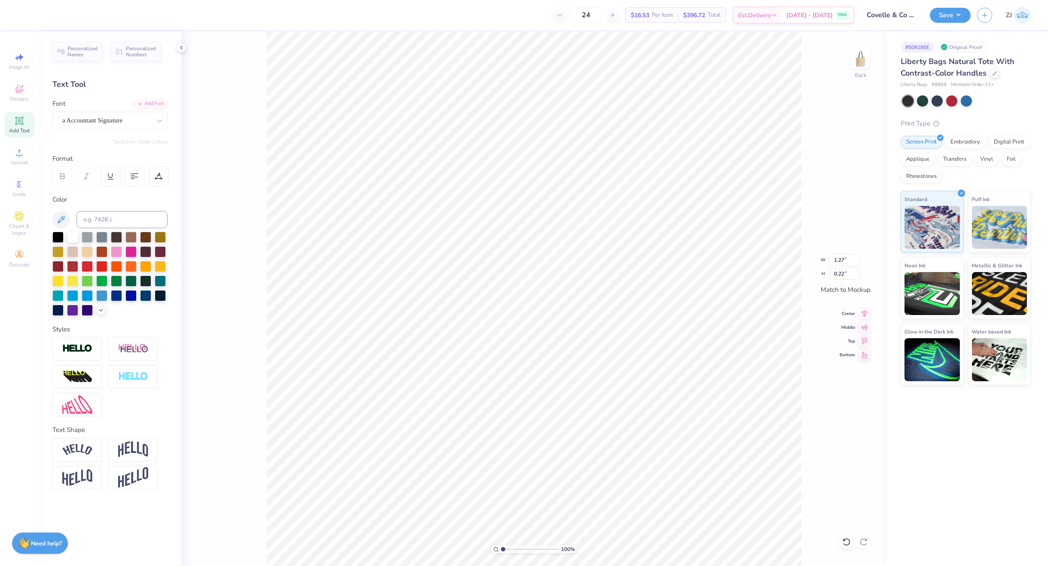
type input "1.27"
type input "0.22"
type input "2.02"
click at [509, 548] on input "range" at bounding box center [530, 549] width 58 height 8
type input "1.75"
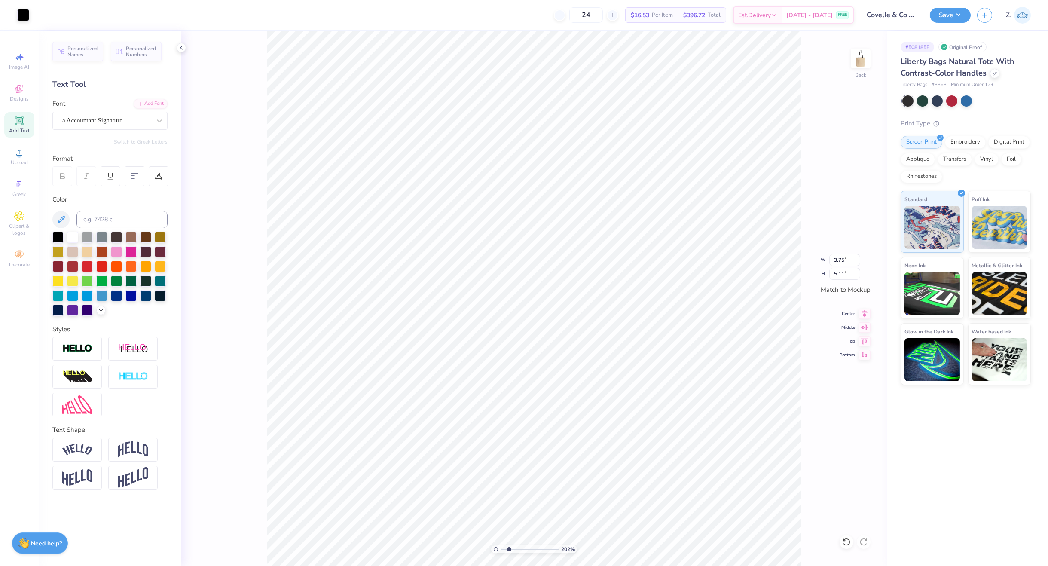
type input "1.13"
type input "1.64"
type input "5.11"
type input "1.98"
type input "7.24"
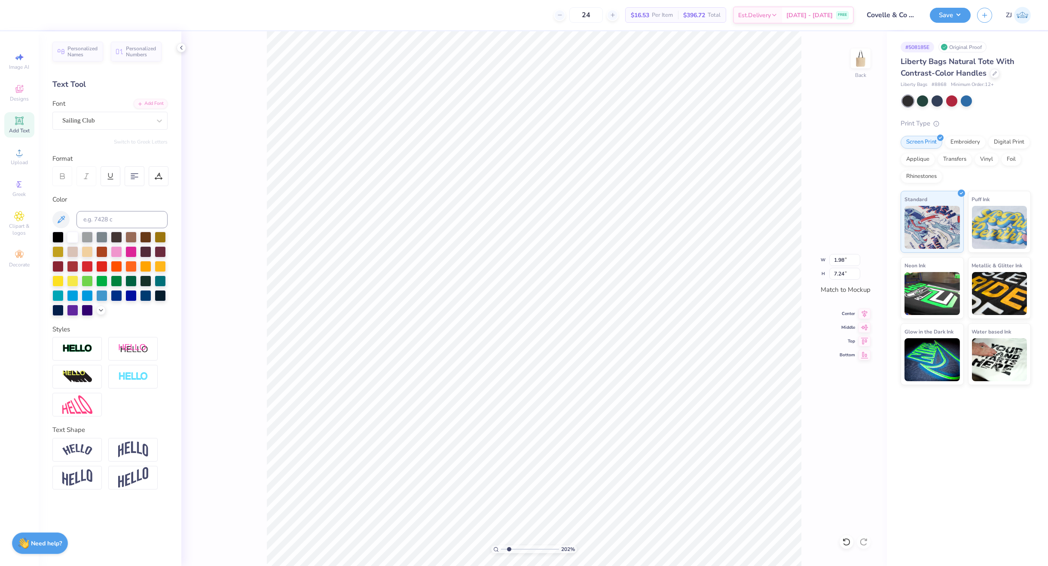
type input "1.64"
type input "5.11"
click at [836, 256] on input "6.28" at bounding box center [844, 260] width 31 height 12
type input "9.53"
type input "11.00"
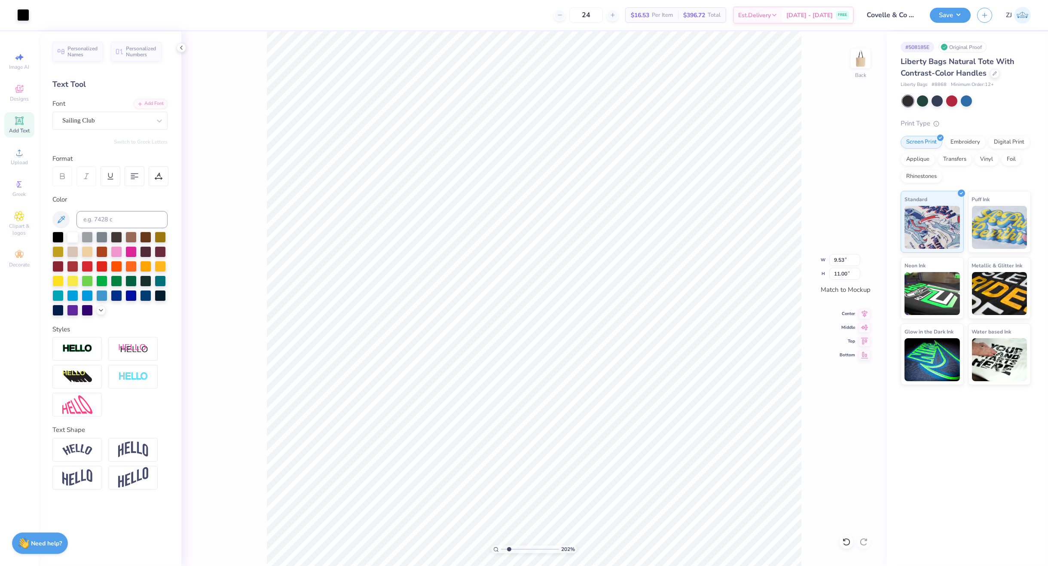
click at [495, 548] on icon at bounding box center [496, 549] width 6 height 6
type input "1"
click at [865, 311] on icon at bounding box center [865, 312] width 6 height 7
click at [948, 17] on button "Save" at bounding box center [950, 13] width 41 height 15
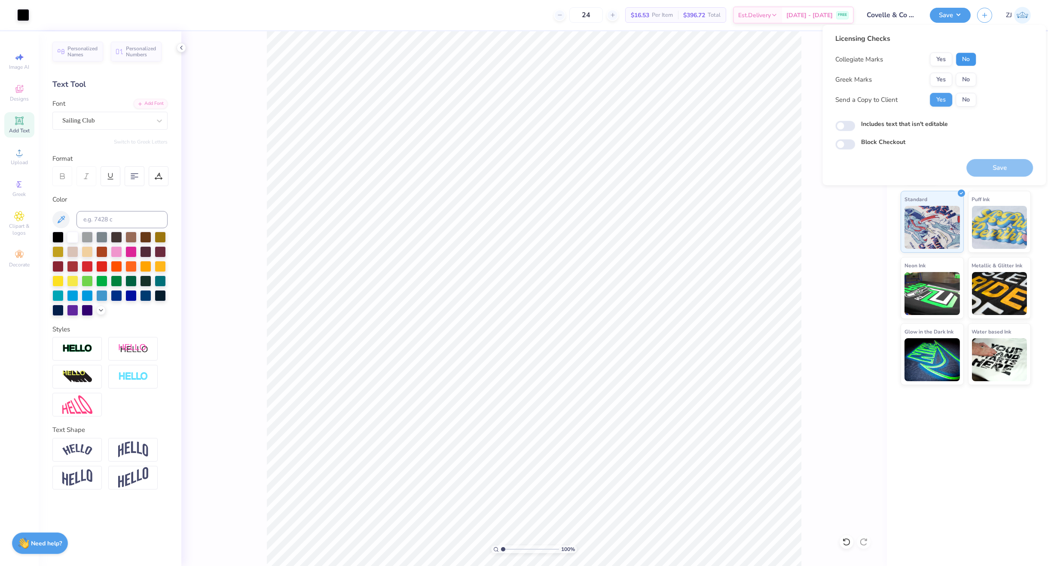
click at [964, 64] on button "No" at bounding box center [965, 59] width 21 height 14
click at [966, 79] on button "No" at bounding box center [965, 80] width 21 height 14
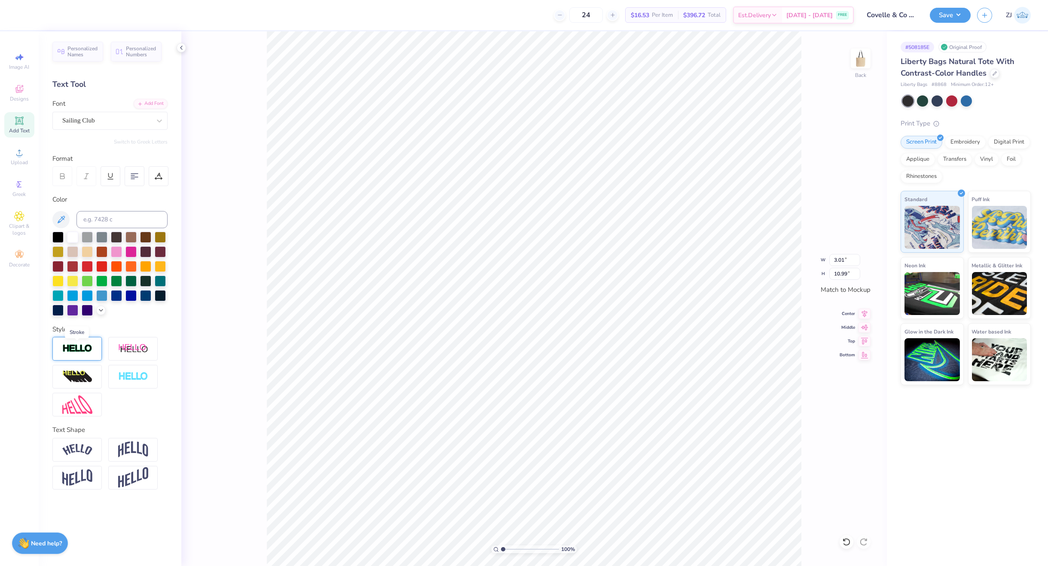
click at [83, 345] on img at bounding box center [77, 349] width 30 height 10
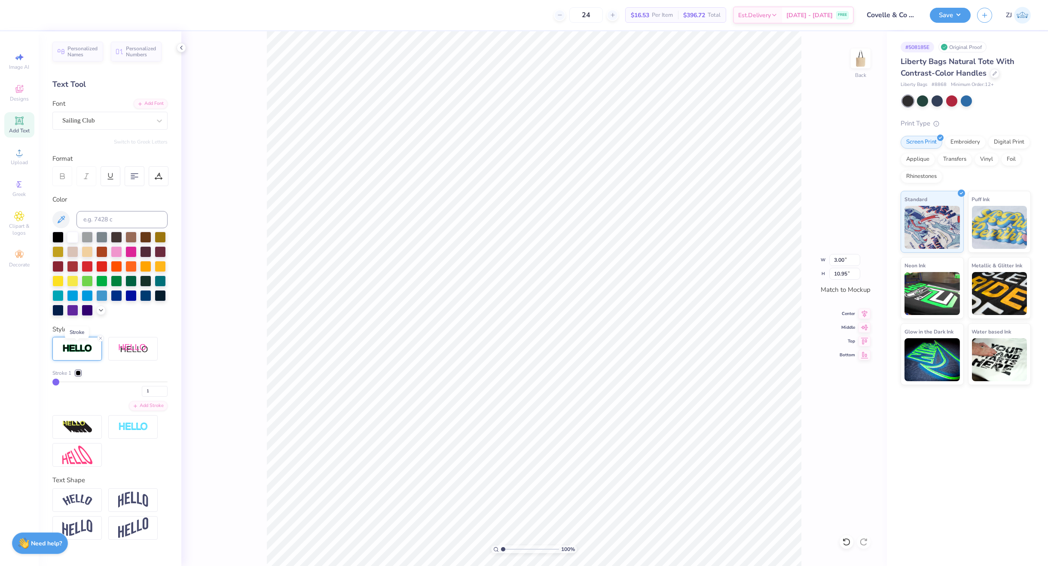
type input "3.00"
type input "10.95"
type input "3.78"
type input "3.01"
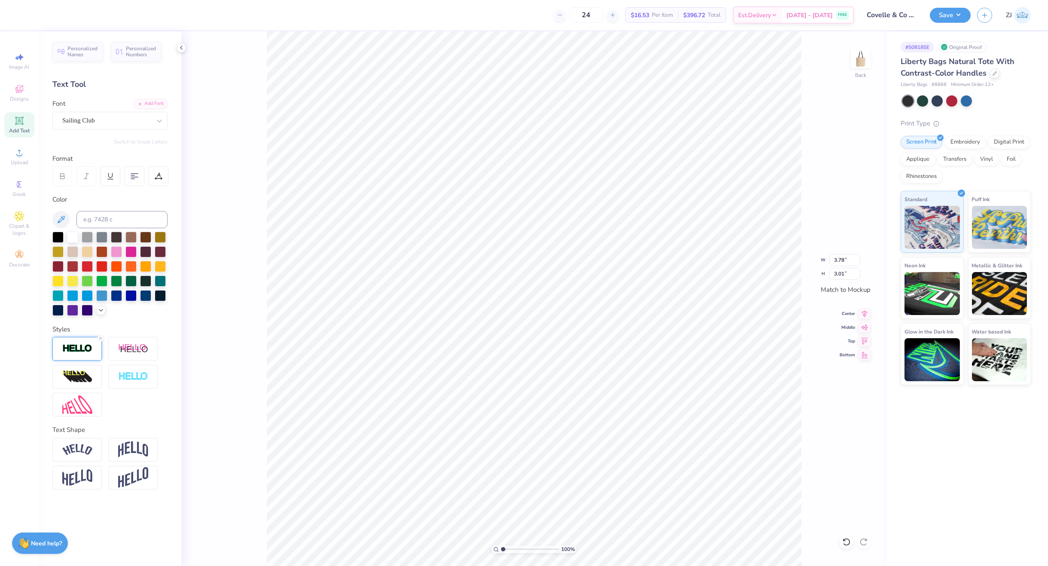
click at [78, 345] on img at bounding box center [77, 349] width 30 height 10
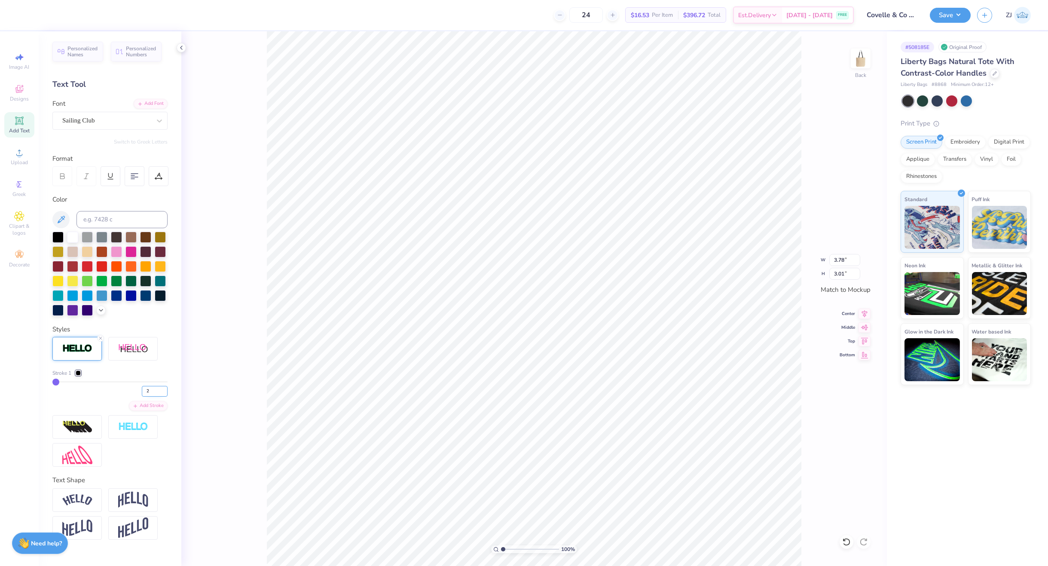
click at [162, 389] on input "2" at bounding box center [155, 391] width 26 height 11
type input "1"
click at [165, 391] on input "1" at bounding box center [155, 391] width 26 height 11
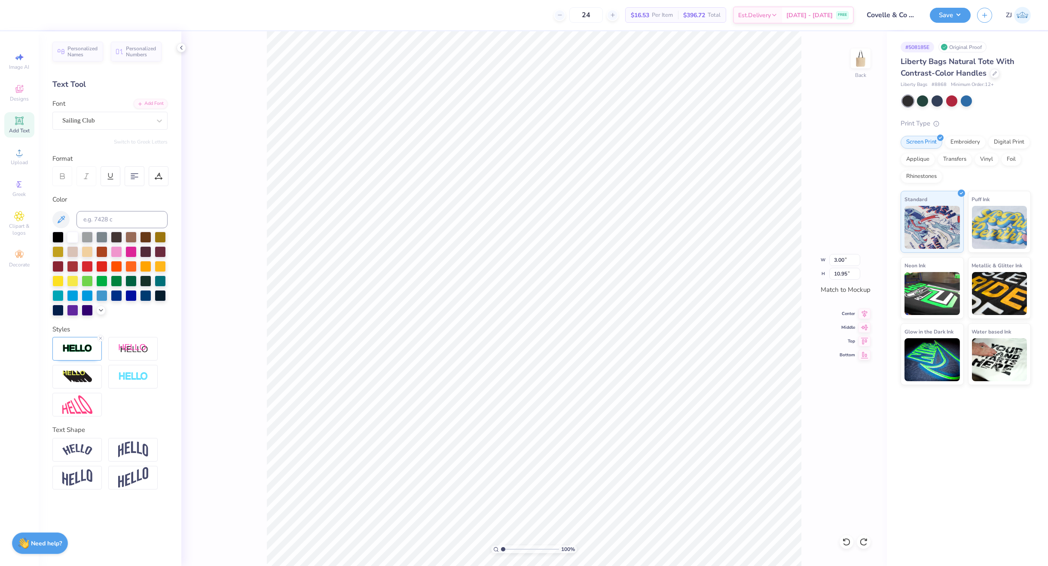
scroll to position [8, 1]
type textarea "COVELLE"
click at [100, 339] on line at bounding box center [100, 338] width 3 height 3
click at [100, 339] on div at bounding box center [76, 349] width 49 height 24
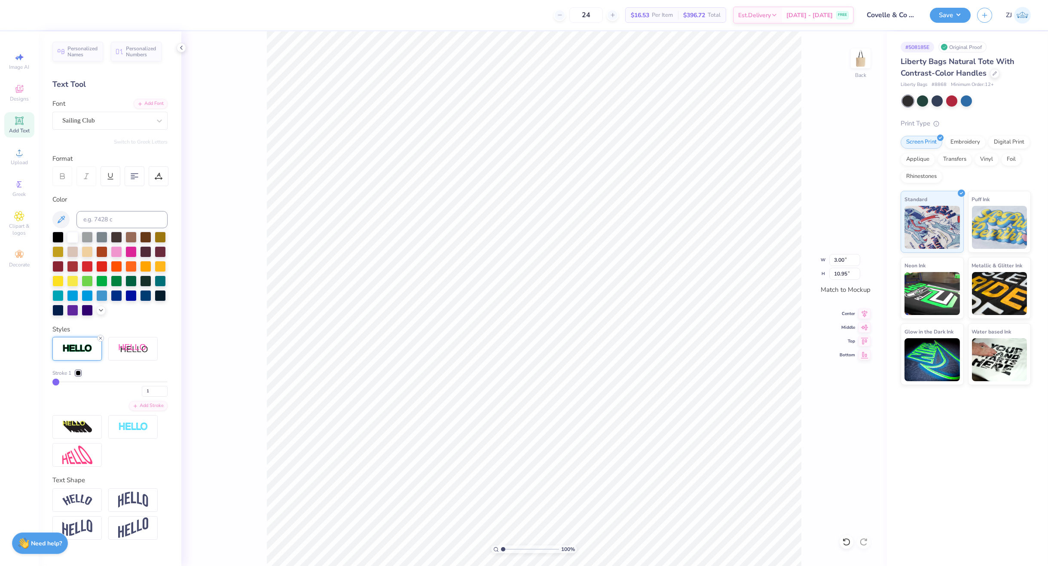
click at [99, 338] on icon at bounding box center [100, 338] width 5 height 5
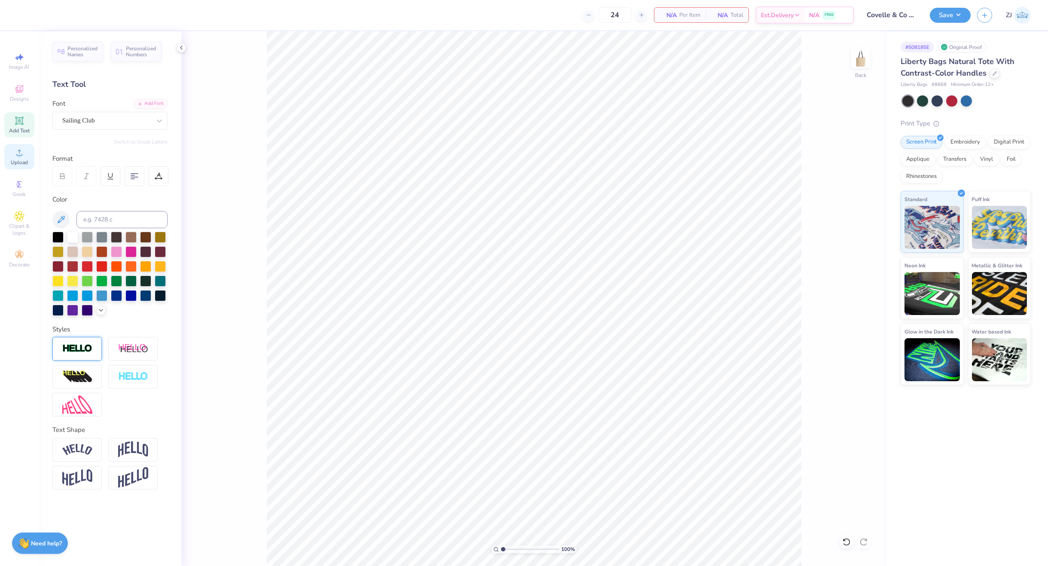
click at [26, 158] on div "Upload" at bounding box center [19, 156] width 30 height 25
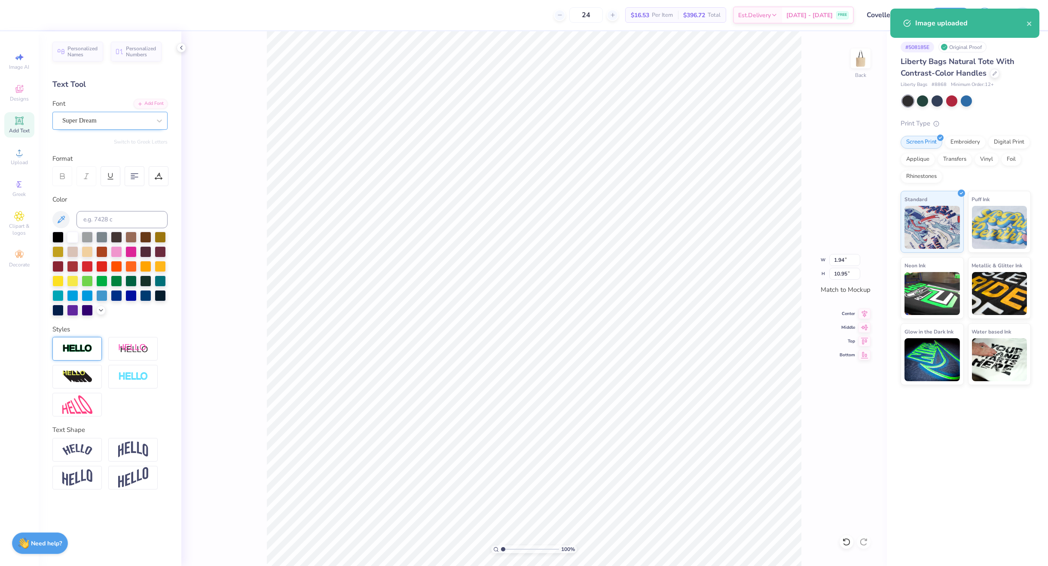
click at [113, 119] on div "Super Dream" at bounding box center [106, 120] width 90 height 13
click at [79, 121] on span "Super Dream" at bounding box center [79, 121] width 34 height 10
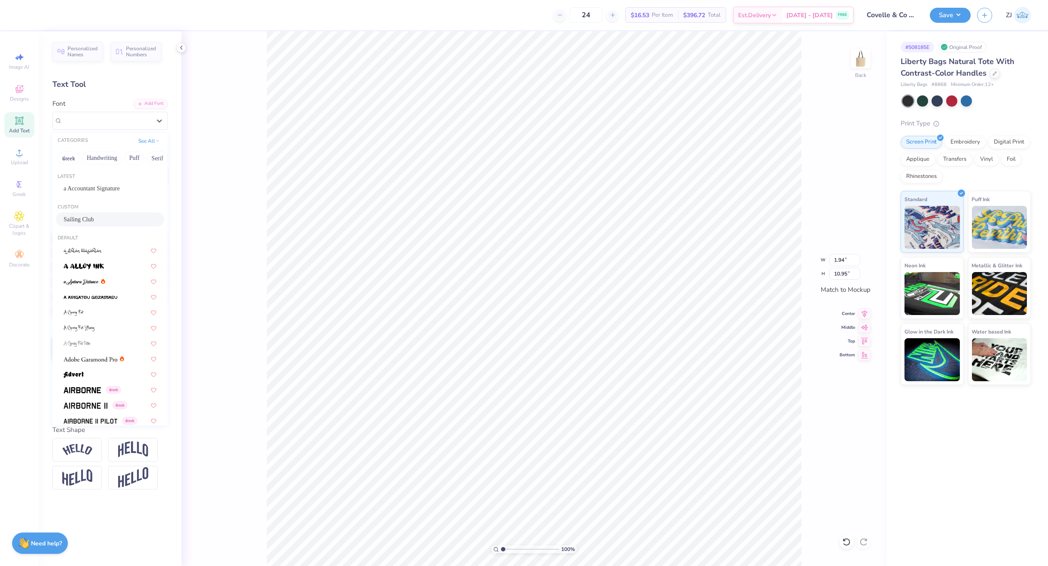
click at [85, 224] on div "Sailing Club" at bounding box center [110, 219] width 108 height 14
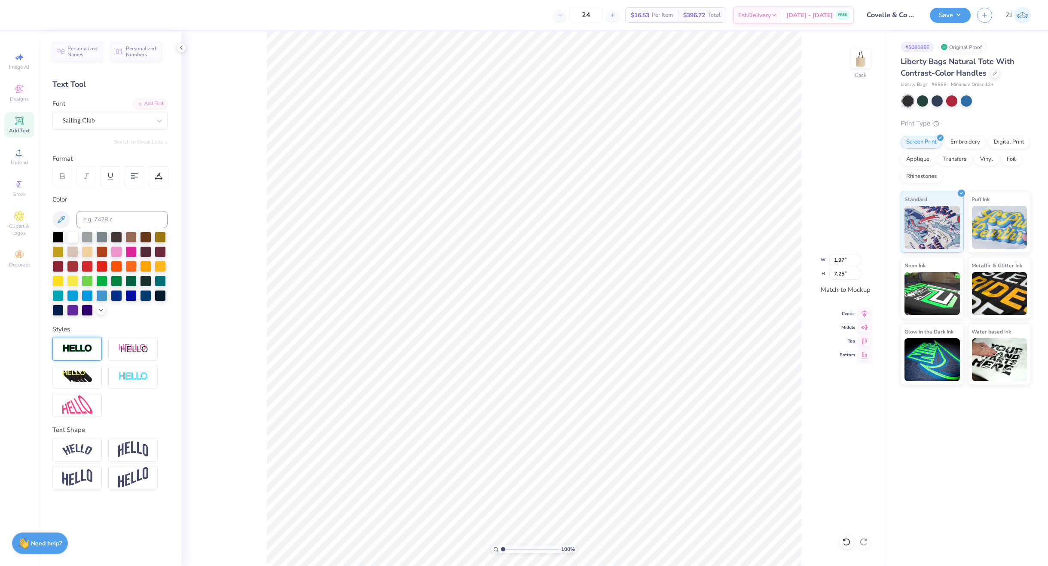
type input "1.97"
type input "7.25"
type input "3.97"
type input "1.93"
click at [95, 111] on div "Font Super Dream" at bounding box center [109, 114] width 115 height 31
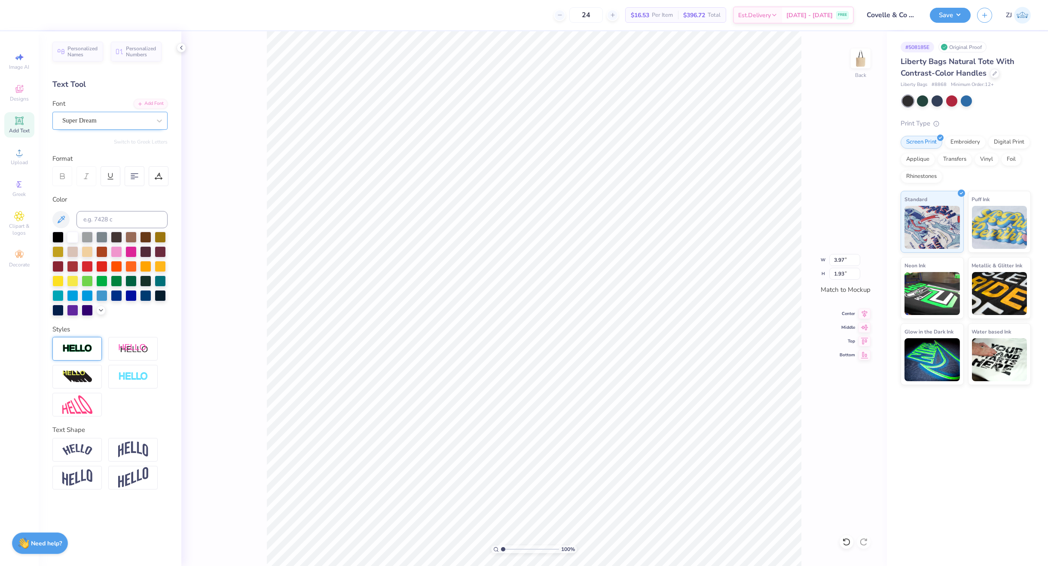
click at [91, 119] on div "Super Dream" at bounding box center [106, 120] width 90 height 13
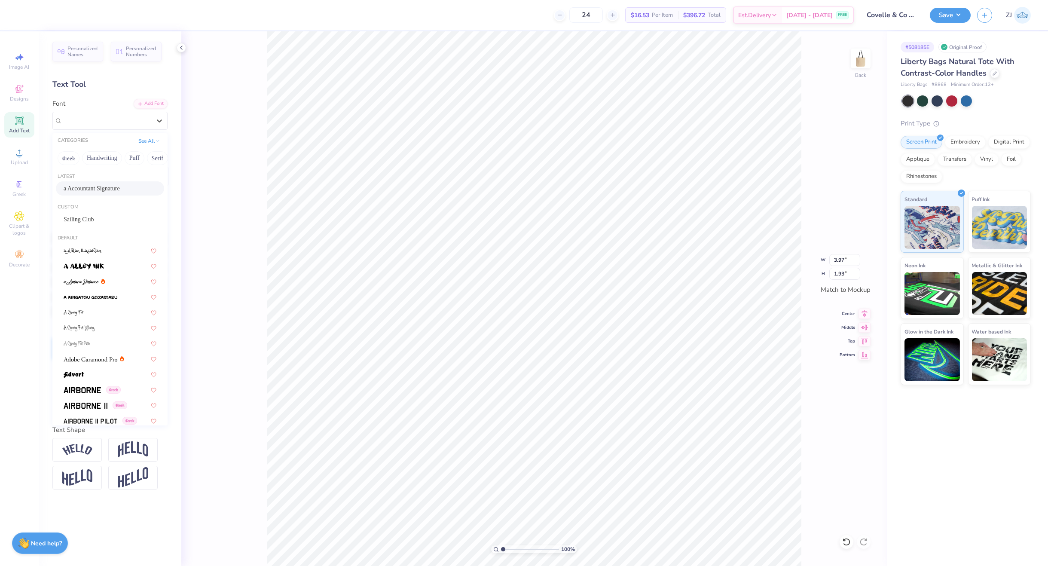
click at [83, 186] on span "a Accountant Signature" at bounding box center [92, 188] width 56 height 9
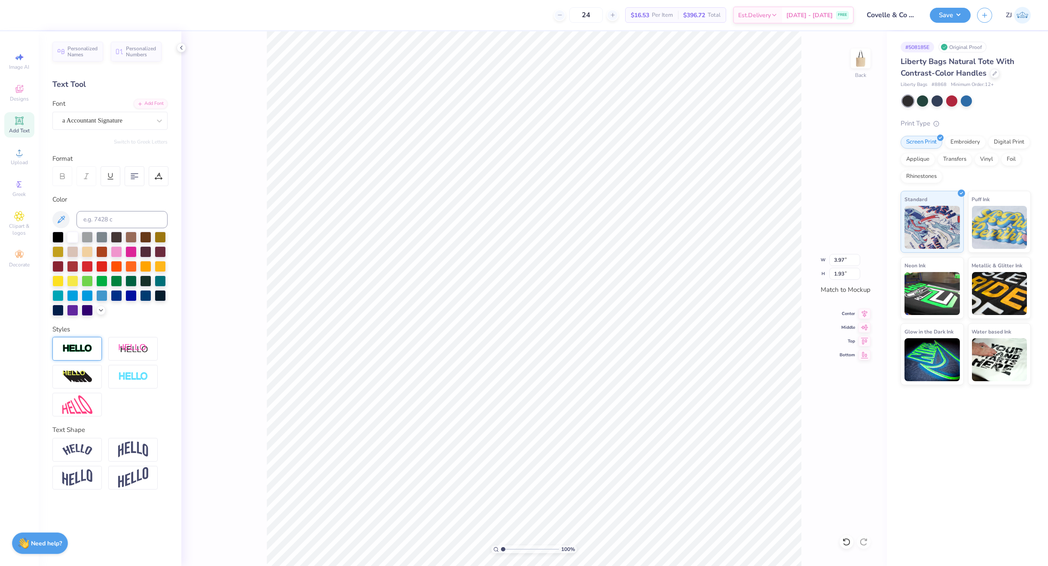
type input "2.54"
type input "1.97"
click at [98, 122] on div "a Accountant Signature" at bounding box center [106, 120] width 90 height 13
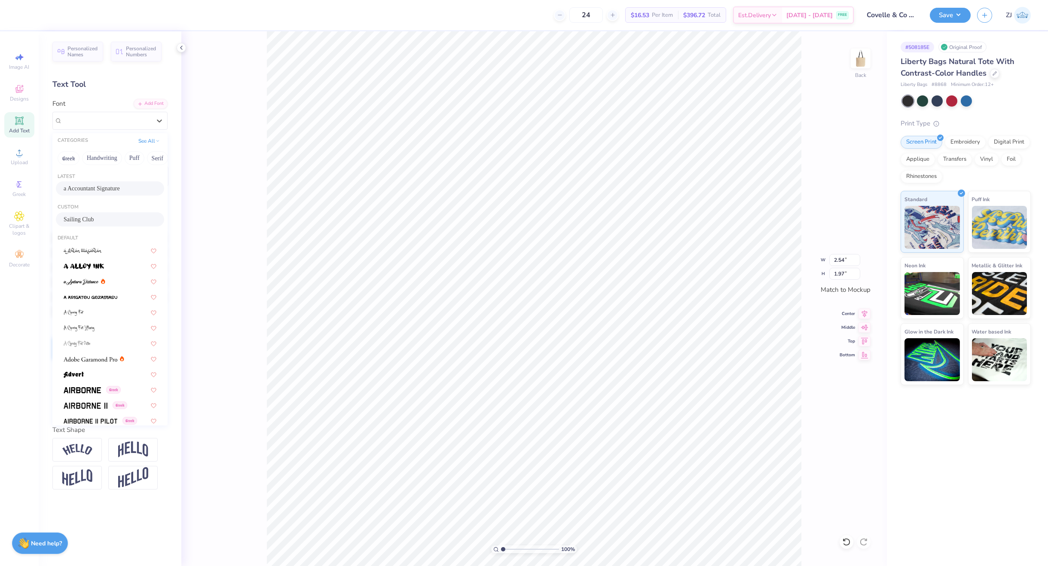
click at [82, 217] on span "Sailing Club" at bounding box center [79, 219] width 30 height 9
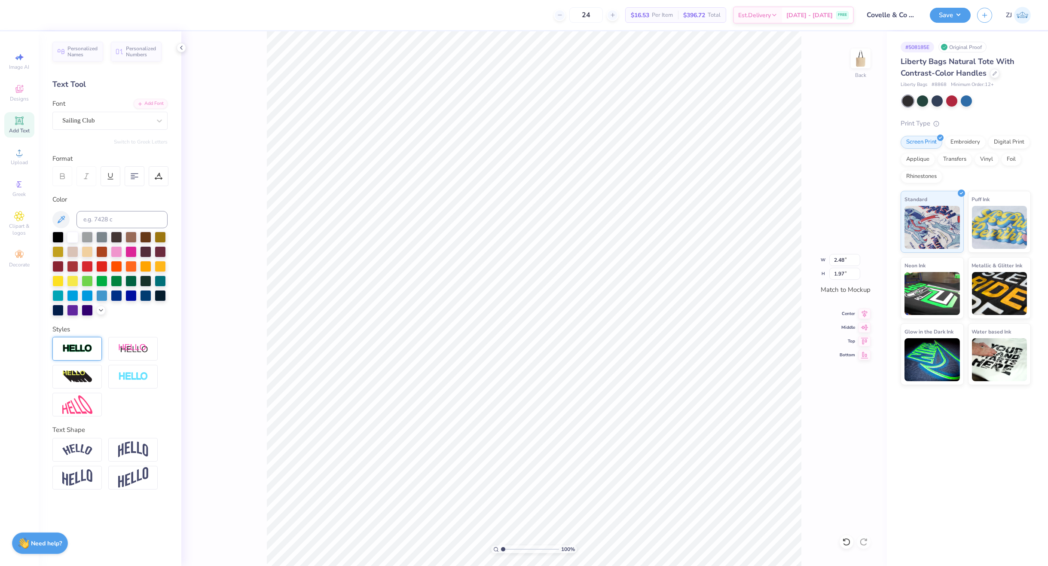
type input "1.84"
type input "1.93"
click at [128, 124] on div "Super Dream" at bounding box center [106, 120] width 90 height 13
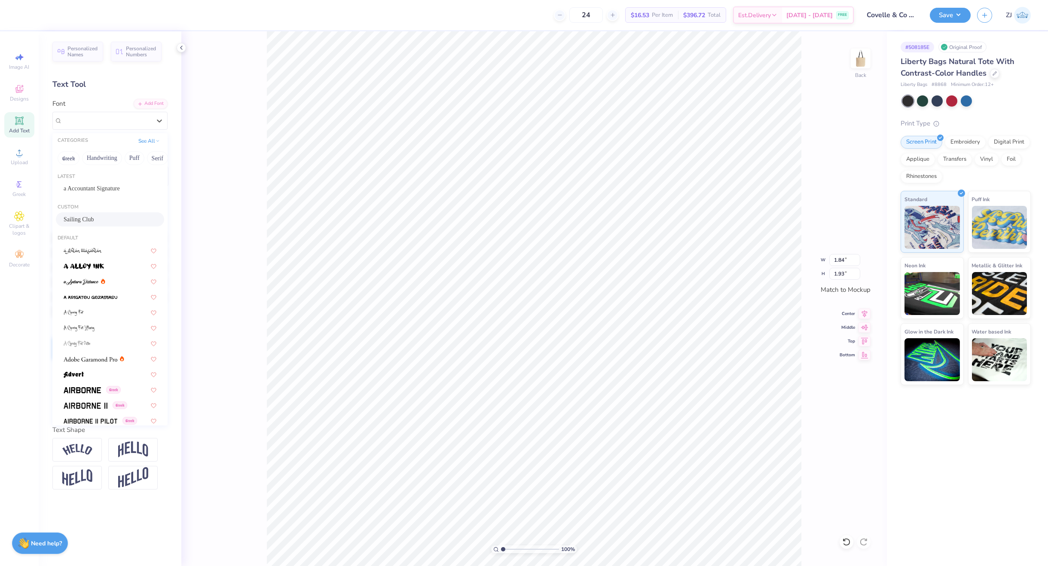
click at [89, 221] on div "Sailing Club" at bounding box center [110, 219] width 93 height 9
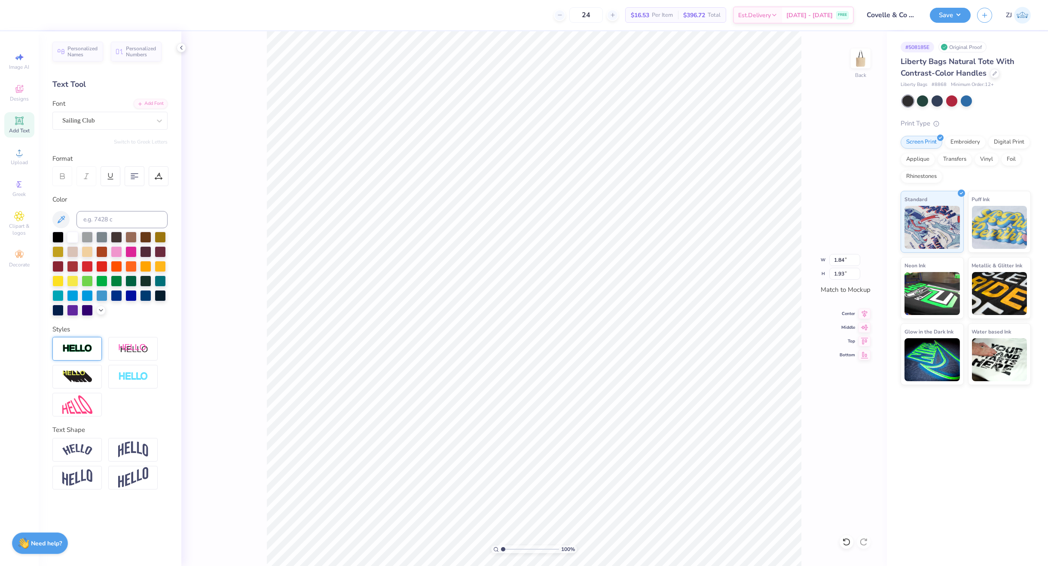
type input "1.18"
type input "1.98"
type input "4.07"
type input "2.00"
type input "1.65"
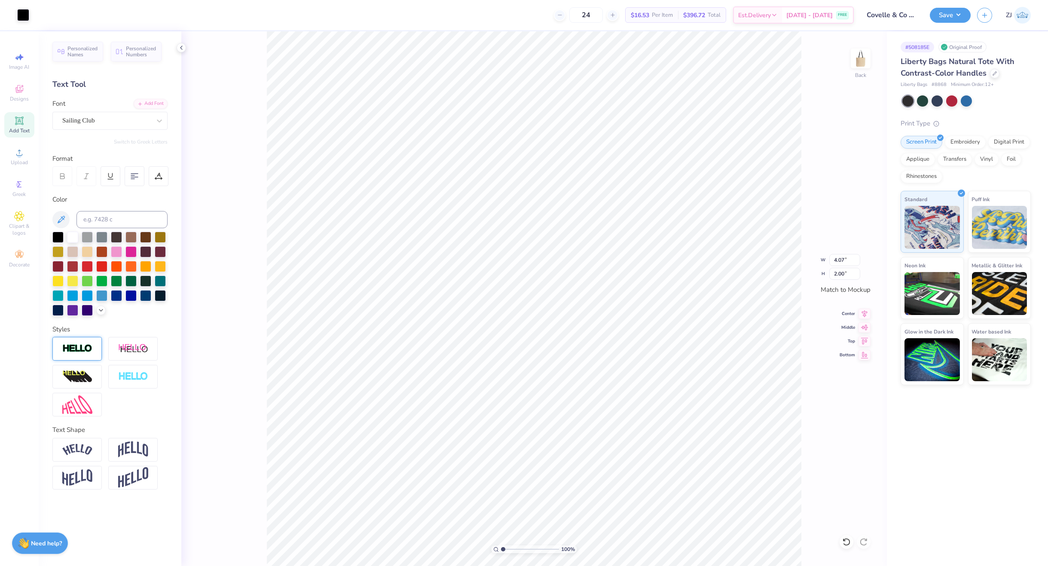
type input "5.13"
type input "1.65"
type input "5.13"
type input "1.60"
type input "4.96"
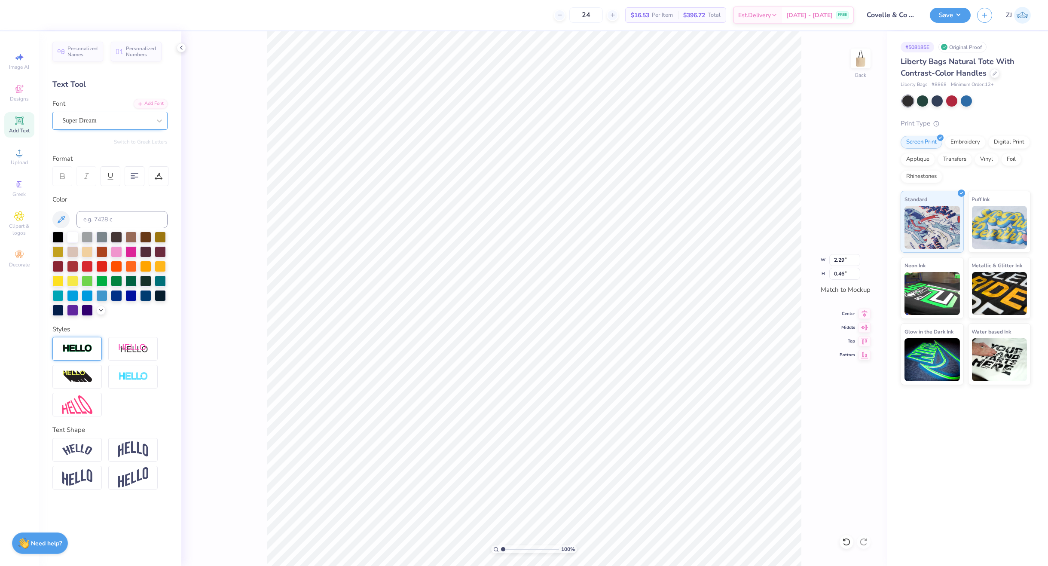
click at [101, 121] on div "Super Dream" at bounding box center [106, 120] width 90 height 13
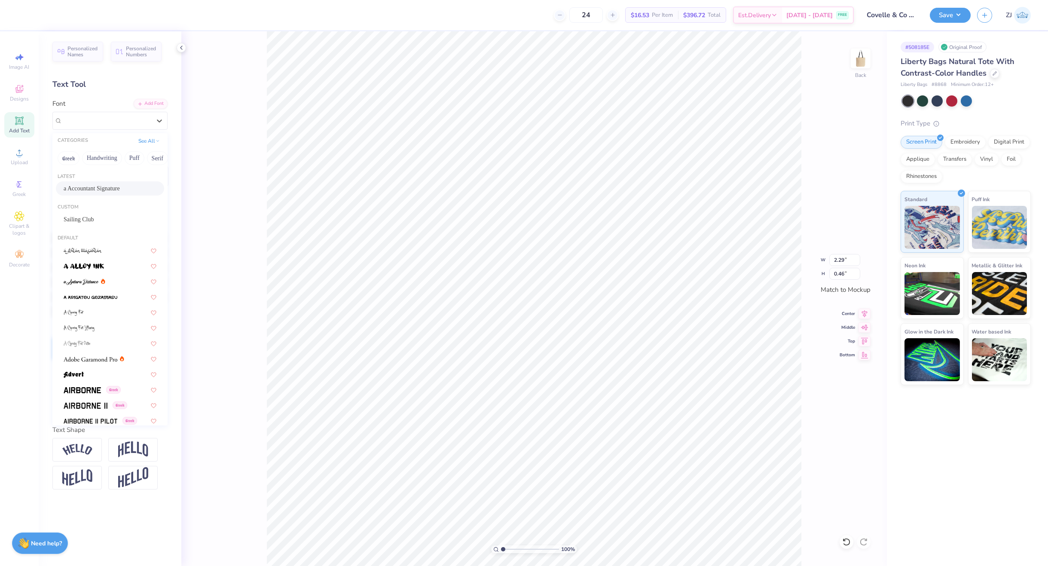
click at [101, 186] on span "a Accountant Signature" at bounding box center [92, 188] width 56 height 9
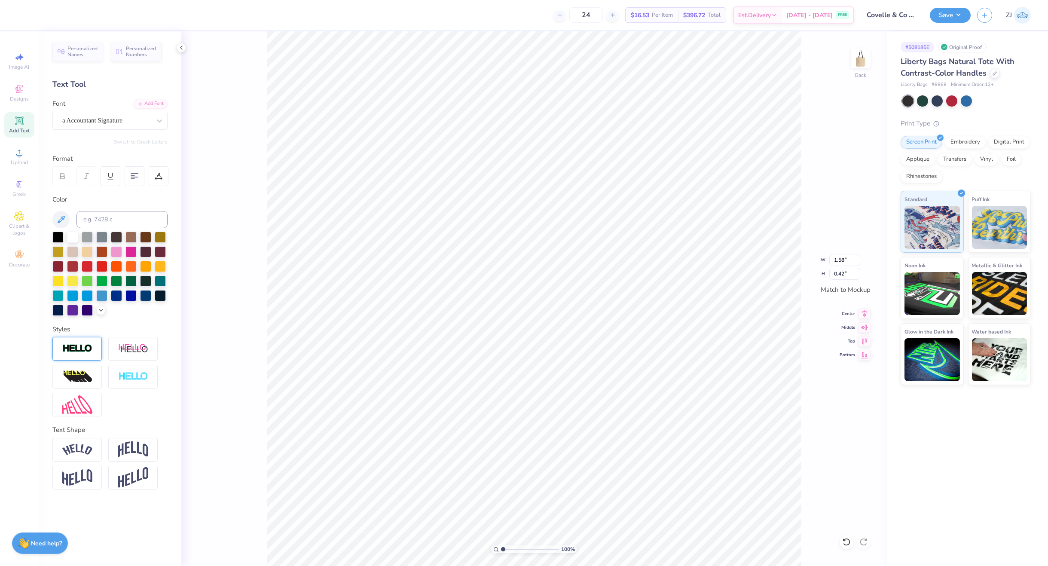
type input "1.58"
type input "0.42"
click at [122, 120] on div "Super Dream" at bounding box center [106, 120] width 90 height 13
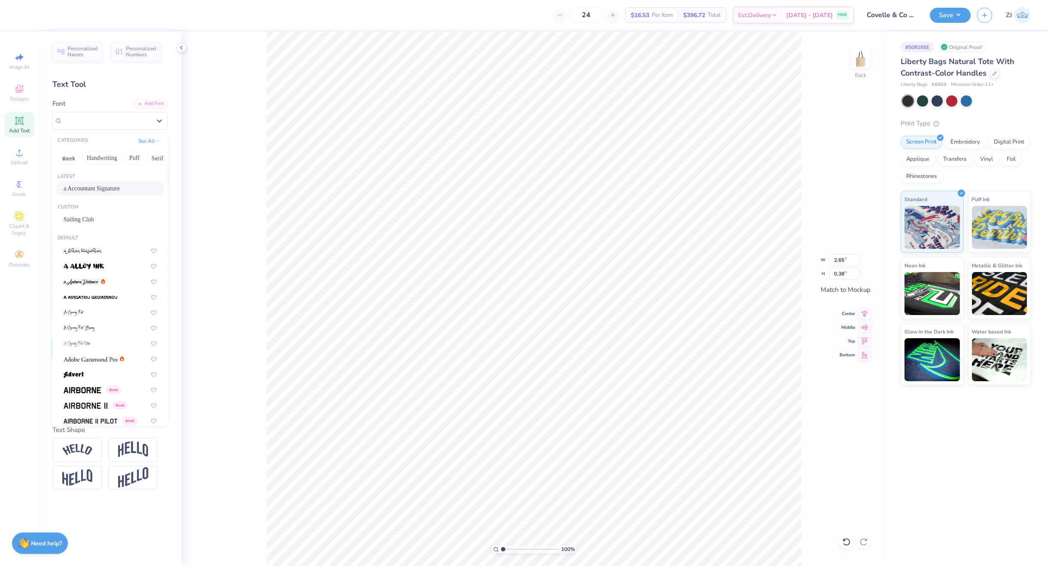
click at [102, 188] on span "a Accountant Signature" at bounding box center [92, 188] width 56 height 9
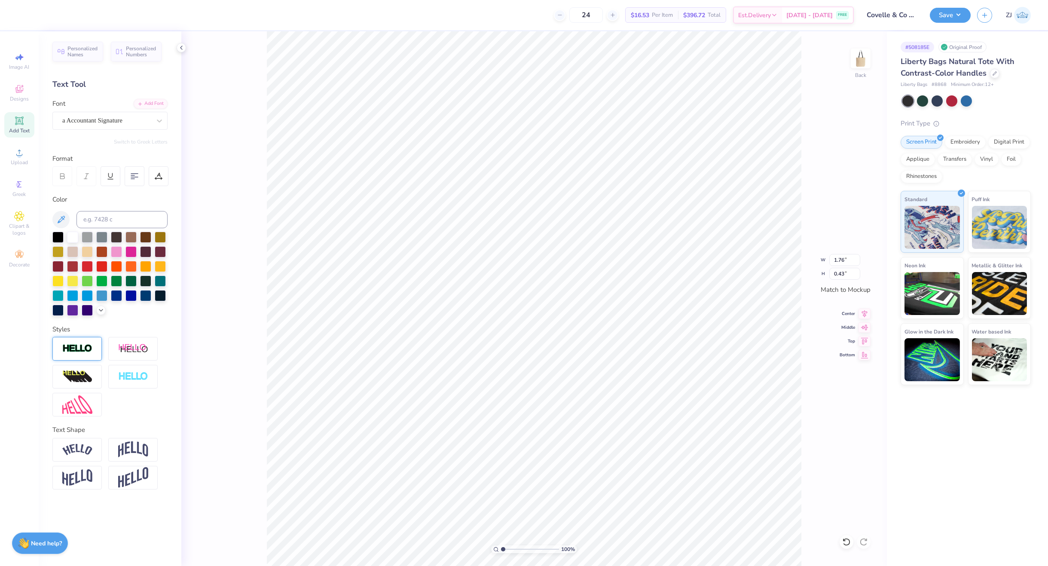
type input "1.76"
type input "0.43"
click at [114, 122] on div "Super Dream" at bounding box center [106, 120] width 90 height 13
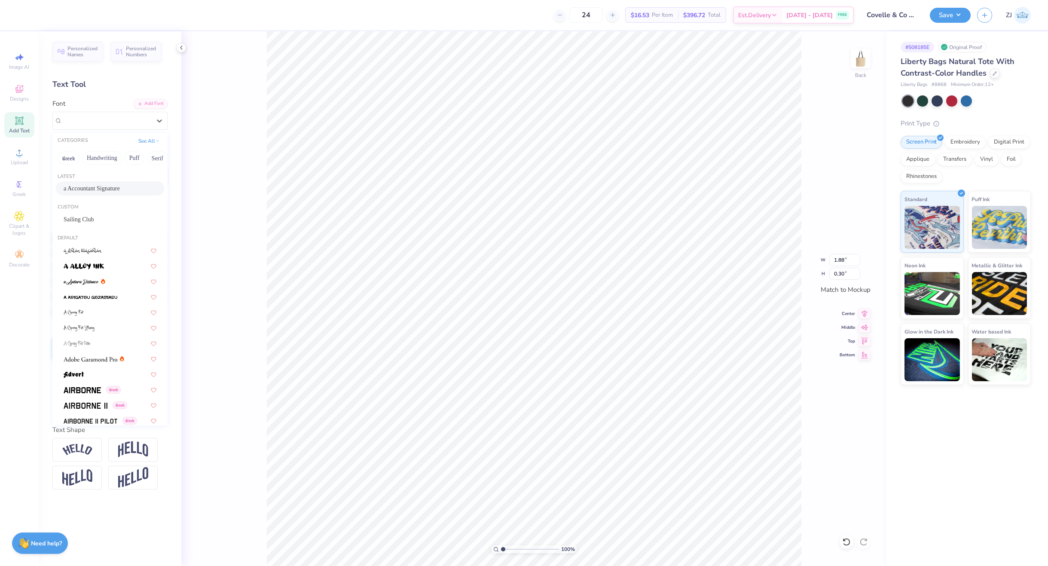
click at [92, 186] on span "a Accountant Signature" at bounding box center [92, 188] width 56 height 9
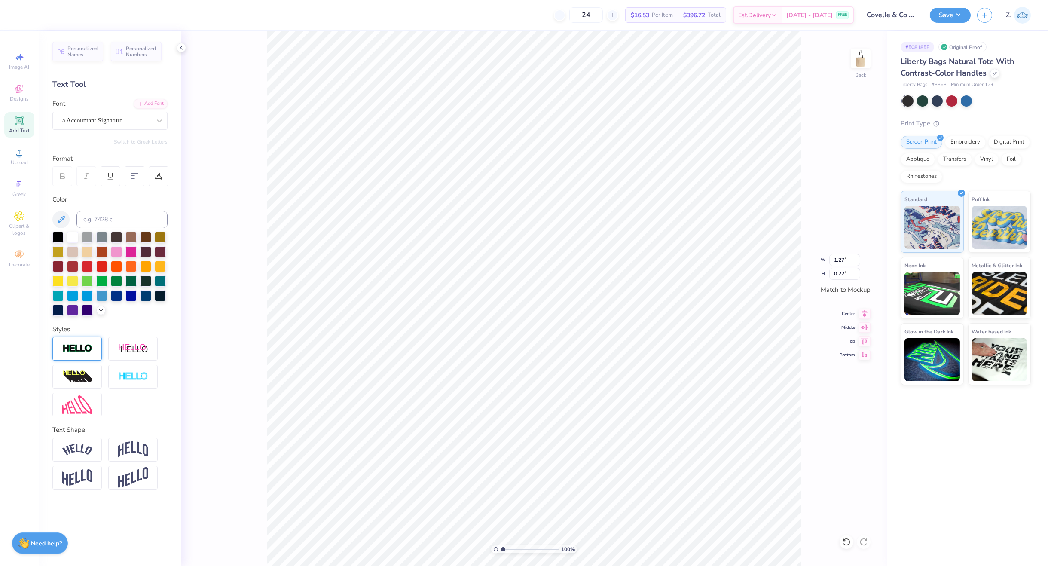
type input "1.27"
type input "0.22"
type input "3.09"
click at [515, 548] on input "range" at bounding box center [530, 549] width 58 height 8
type input "1.58"
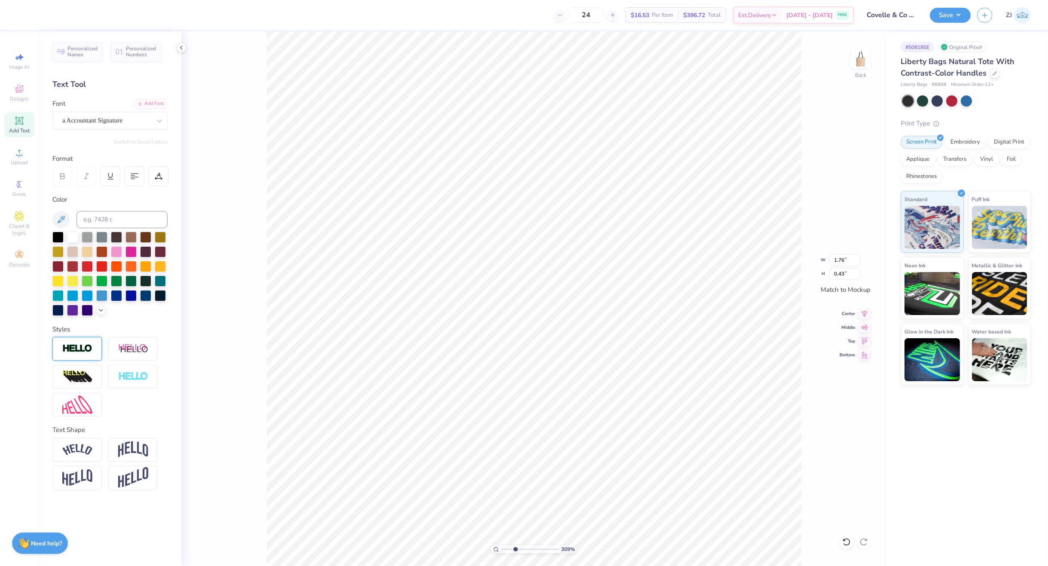
type input "0.42"
type input "1.76"
type input "0.43"
type input "1.27"
type input "0.22"
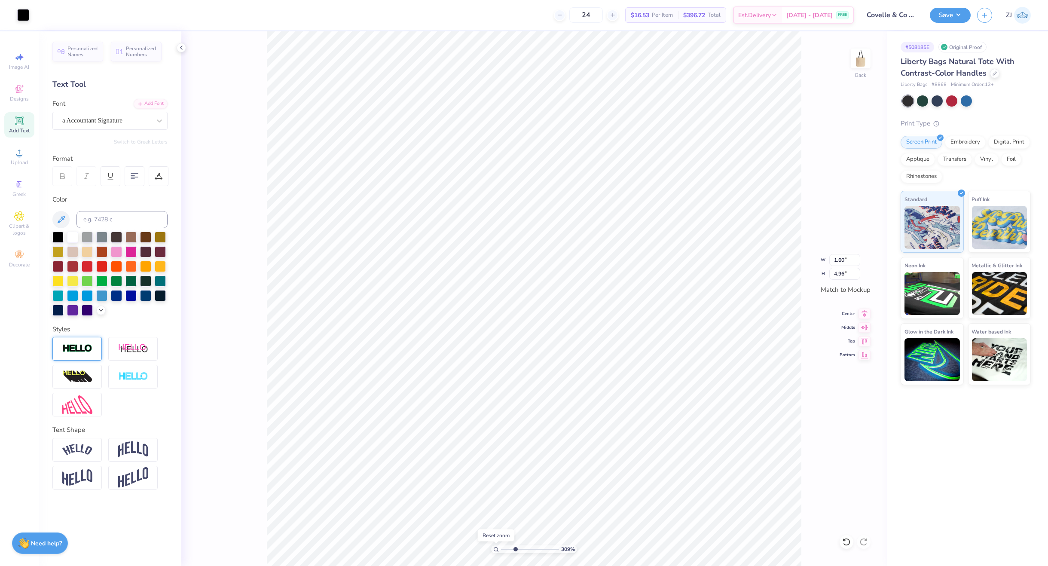
click at [495, 549] on icon at bounding box center [496, 549] width 6 height 6
type input "1"
type input "1.97"
type input "7.25"
click at [79, 344] on img at bounding box center [77, 349] width 30 height 10
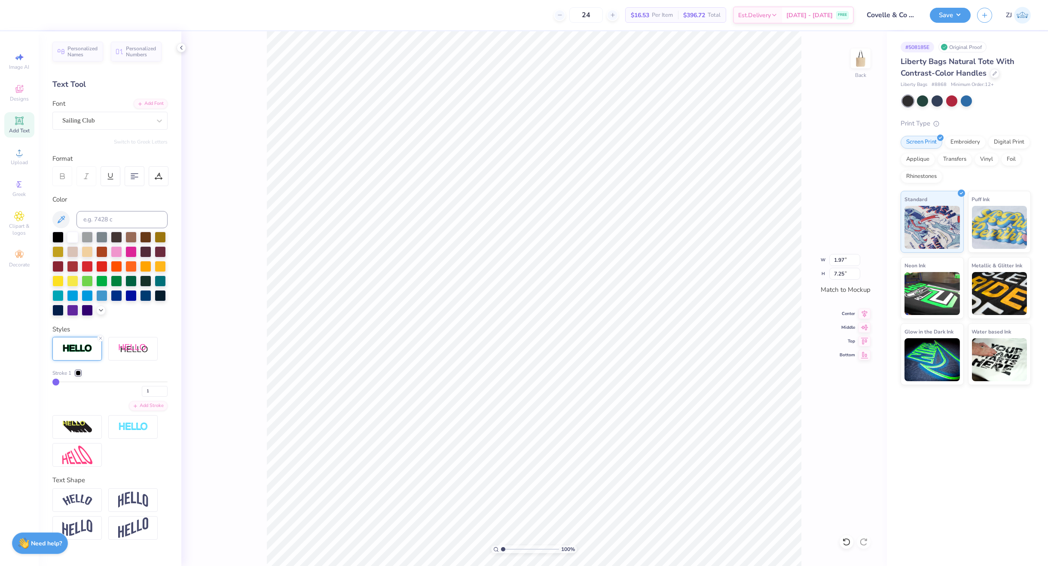
type input "1.98"
type input "7.26"
type input "2"
click at [163, 388] on input "2" at bounding box center [155, 391] width 26 height 11
type input "2"
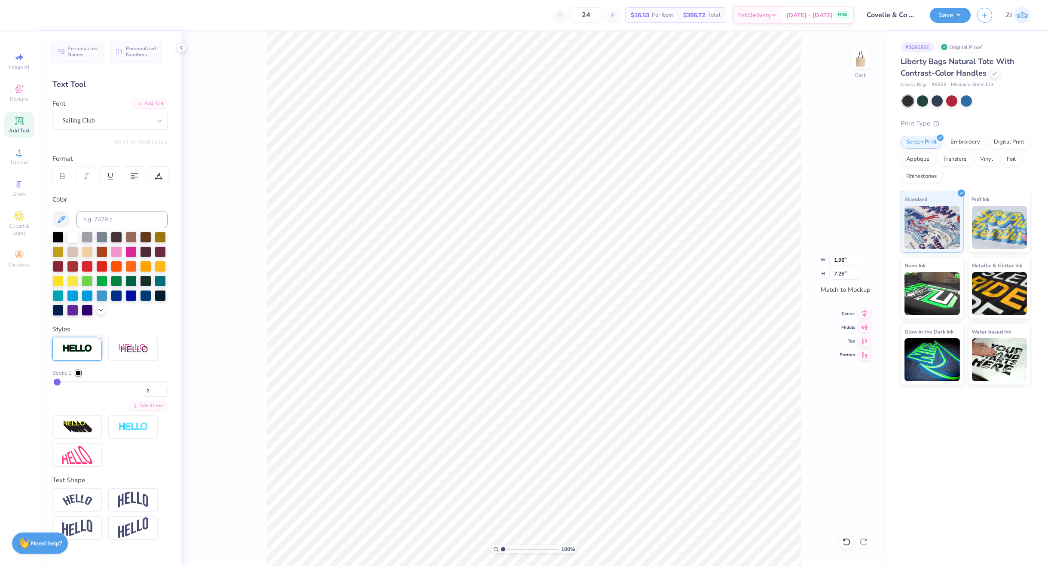
type input "7.27"
type input "1.18"
type input "1.98"
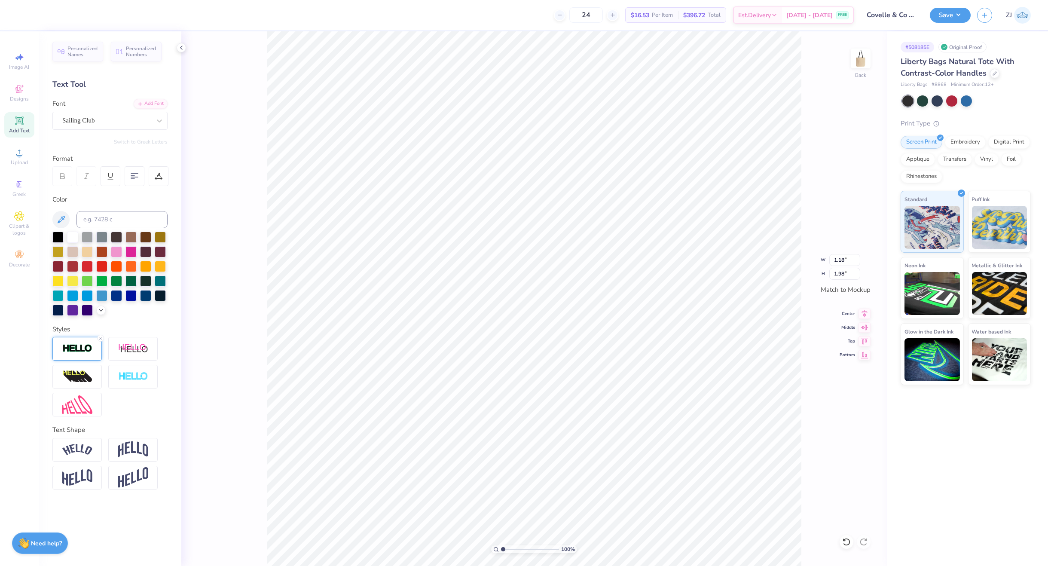
type input "1.19"
type input "1.99"
click at [77, 351] on img at bounding box center [77, 349] width 30 height 10
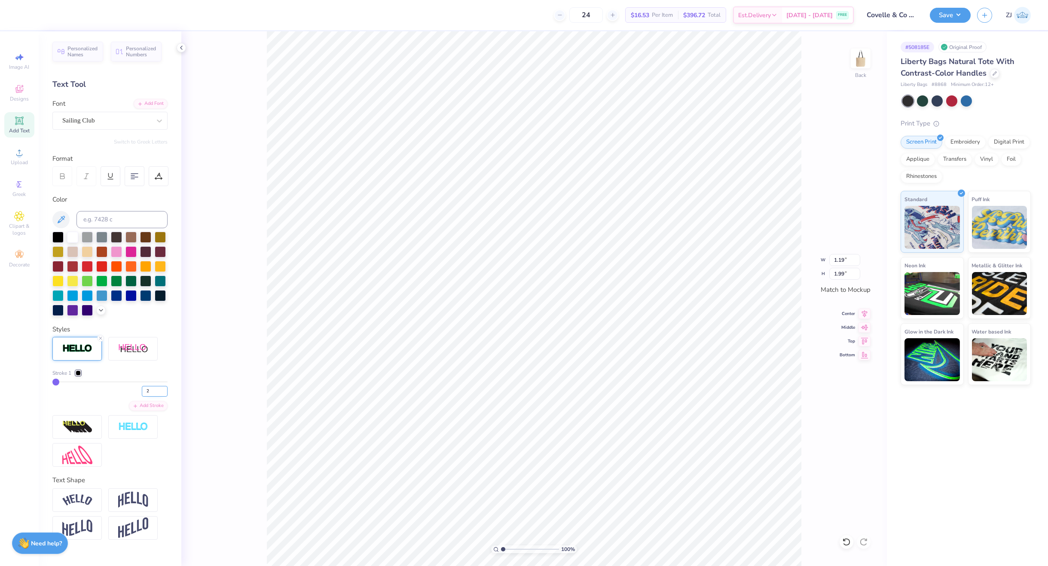
type input "2"
click at [163, 389] on input "2" at bounding box center [155, 391] width 26 height 11
type input "2"
type input "1.20"
type input "2.00"
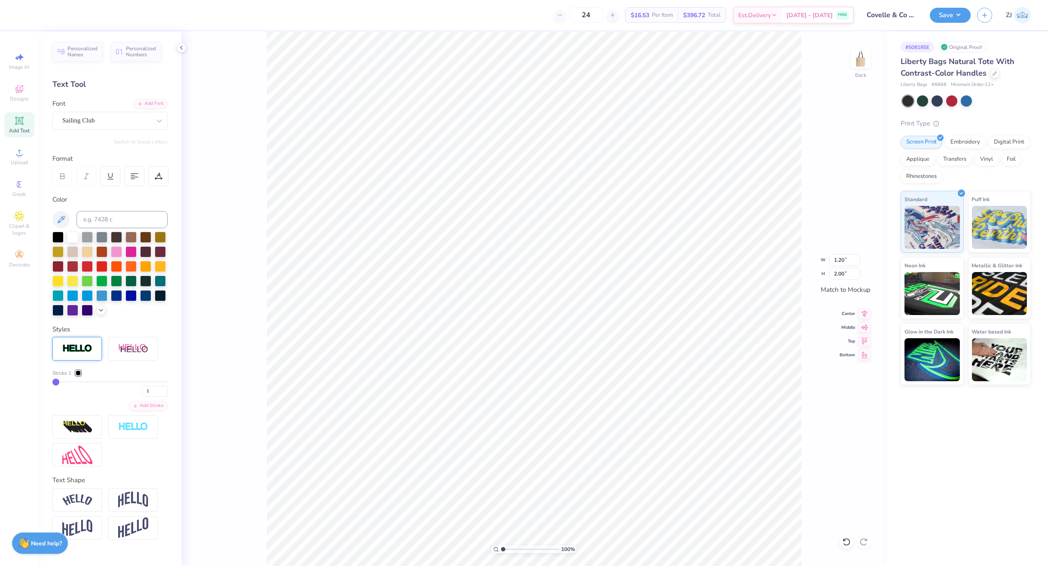
type input "2.48"
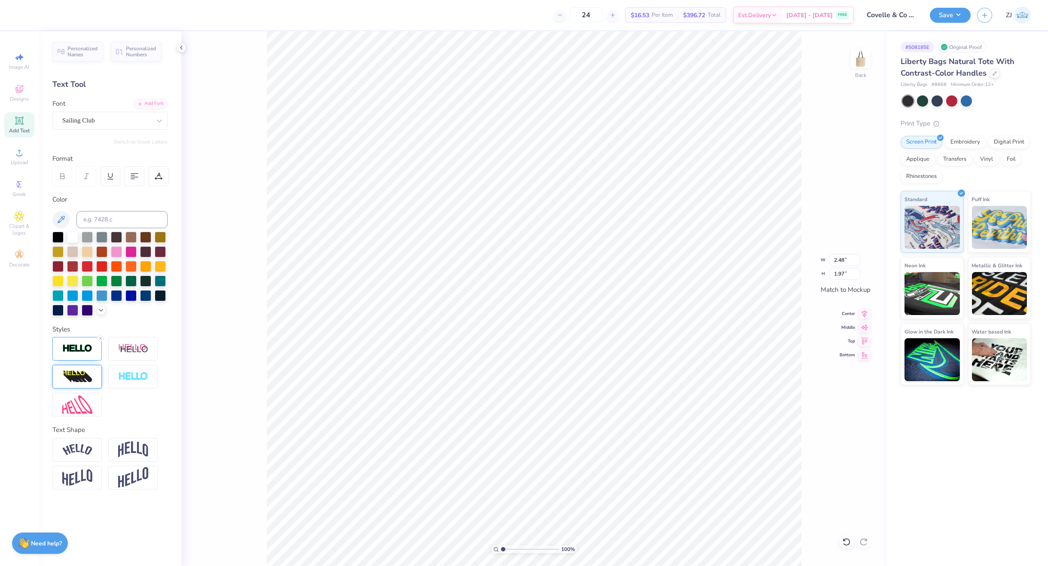
type input "1.98"
click at [83, 350] on img at bounding box center [77, 349] width 30 height 10
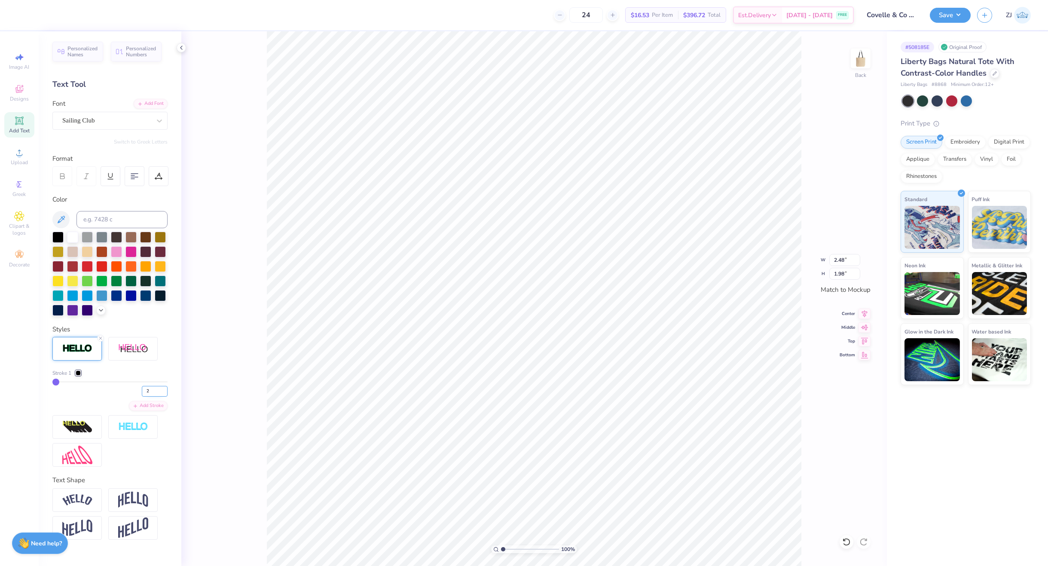
type input "2"
click at [163, 388] on input "2" at bounding box center [155, 391] width 26 height 11
type input "2"
type input "2.49"
type input "3"
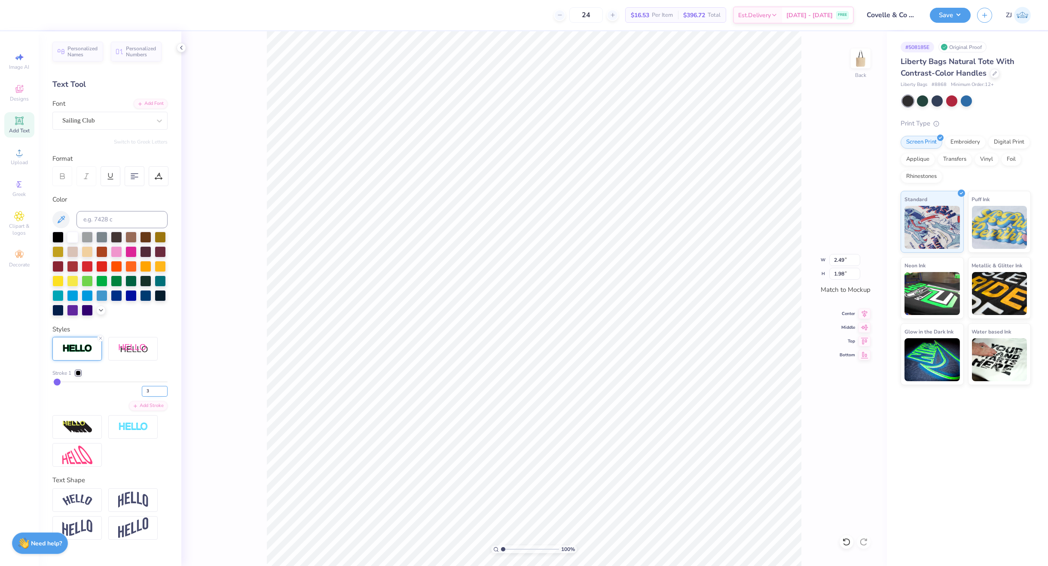
click at [165, 389] on input "3" at bounding box center [155, 391] width 26 height 11
type input "3"
type input "2.50"
type input "1.99"
type input "1.20"
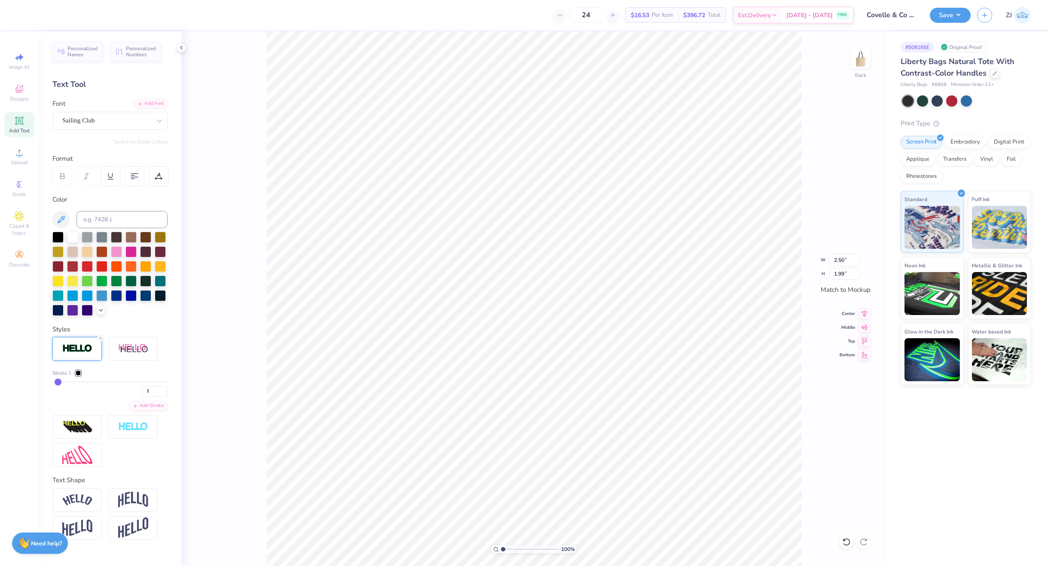
type input "2.00"
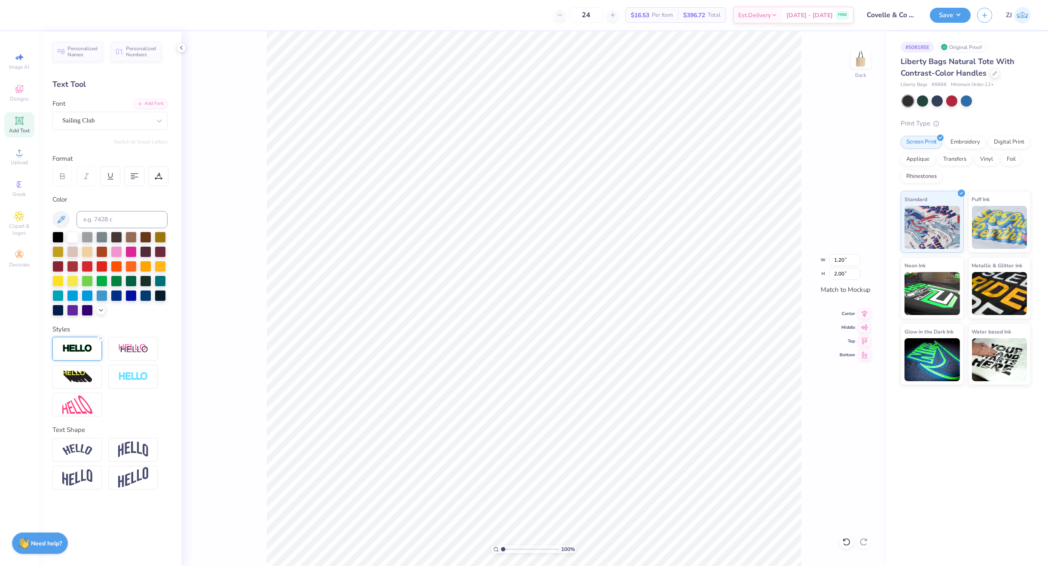
click at [79, 347] on img at bounding box center [77, 349] width 30 height 10
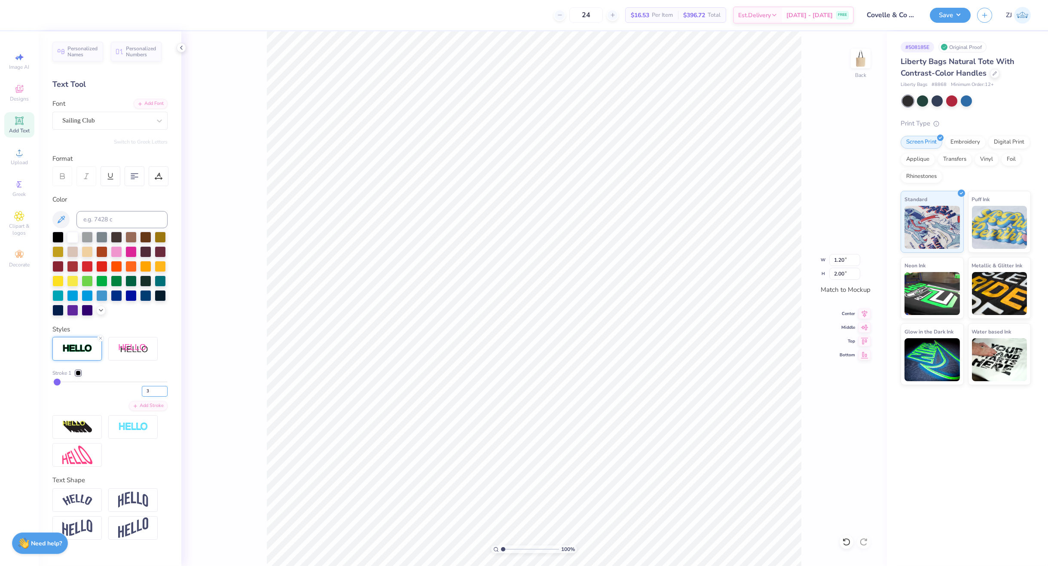
type input "3"
click at [164, 388] on input "3" at bounding box center [155, 391] width 26 height 11
type input "3"
type input "1.98"
type input "7.27"
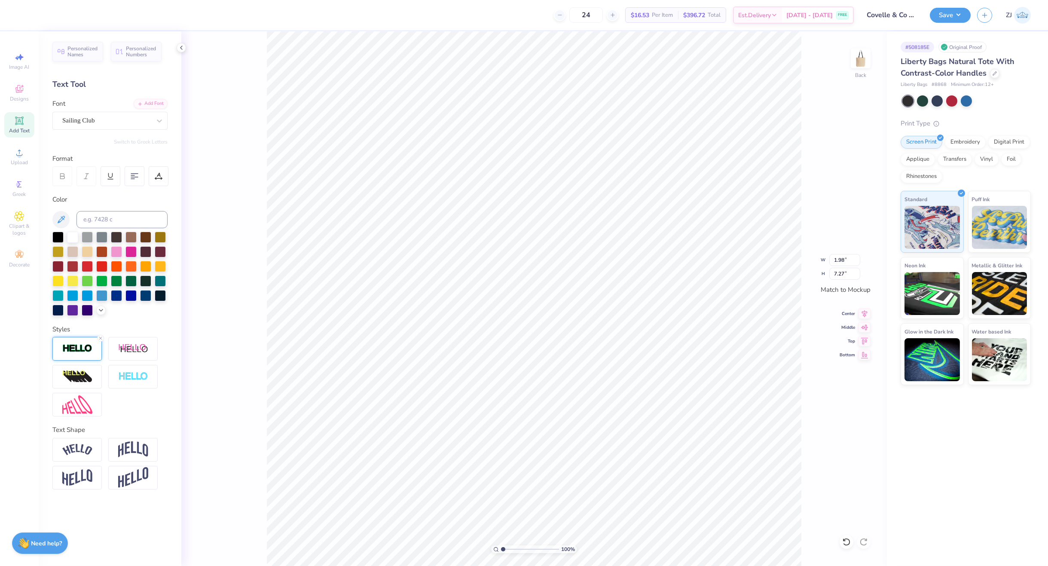
click at [77, 350] on img at bounding box center [77, 349] width 30 height 10
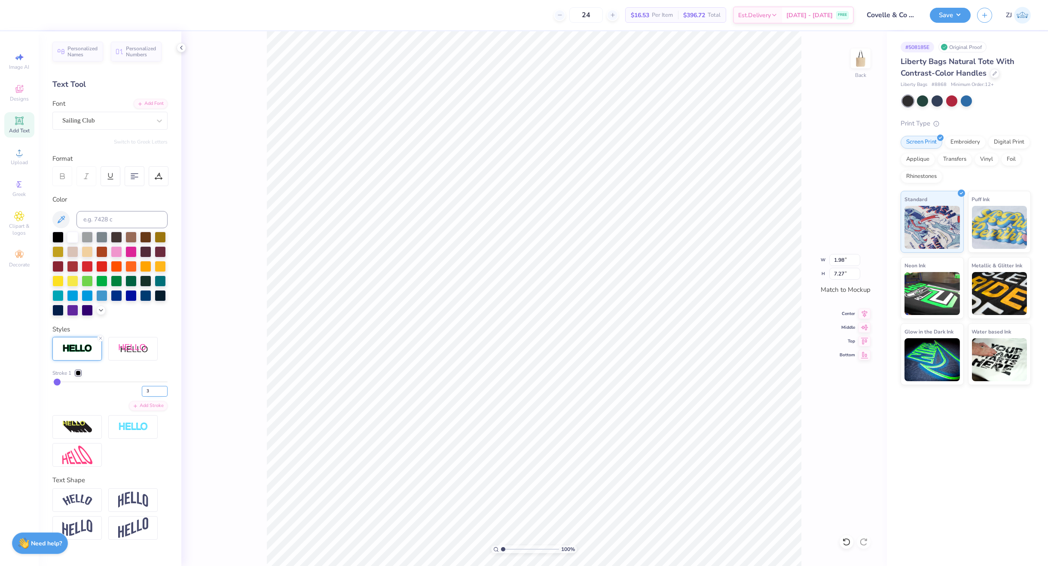
type input "3"
click at [164, 388] on input "3" at bounding box center [155, 391] width 26 height 11
type input "3"
type input "1.99"
type input "7.28"
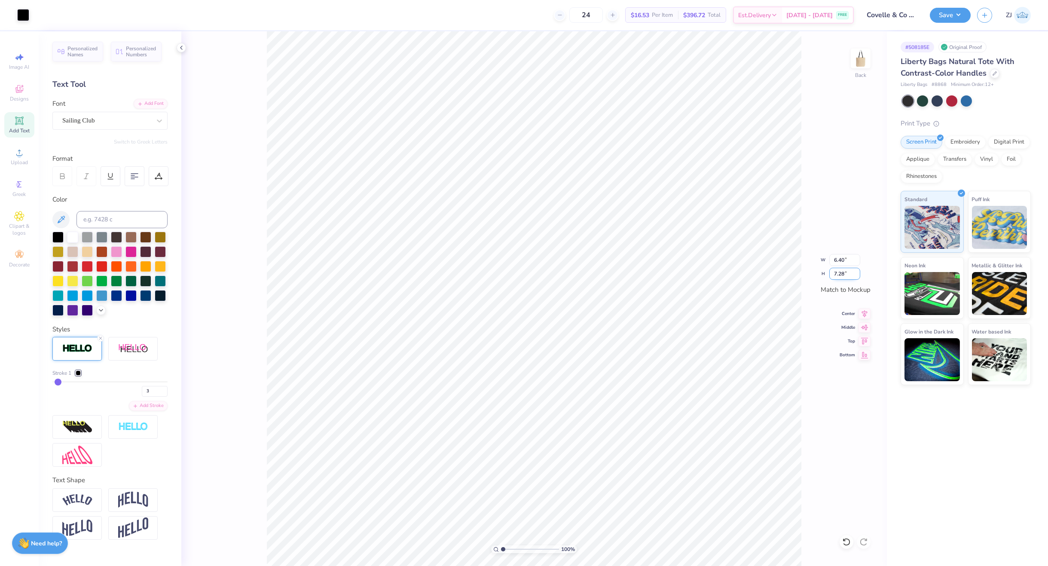
click at [836, 273] on input "7.28" at bounding box center [844, 274] width 31 height 12
type input "11"
type input "9.68"
type input "11.00"
click at [864, 314] on icon at bounding box center [865, 312] width 6 height 7
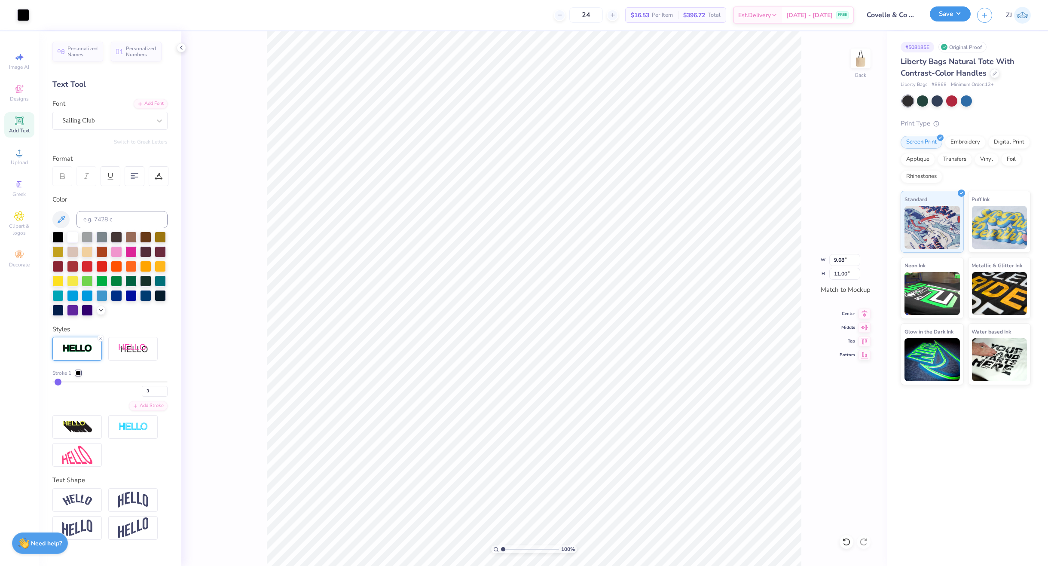
click at [957, 18] on button "Save" at bounding box center [950, 13] width 41 height 15
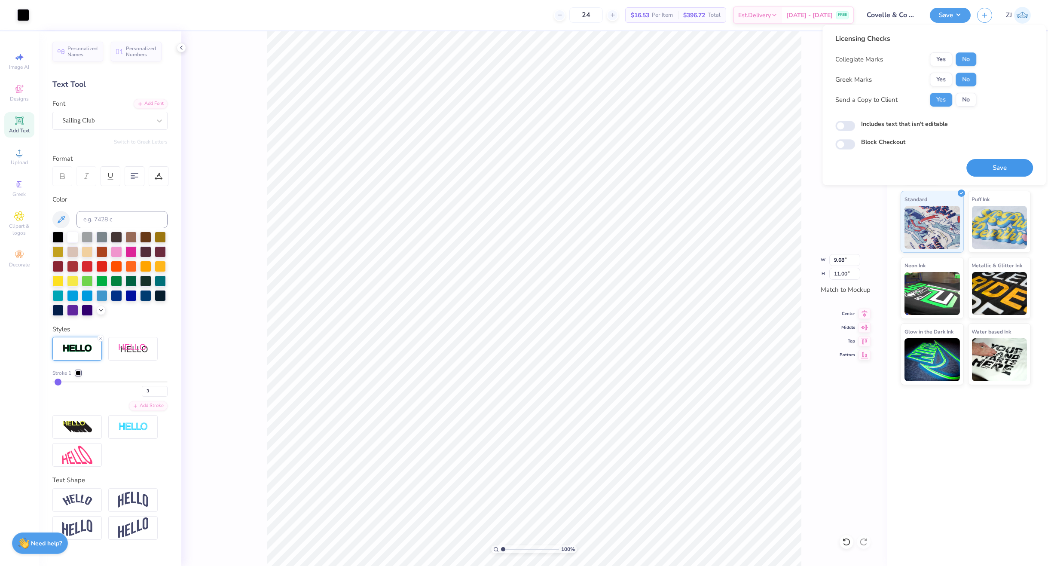
drag, startPoint x: 1000, startPoint y: 170, endPoint x: 870, endPoint y: 159, distance: 131.0
click at [1000, 169] on button "Save" at bounding box center [999, 168] width 67 height 18
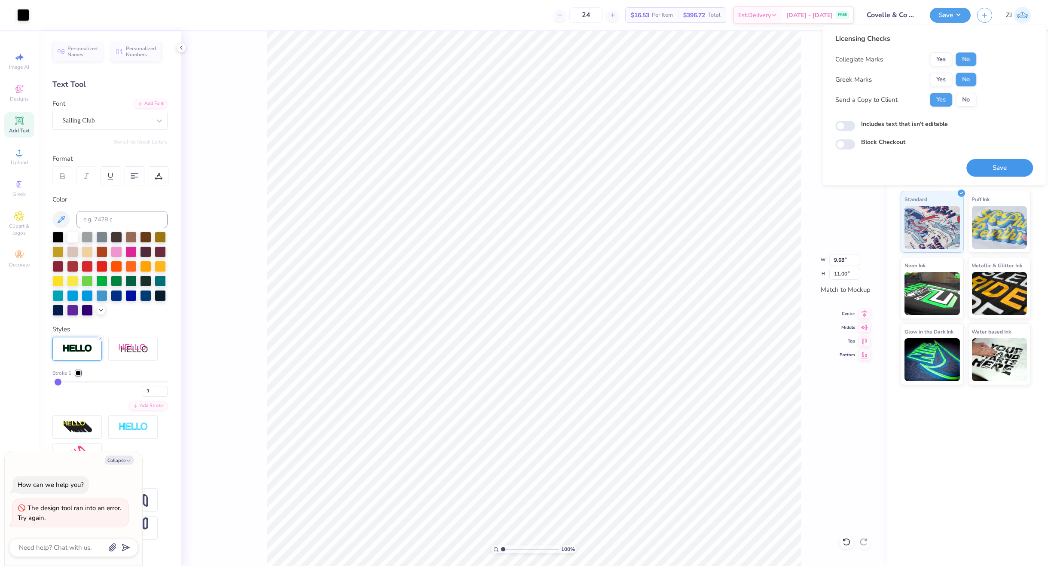
click at [1002, 173] on button "Save" at bounding box center [999, 168] width 67 height 18
click at [1004, 169] on button "Save" at bounding box center [999, 168] width 67 height 18
type textarea "x"
checkbox input "true"
type textarea "x"
